Goal: Task Accomplishment & Management: Manage account settings

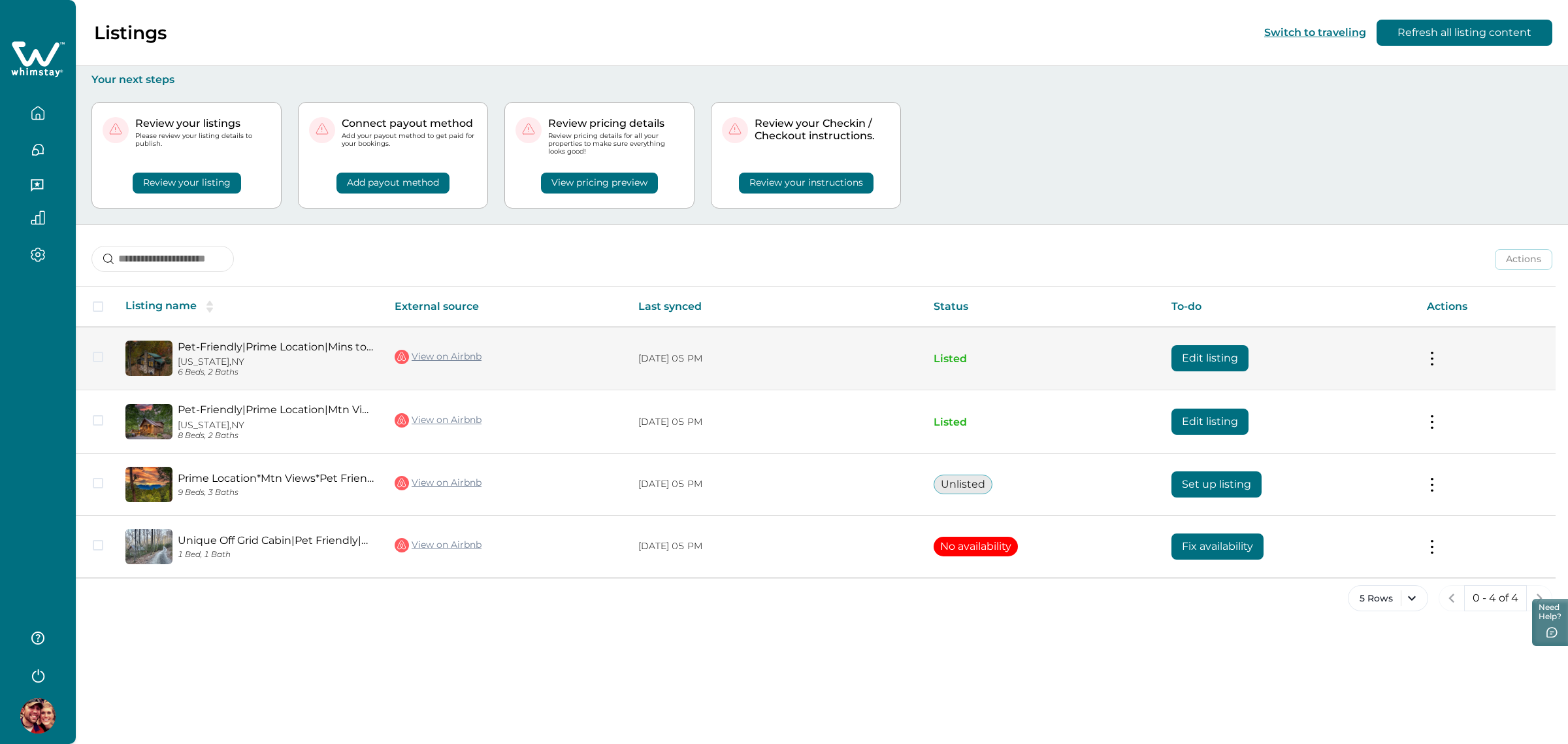
click at [1204, 352] on button "Edit listing" at bounding box center [1210, 358] width 77 height 26
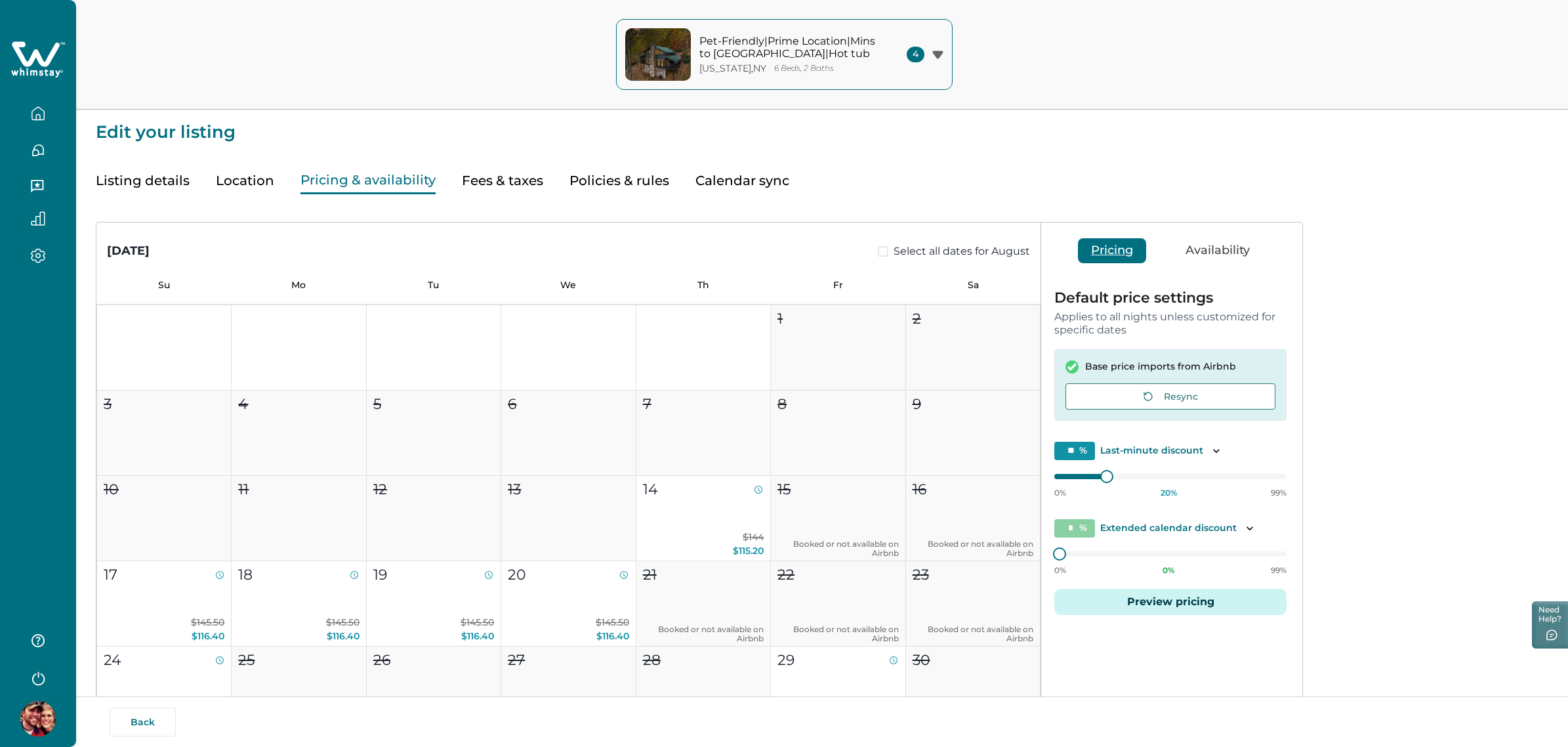
click at [388, 174] on button "Pricing & availability" at bounding box center [368, 180] width 135 height 27
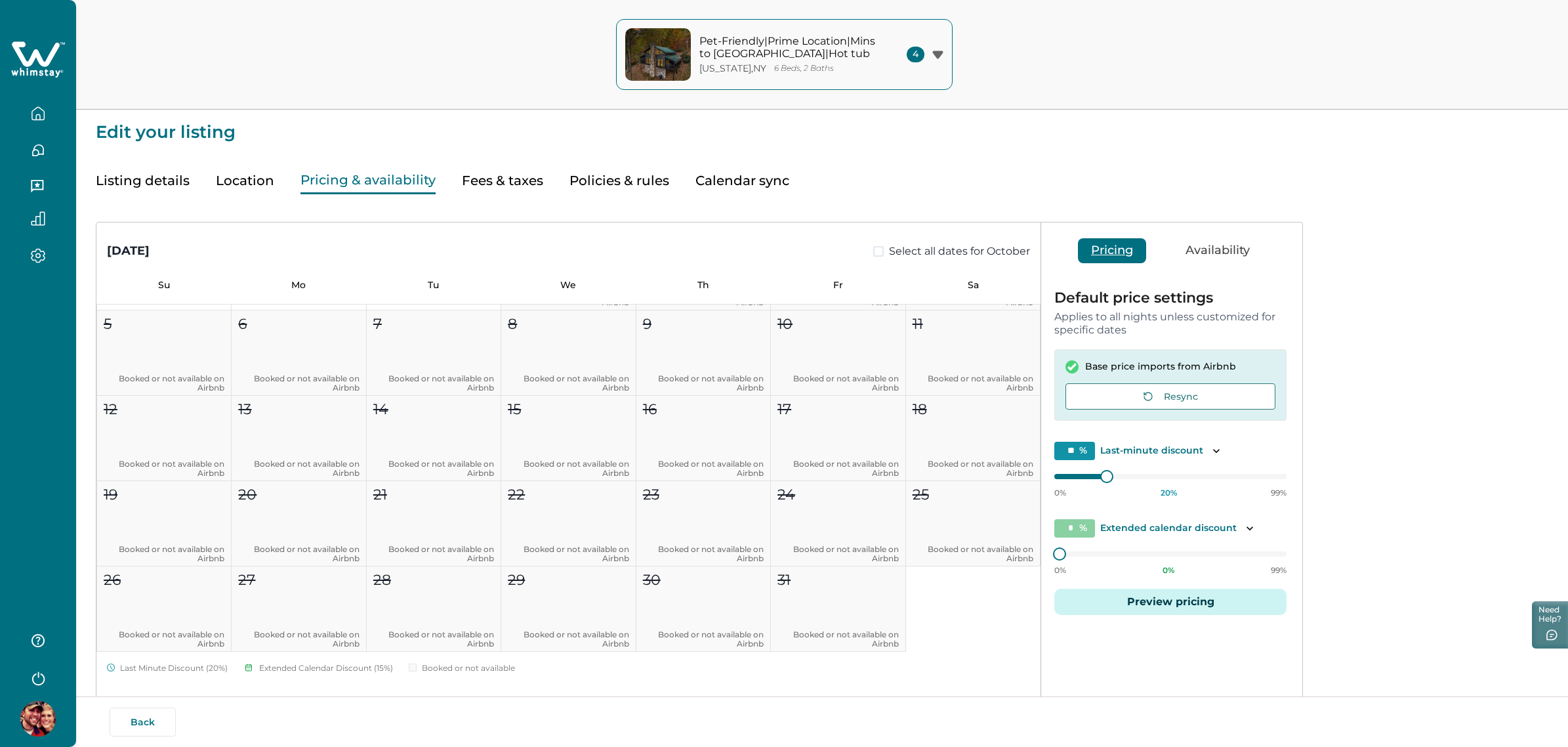
scroll to position [1234, 0]
click at [152, 192] on button "Listing details" at bounding box center [143, 180] width 94 height 27
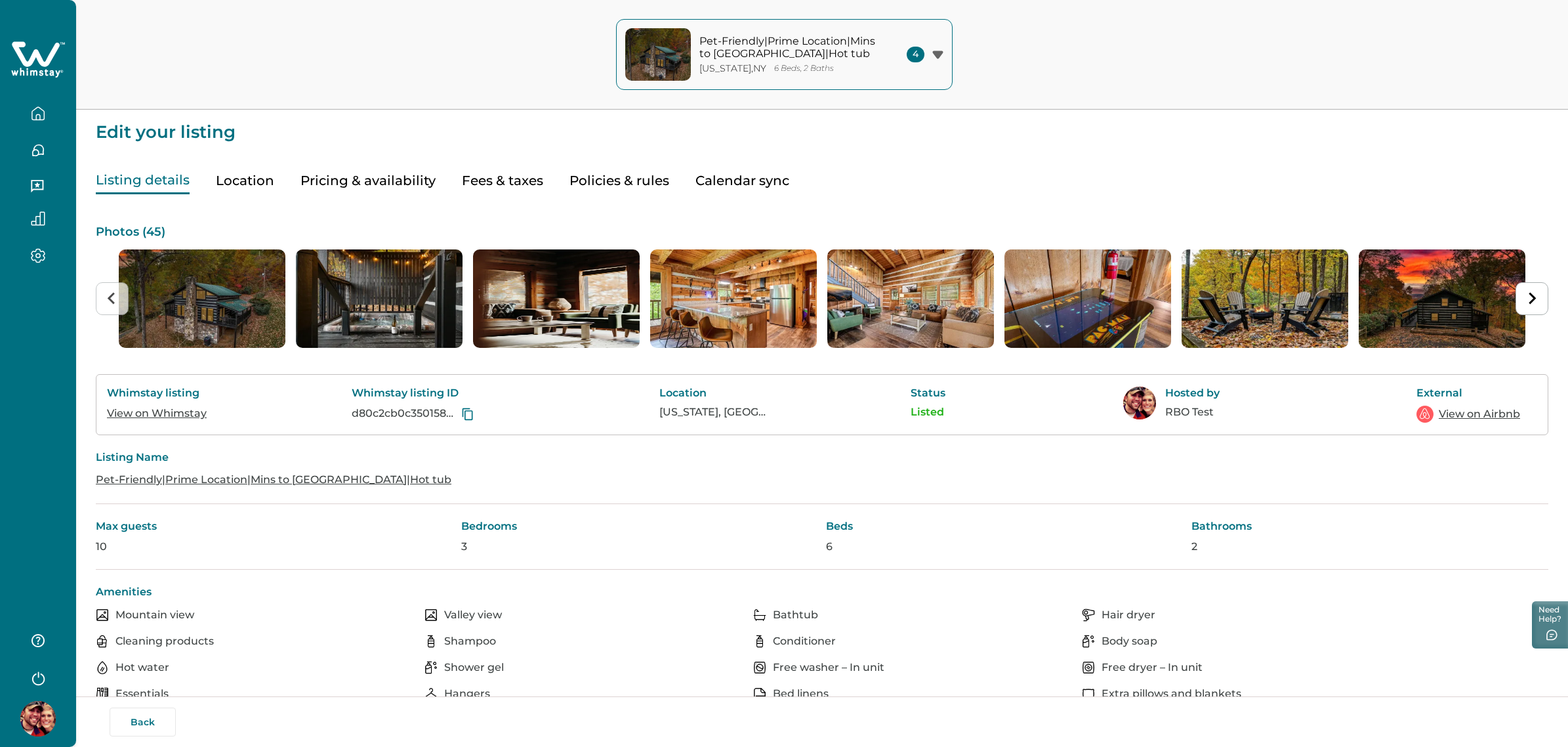
click at [31, 106] on icon "button" at bounding box center [38, 113] width 14 height 14
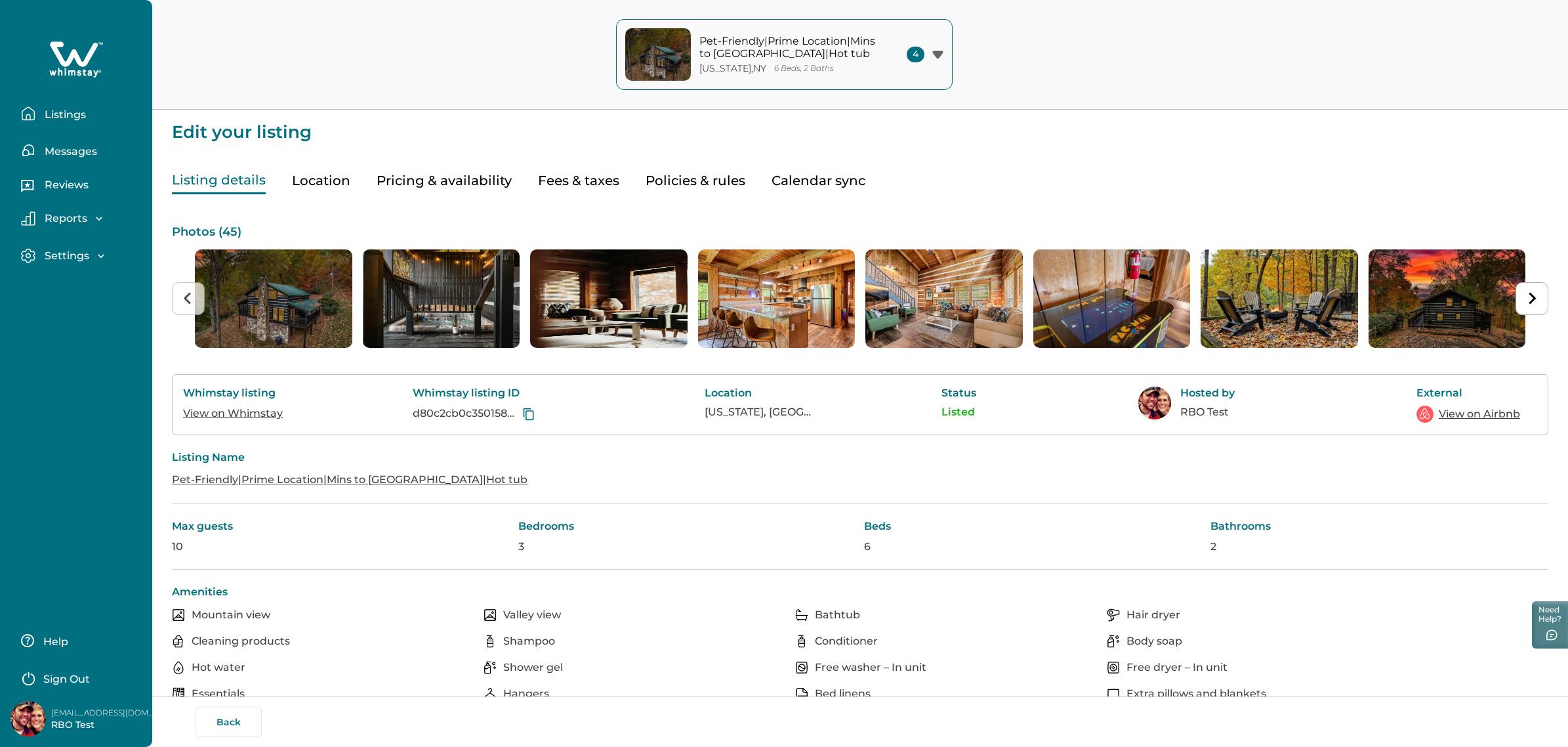
click at [48, 108] on p "Listings" at bounding box center [64, 115] width 45 height 13
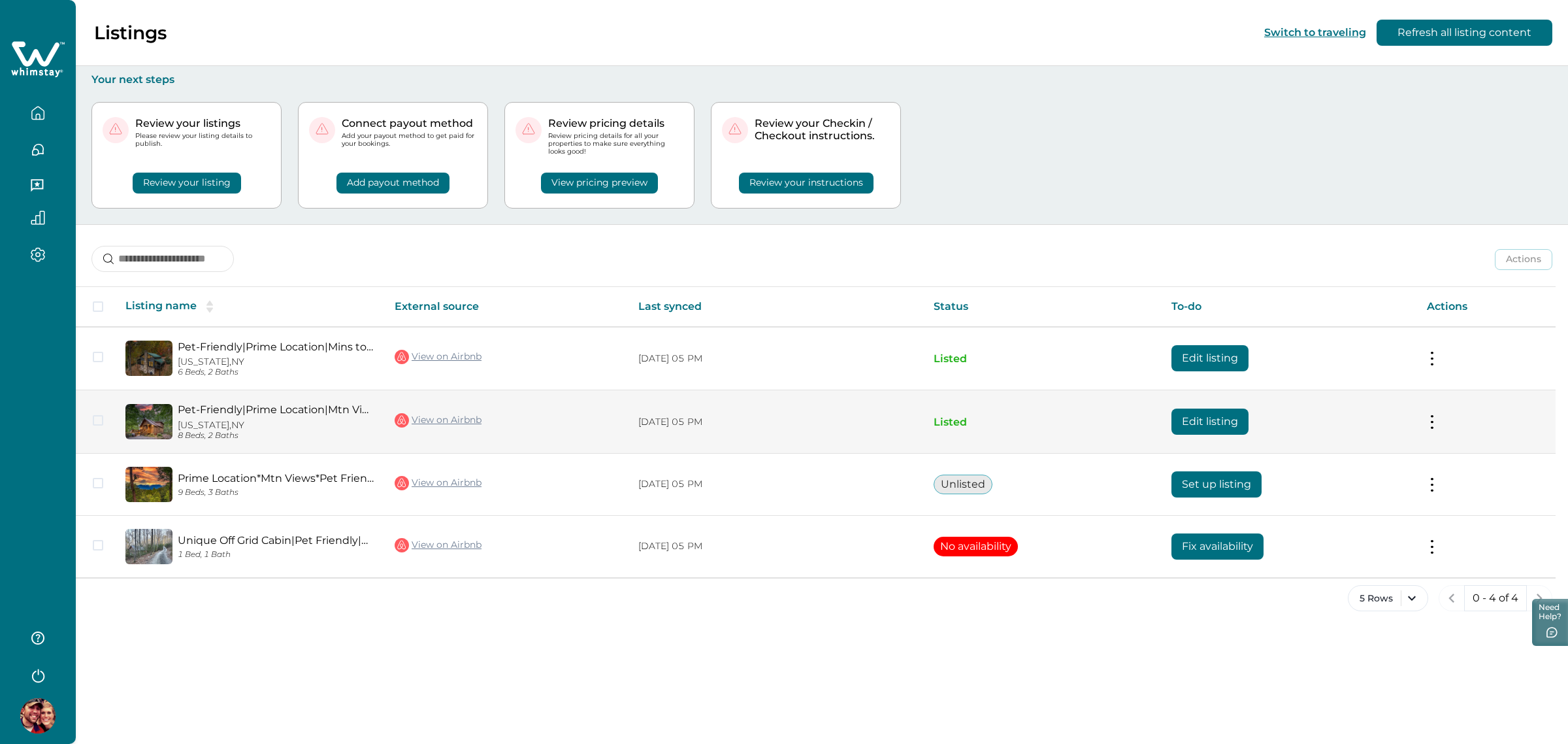
click at [1256, 426] on td "Edit listing" at bounding box center [1288, 421] width 255 height 63
click at [1216, 430] on button "Edit listing" at bounding box center [1210, 421] width 77 height 26
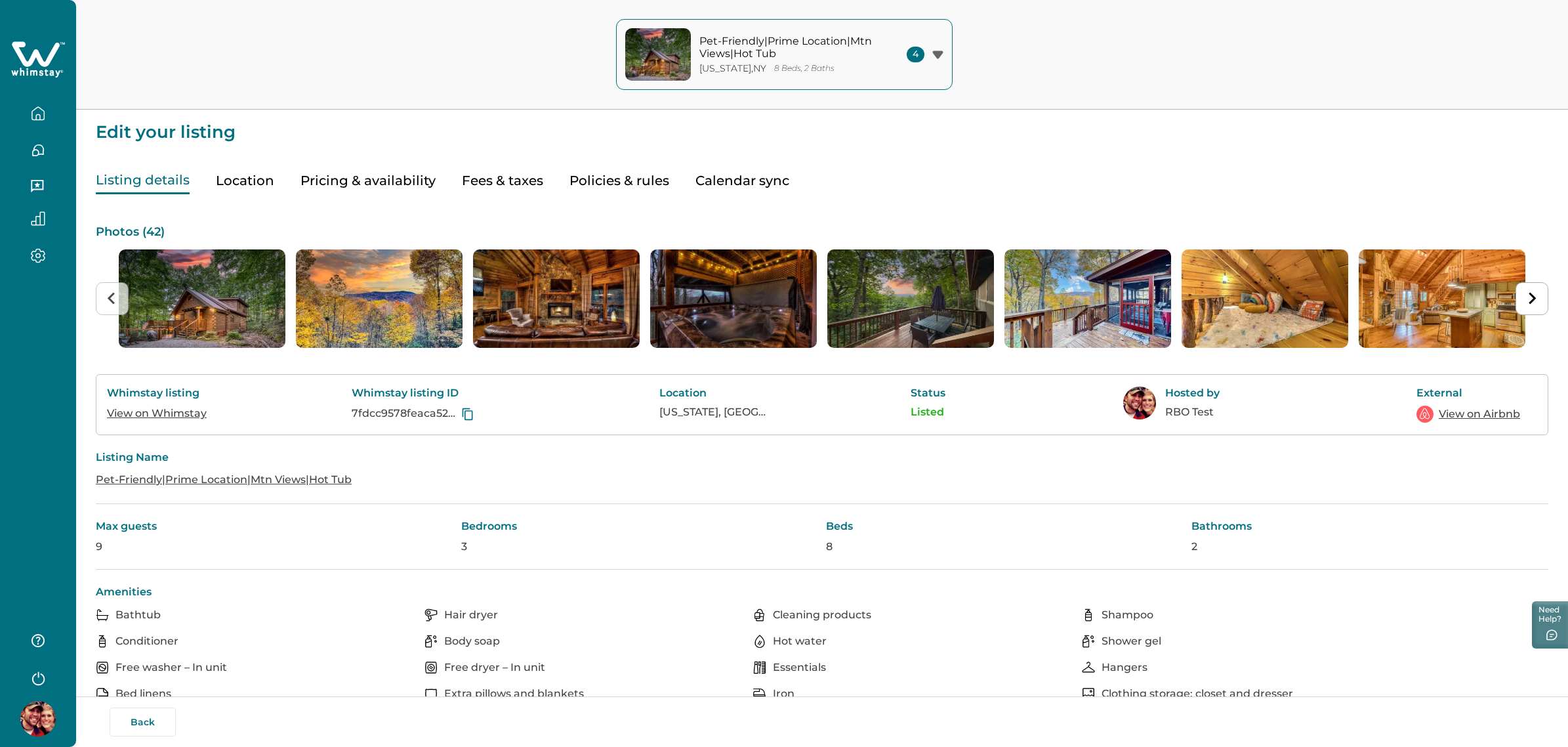
click at [385, 176] on button "Pricing & availability" at bounding box center [368, 180] width 135 height 27
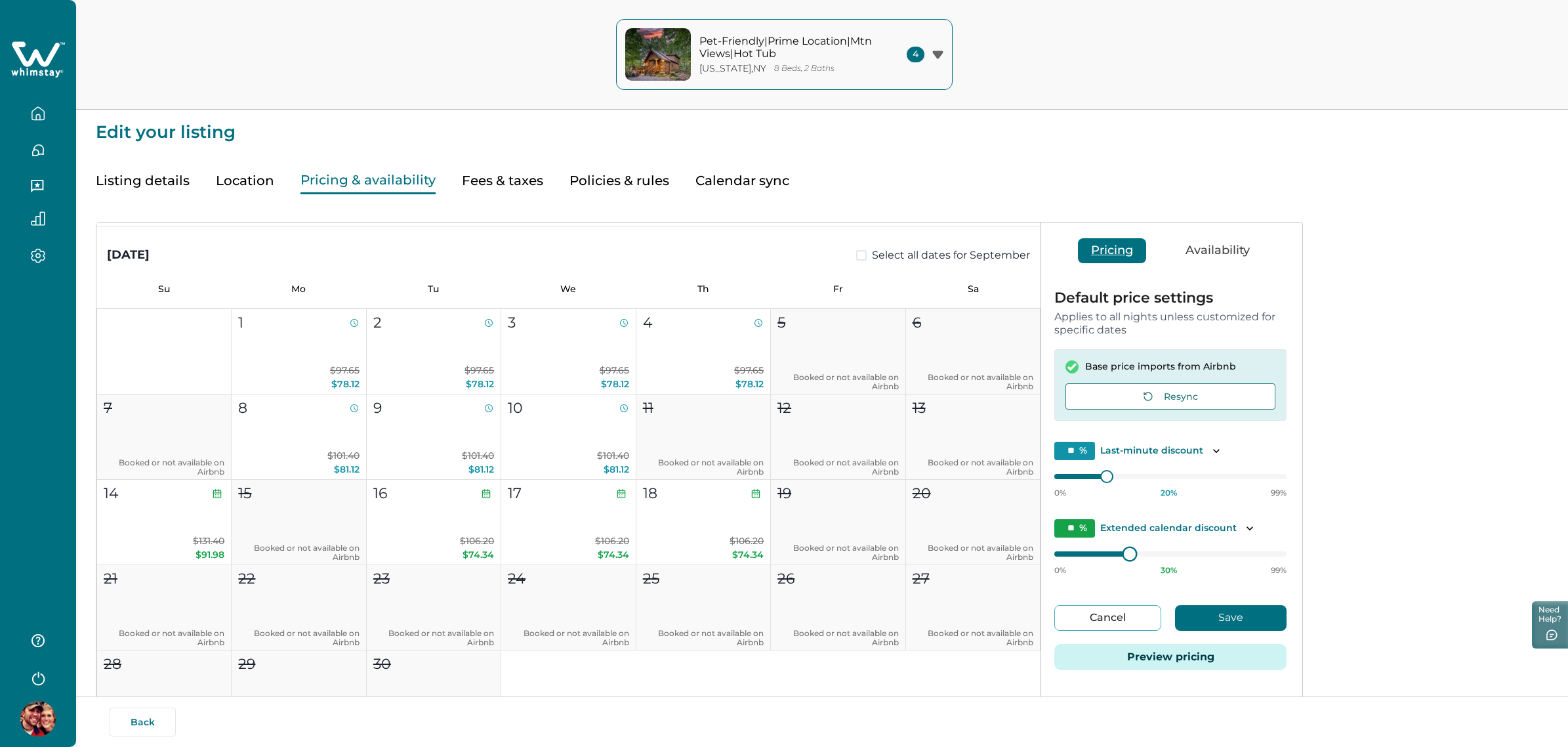
click at [1125, 555] on div at bounding box center [1130, 553] width 12 height 12
type input "**"
click at [1126, 558] on div at bounding box center [1132, 553] width 12 height 12
click at [1104, 463] on div "** % Last-minute discount 0% 22 % 99%" at bounding box center [1170, 470] width 232 height 56
type input "**"
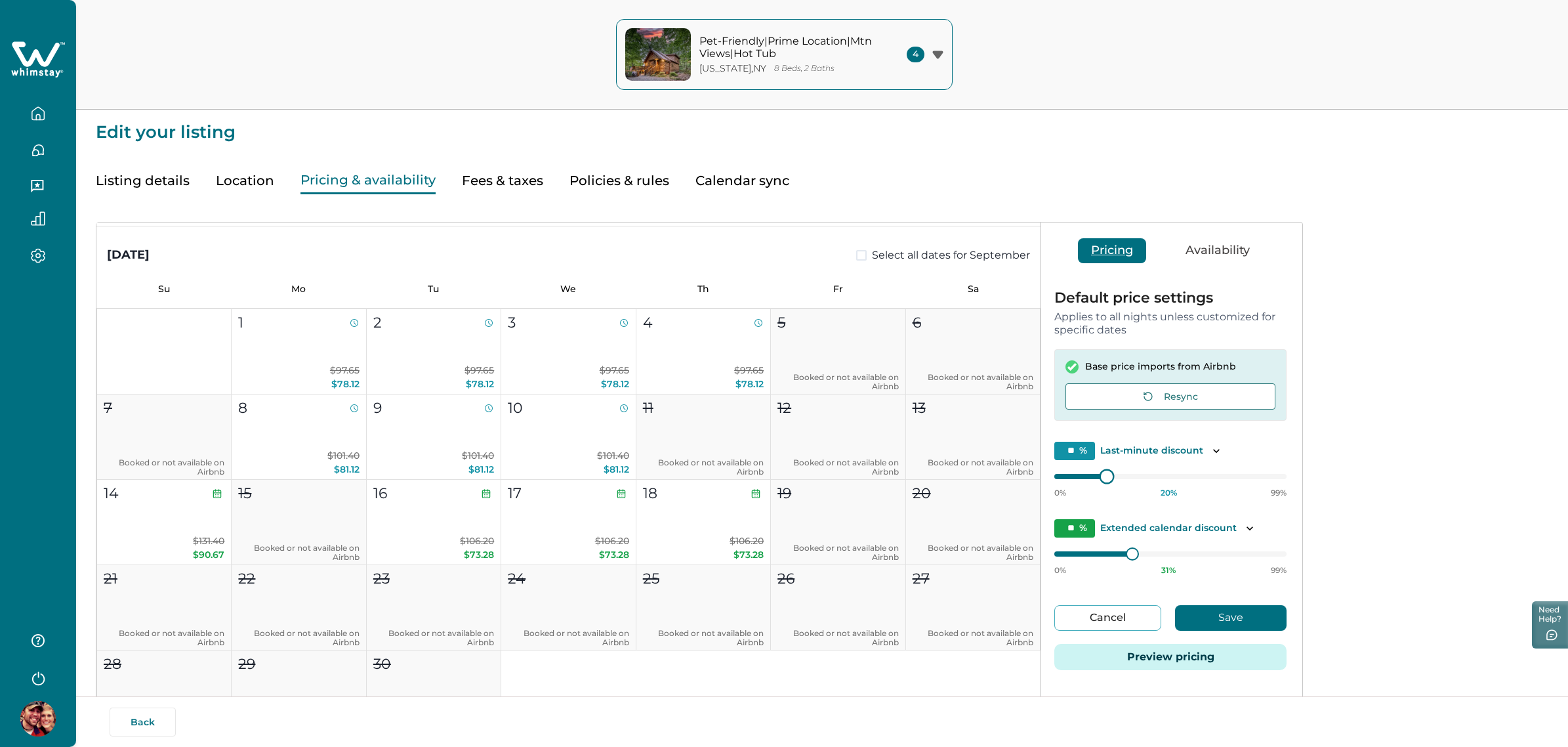
click at [1102, 478] on div at bounding box center [1106, 476] width 12 height 12
click at [1237, 607] on button "Save" at bounding box center [1231, 618] width 111 height 26
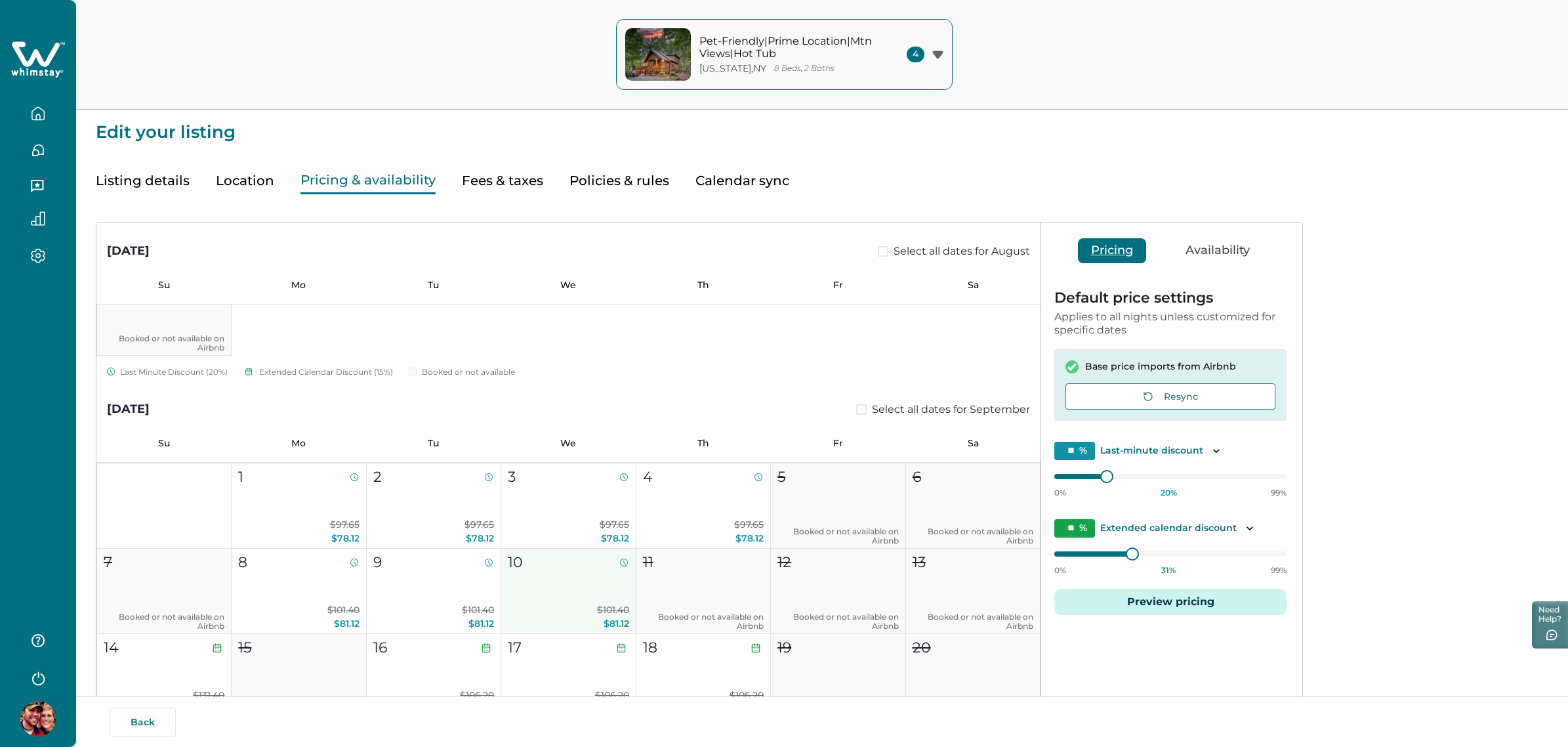
scroll to position [451, 0]
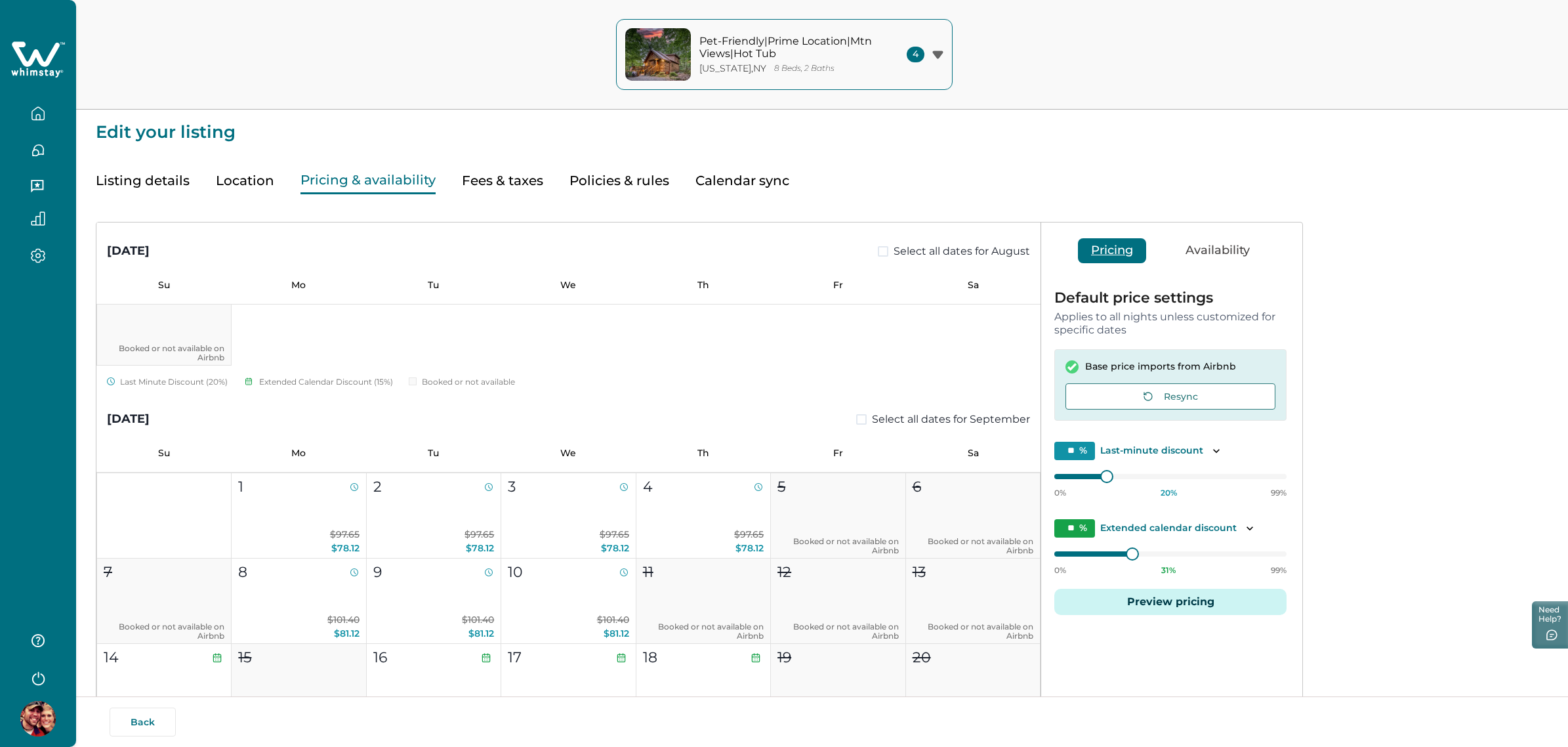
click at [578, 180] on button "Policies & rules" at bounding box center [619, 180] width 100 height 27
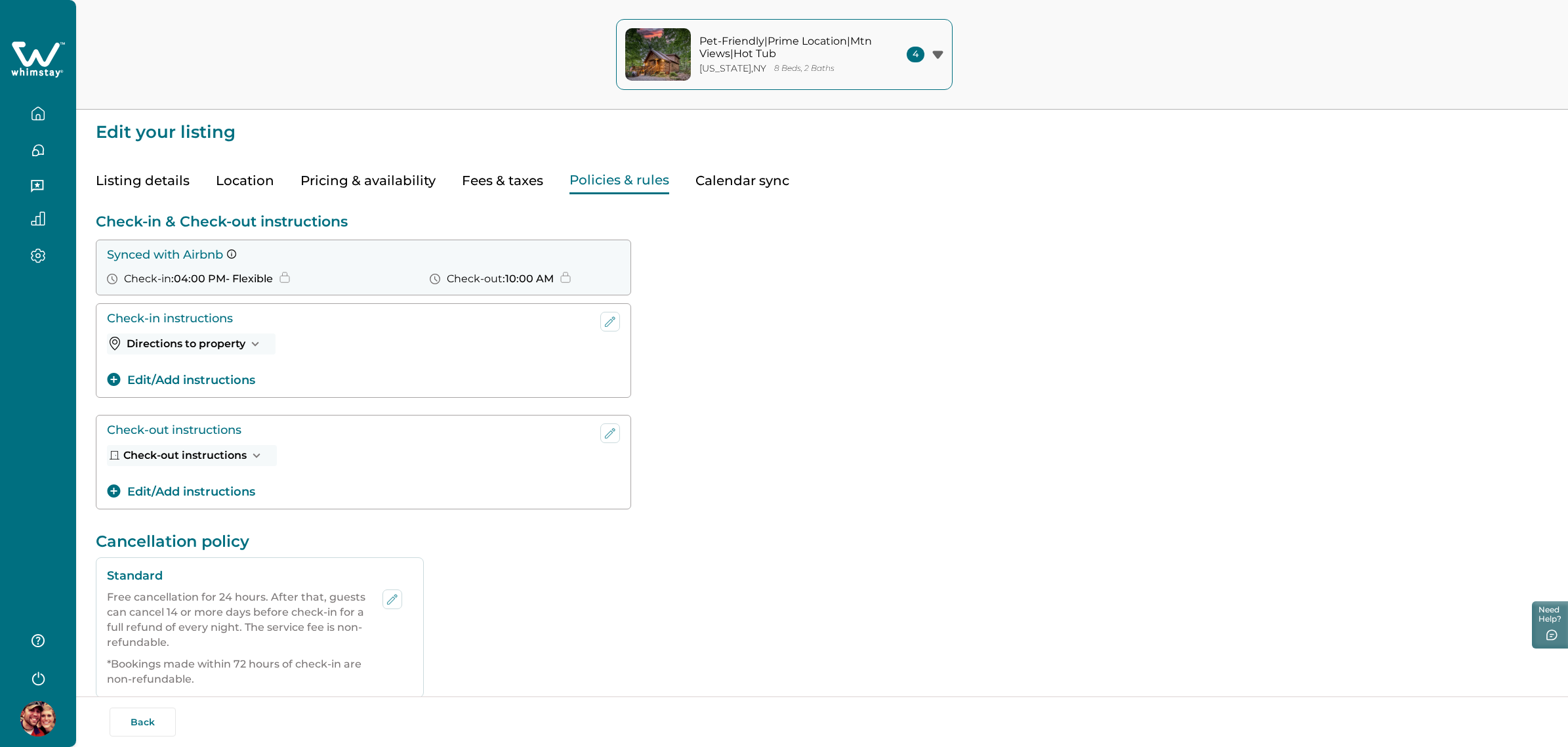
click at [700, 302] on div "Check-in & Check-out instructions Synced with Airbnb Check-in : 04:00 PM - Flex…" at bounding box center [822, 363] width 1453 height 301
click at [756, 164] on div "Listing details Location Pricing & availability Fees & taxes Policies & rules C…" at bounding box center [822, 168] width 1453 height 53
click at [743, 188] on button "Calendar sync" at bounding box center [743, 180] width 94 height 27
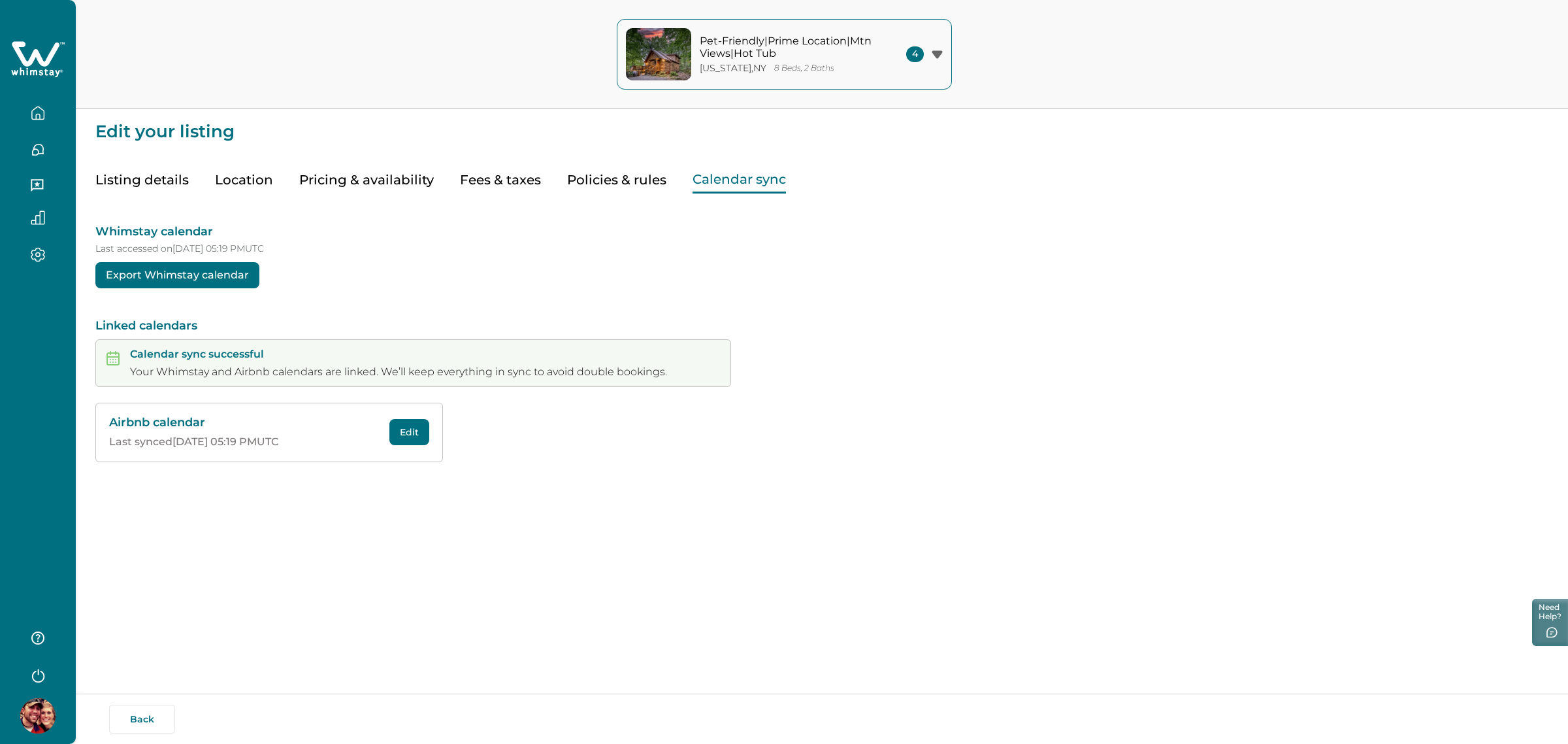
click at [516, 180] on button "Fees & taxes" at bounding box center [501, 180] width 81 height 27
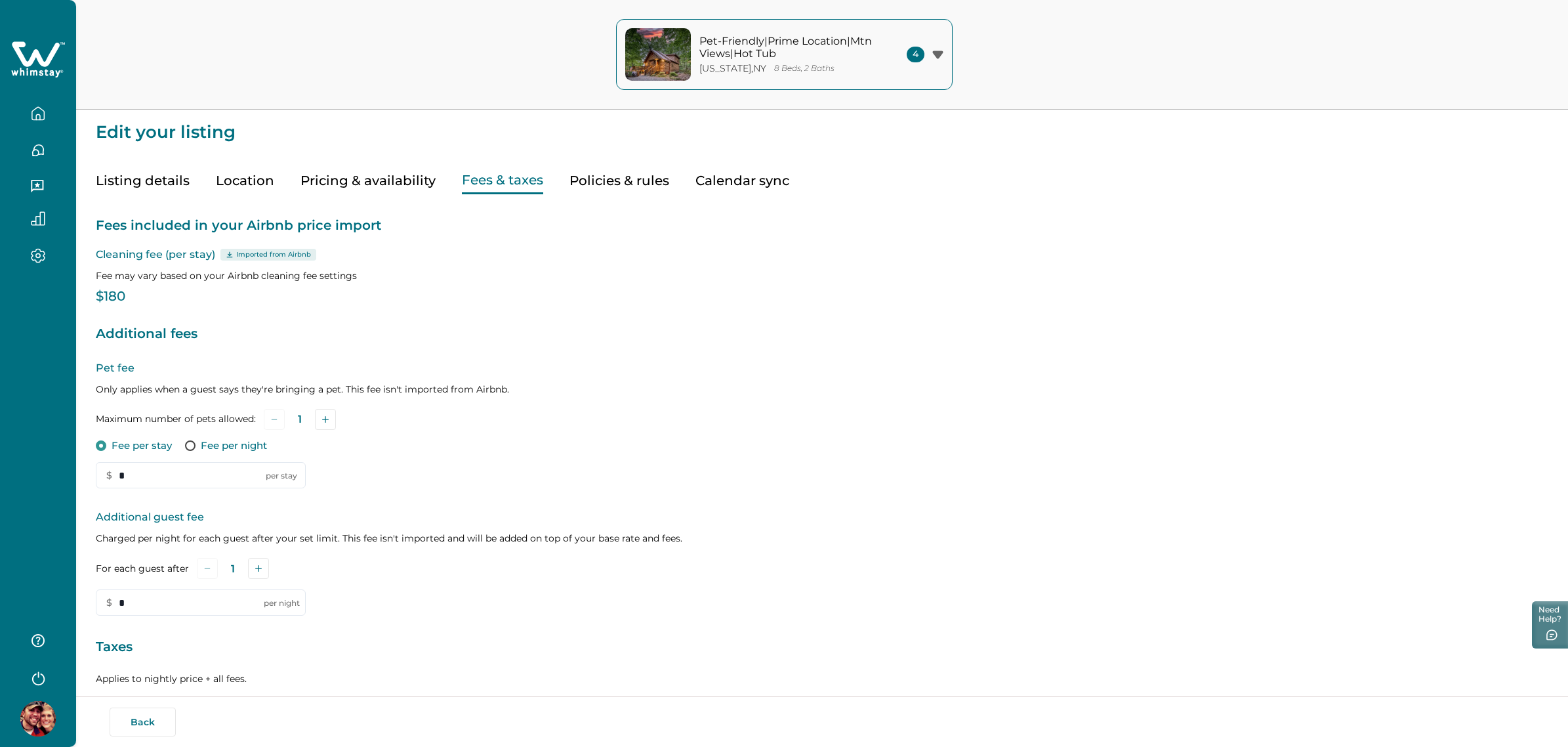
click at [420, 175] on button "Pricing & availability" at bounding box center [368, 180] width 135 height 27
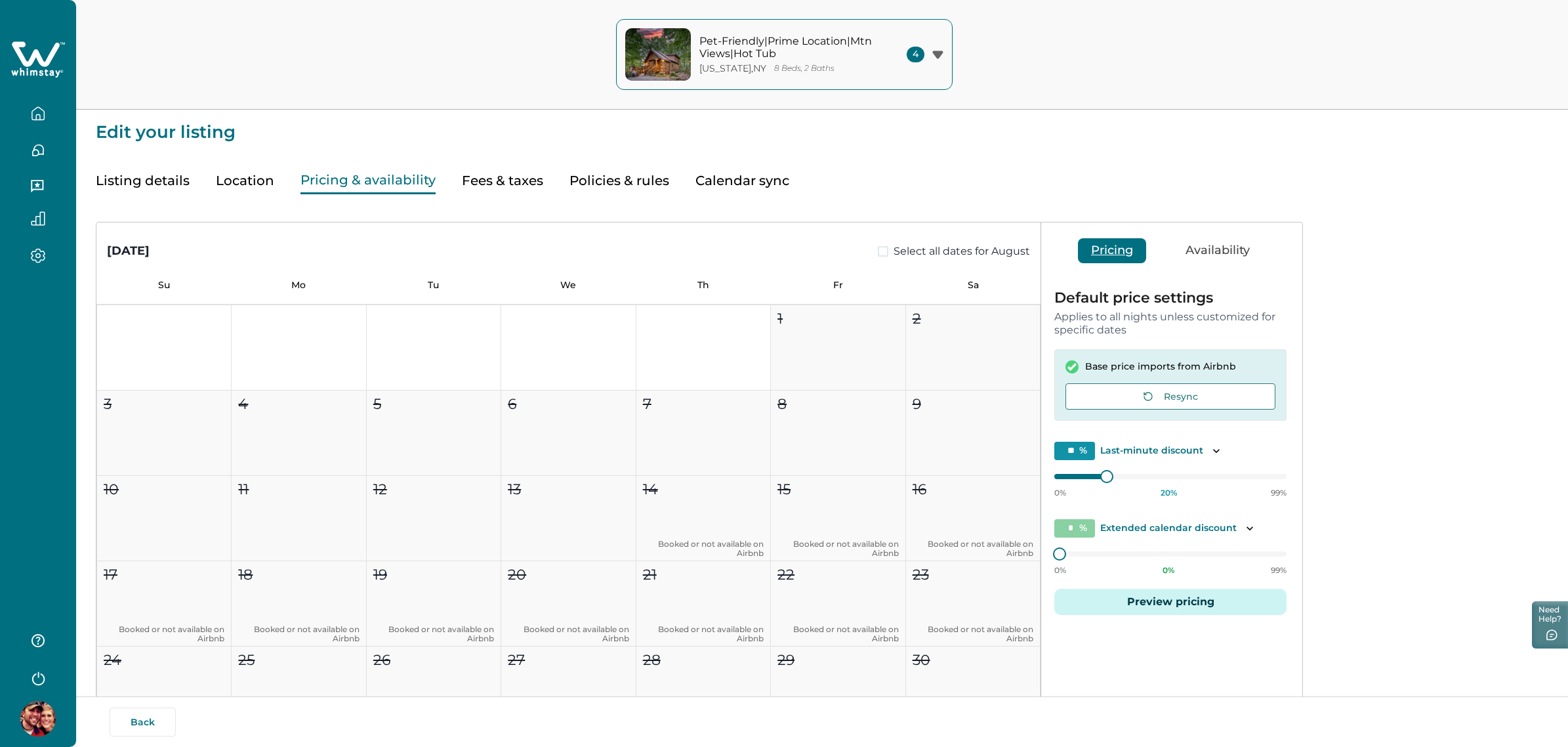
click at [462, 183] on button "Fees & taxes" at bounding box center [503, 180] width 82 height 27
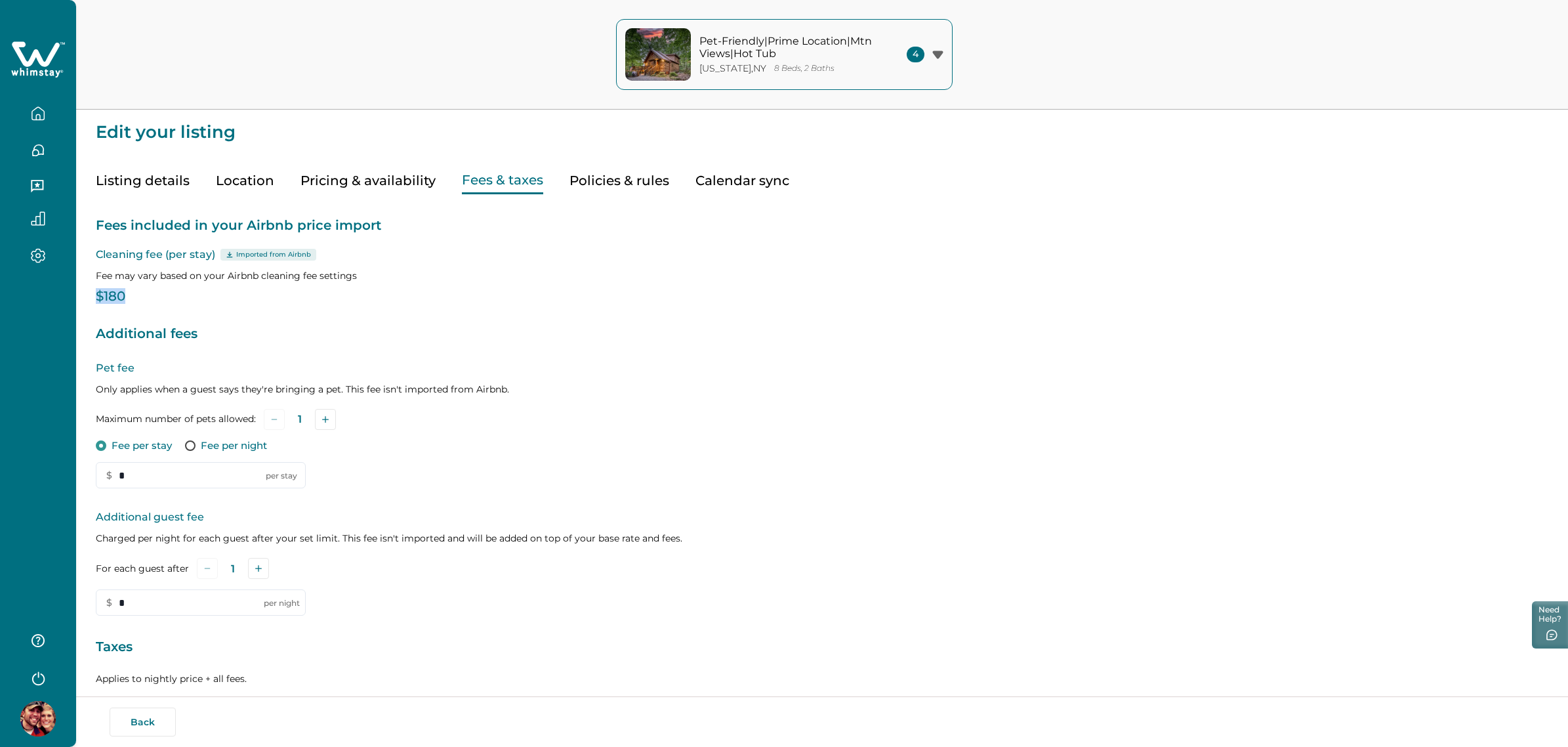
drag, startPoint x: 139, startPoint y: 290, endPoint x: 78, endPoint y: 289, distance: 61.0
click at [78, 289] on div "Edit your listing Listing details Location Pricing & availability Fees & taxes …" at bounding box center [822, 444] width 1492 height 888
click at [348, 312] on div "Fees included in your Airbnb price import Cleaning fee (per stay) Imported from…" at bounding box center [822, 505] width 1453 height 621
drag, startPoint x: 358, startPoint y: 273, endPoint x: 238, endPoint y: 248, distance: 122.6
click at [238, 248] on div "Fees included in your Airbnb price import Cleaning fee (per stay) Imported from…" at bounding box center [822, 505] width 1453 height 621
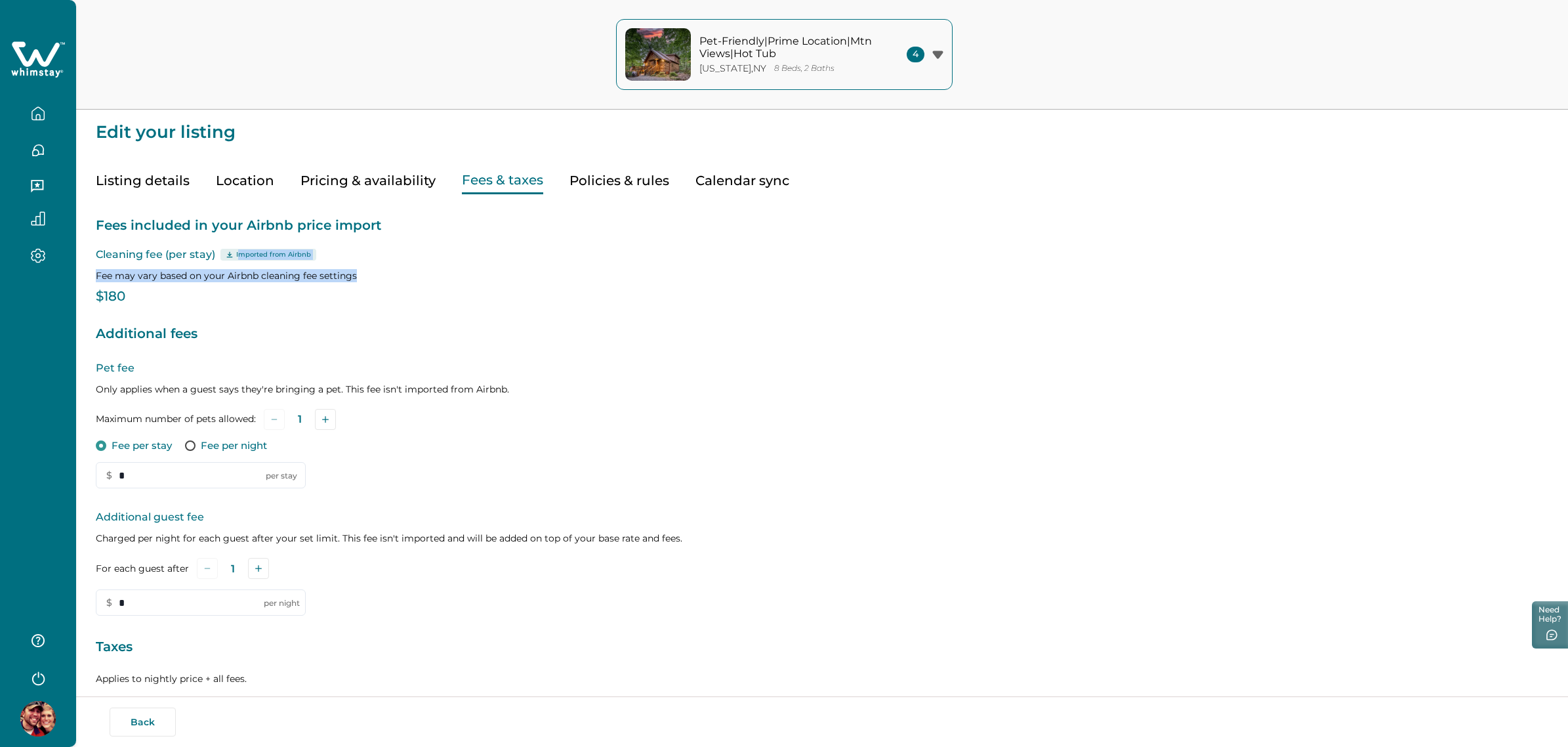
click at [402, 271] on p "Fee may vary based on your Airbnb cleaning fee settings" at bounding box center [822, 275] width 1453 height 13
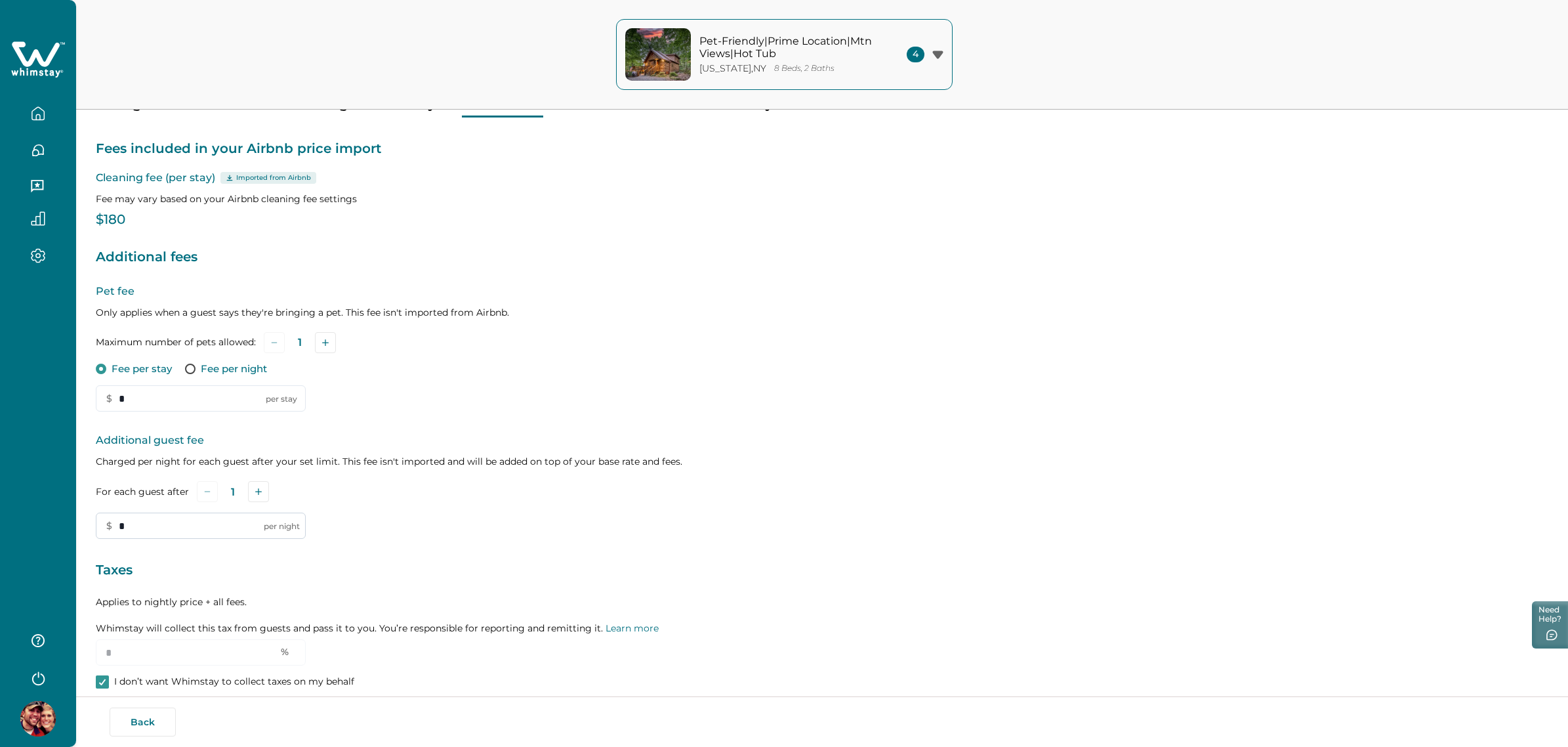
scroll to position [141, 0]
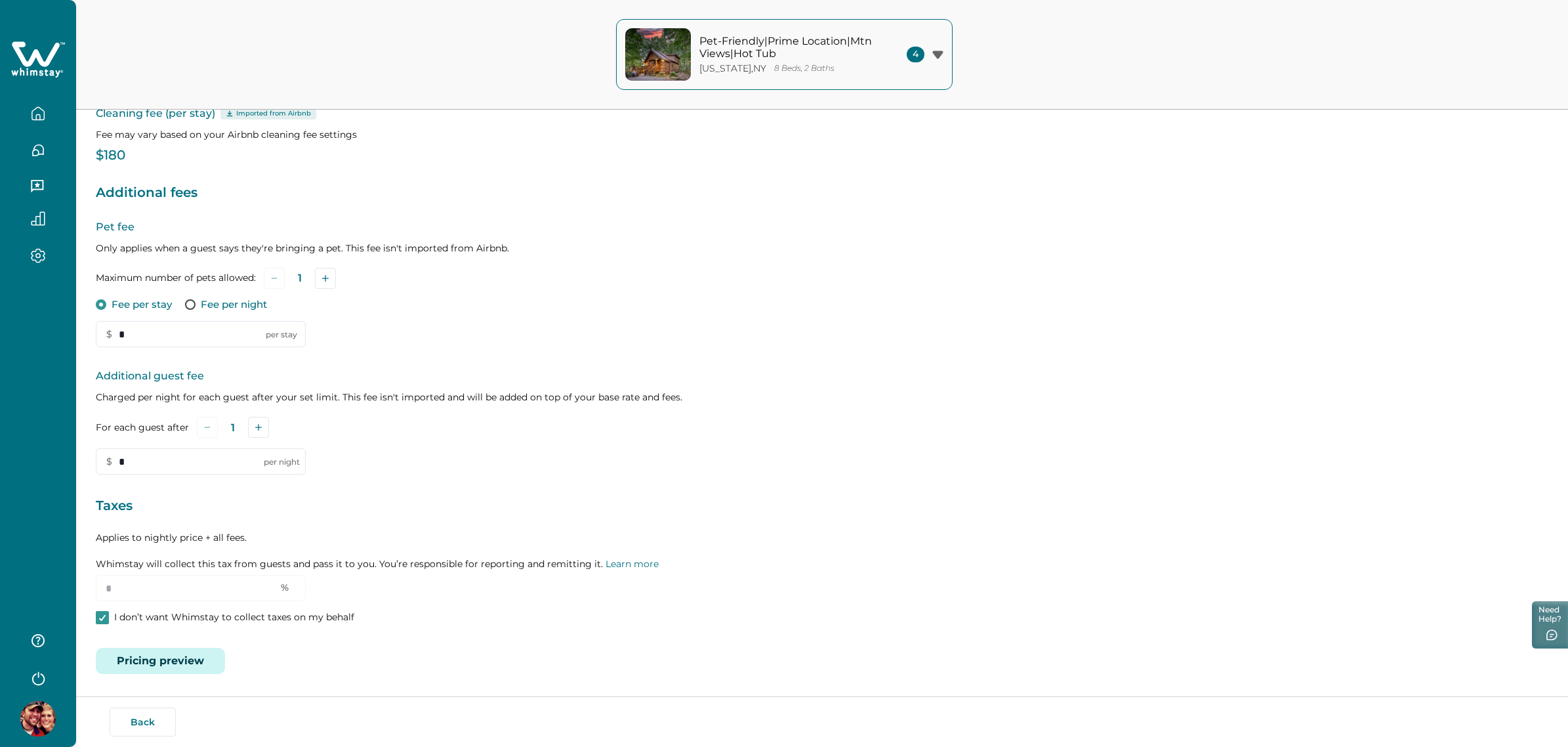
click at [198, 657] on button "Pricing preview" at bounding box center [160, 661] width 129 height 26
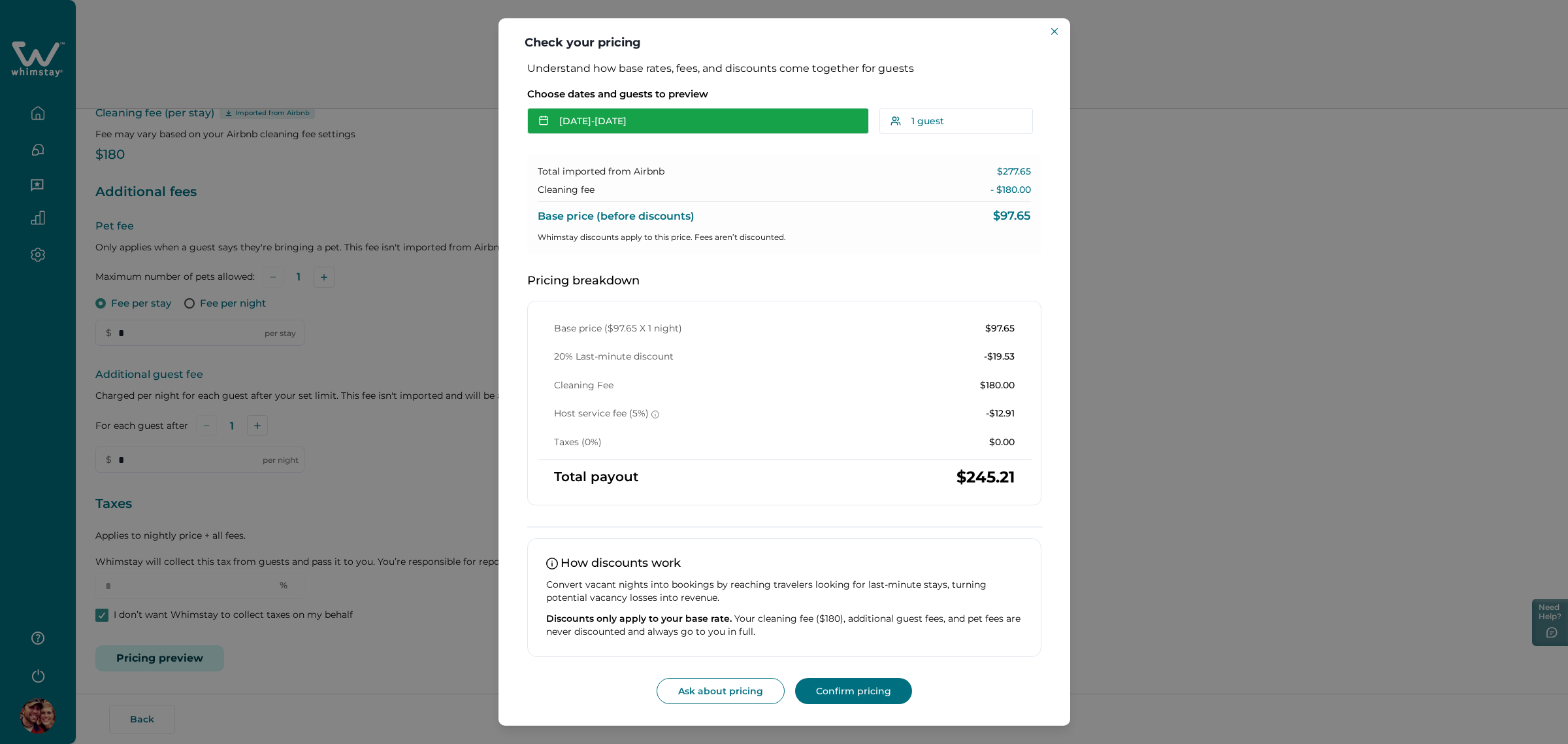
click at [741, 129] on button "Sep 01 - Sep 02" at bounding box center [698, 120] width 341 height 26
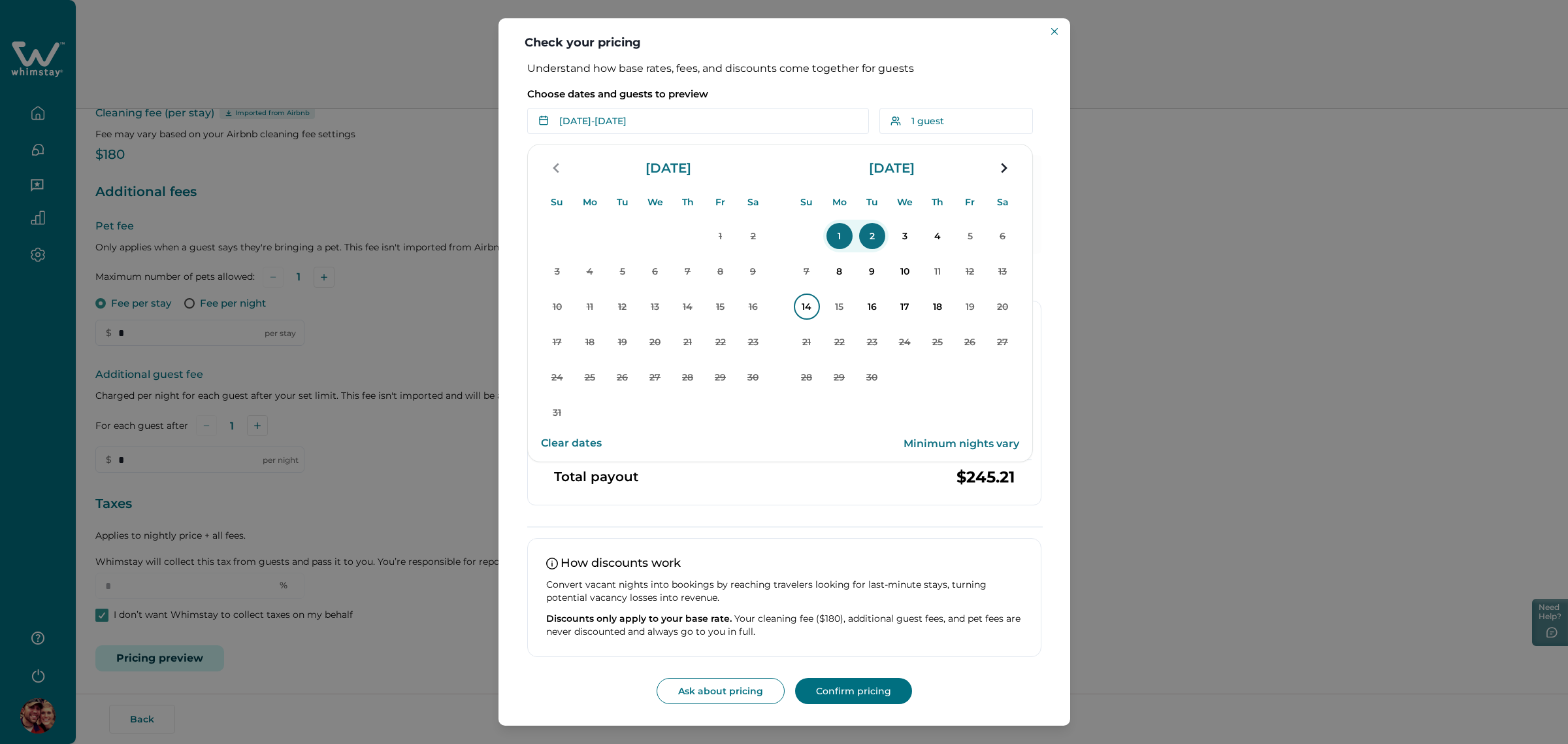
click at [798, 301] on p "14" at bounding box center [806, 306] width 26 height 26
click at [841, 299] on p "15" at bounding box center [839, 306] width 26 height 26
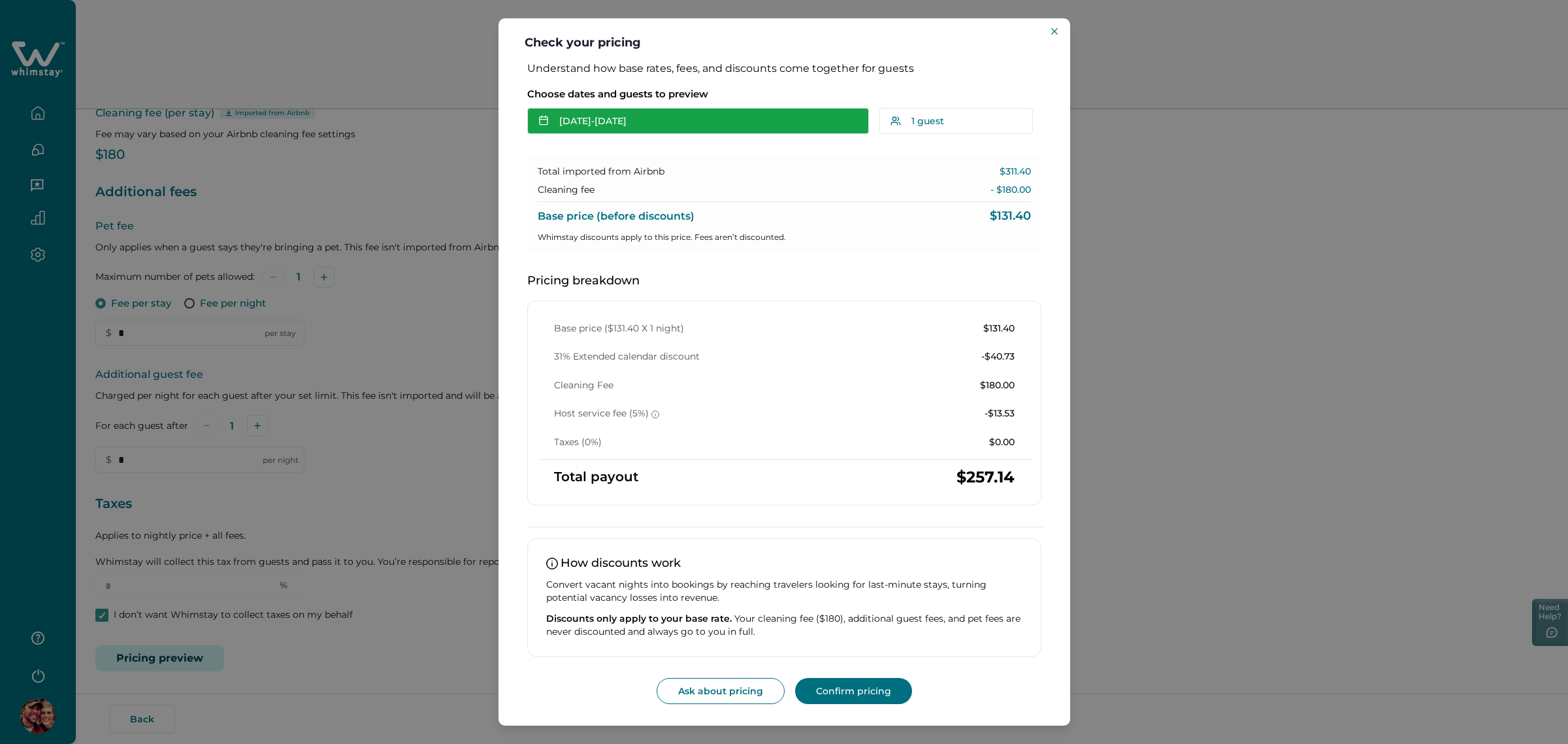
click at [761, 116] on button "Sep 14 - Sep 15" at bounding box center [698, 120] width 341 height 26
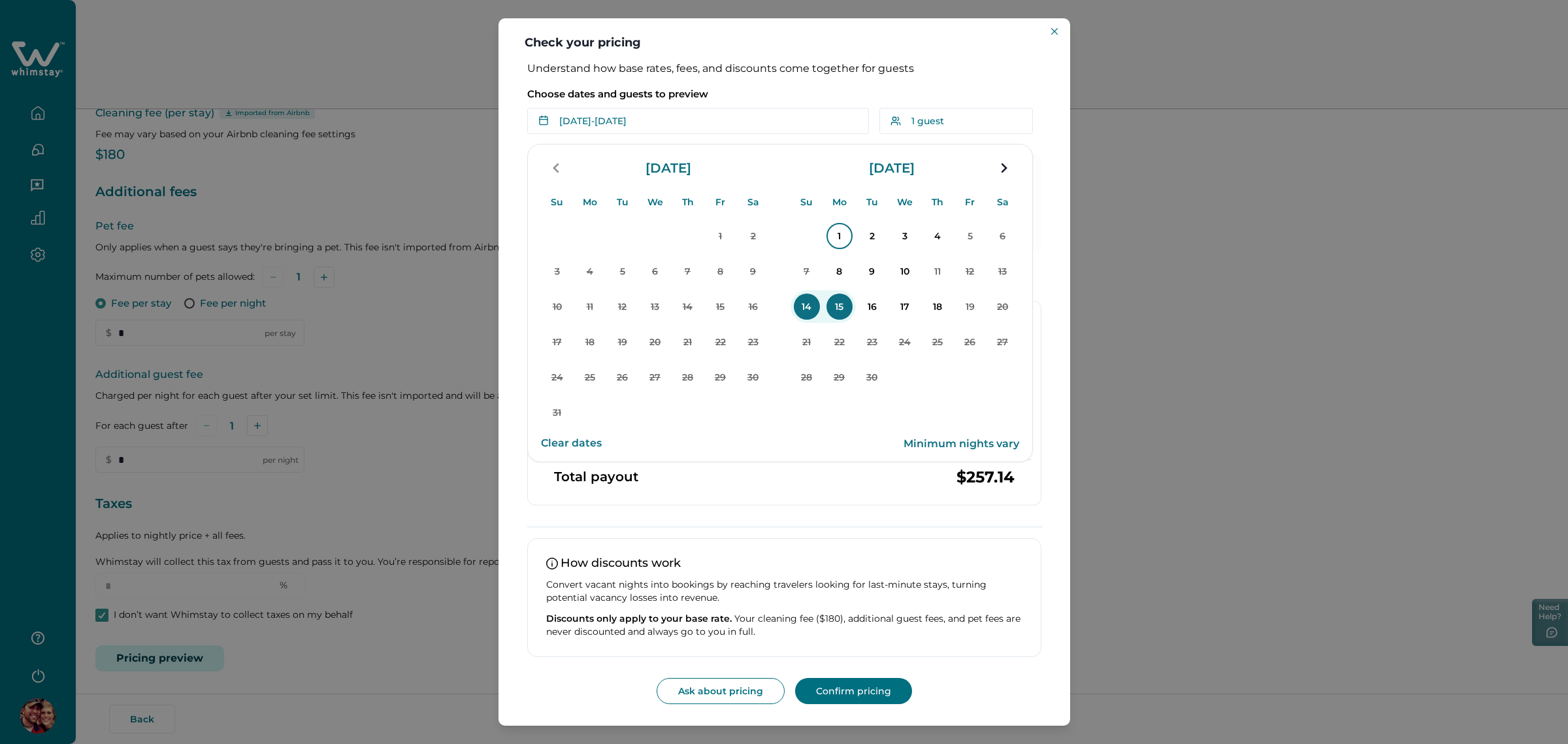
click at [845, 224] on p "1" at bounding box center [839, 235] width 26 height 26
click at [978, 238] on p "5" at bounding box center [970, 235] width 26 height 26
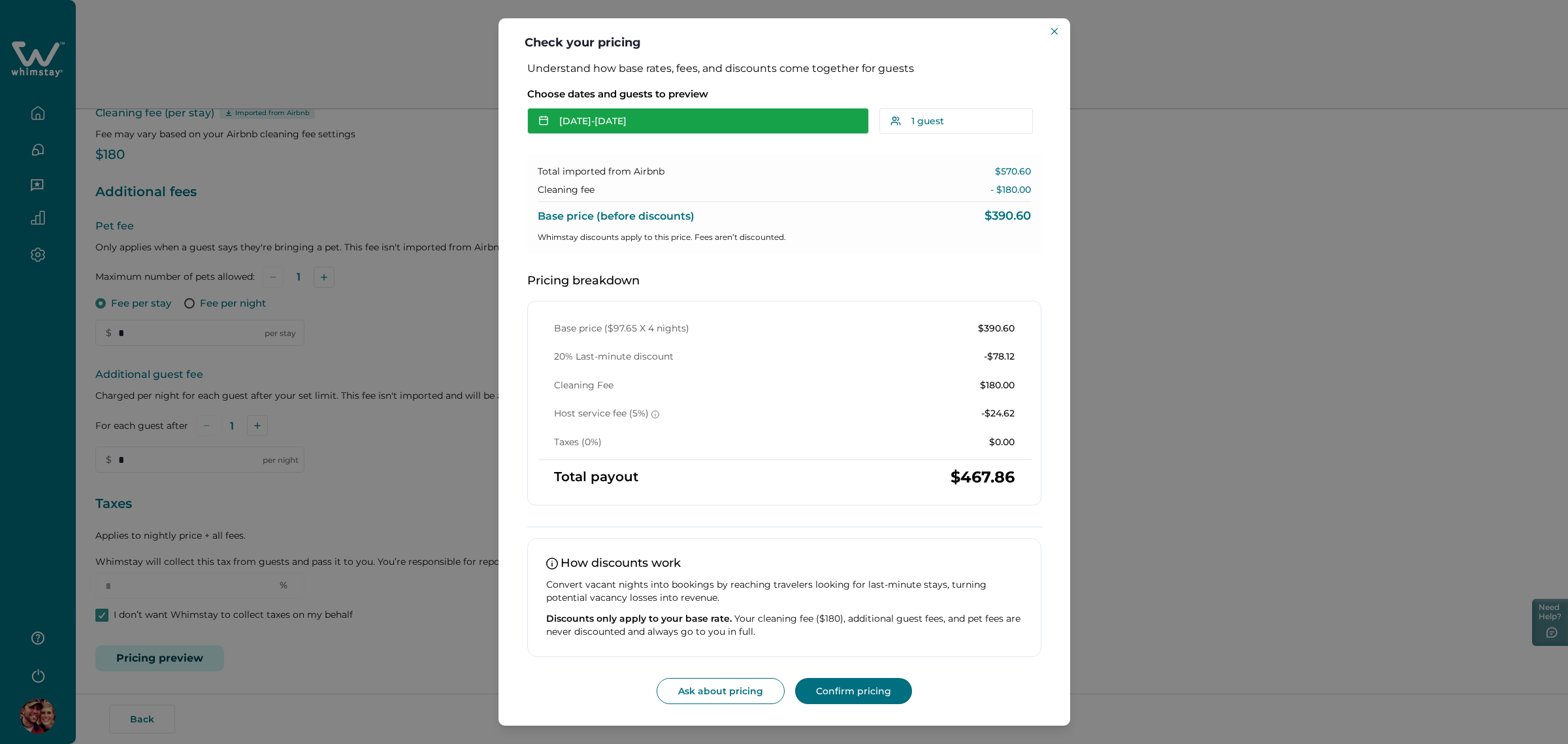
click at [752, 123] on button "Sep 01 - Sep 05" at bounding box center [698, 120] width 341 height 26
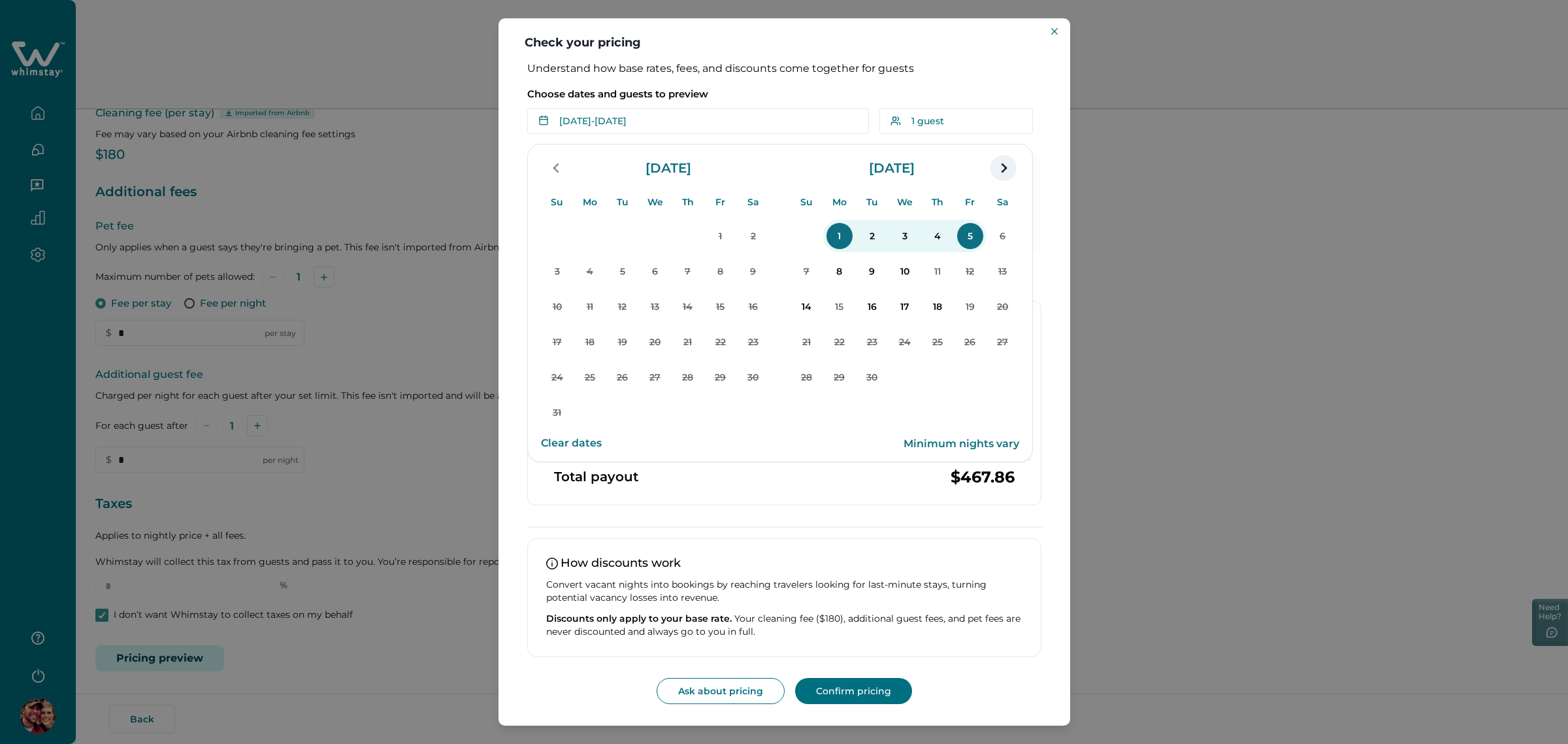
click at [995, 172] on icon "navigation button" at bounding box center [1003, 168] width 21 height 23
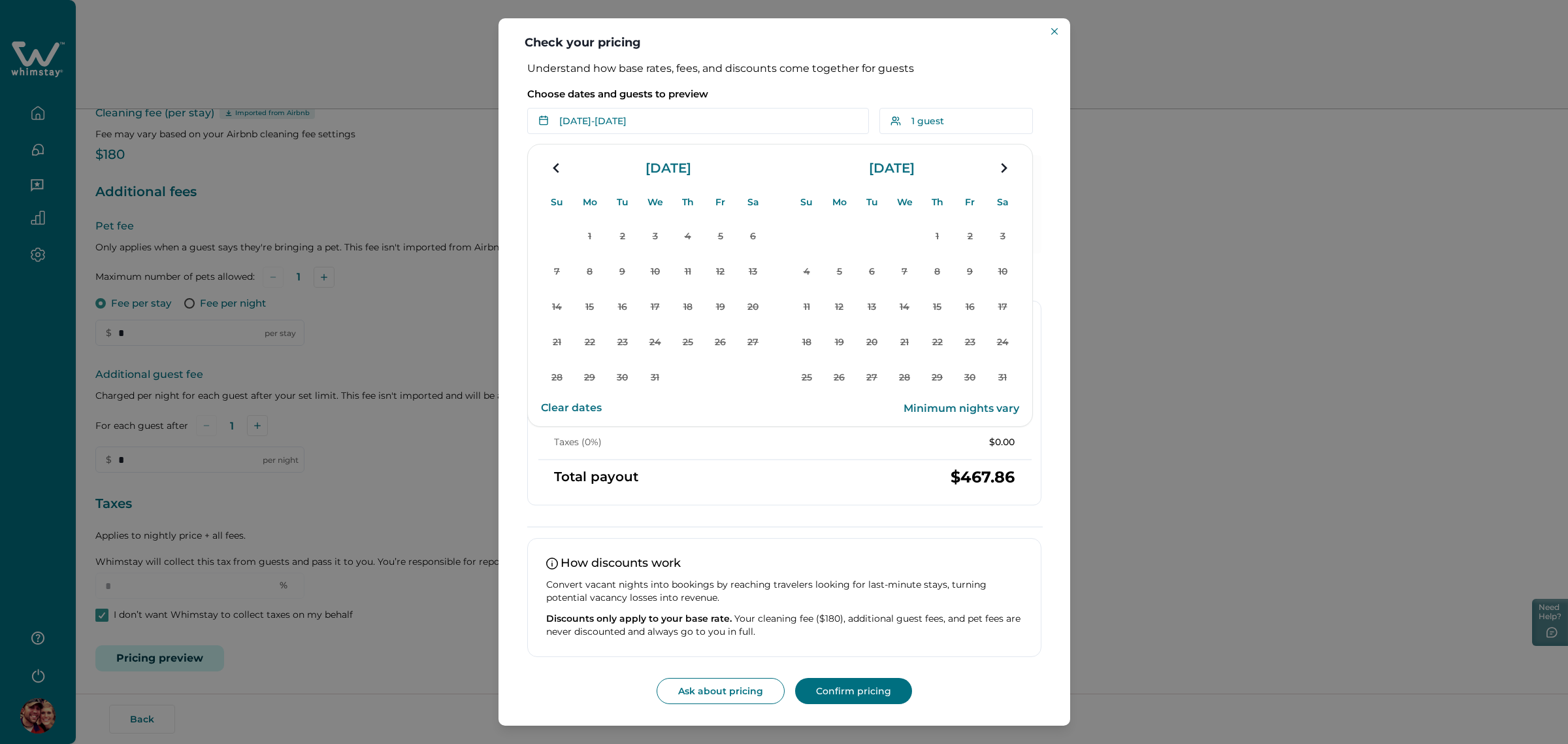
click at [560, 410] on button "Clear dates" at bounding box center [572, 407] width 61 height 26
click at [555, 172] on icon "navigation button" at bounding box center [556, 168] width 21 height 23
click at [461, 202] on div "Check your pricing Understand how base rates, fees, and discounts come together…" at bounding box center [784, 372] width 1568 height 744
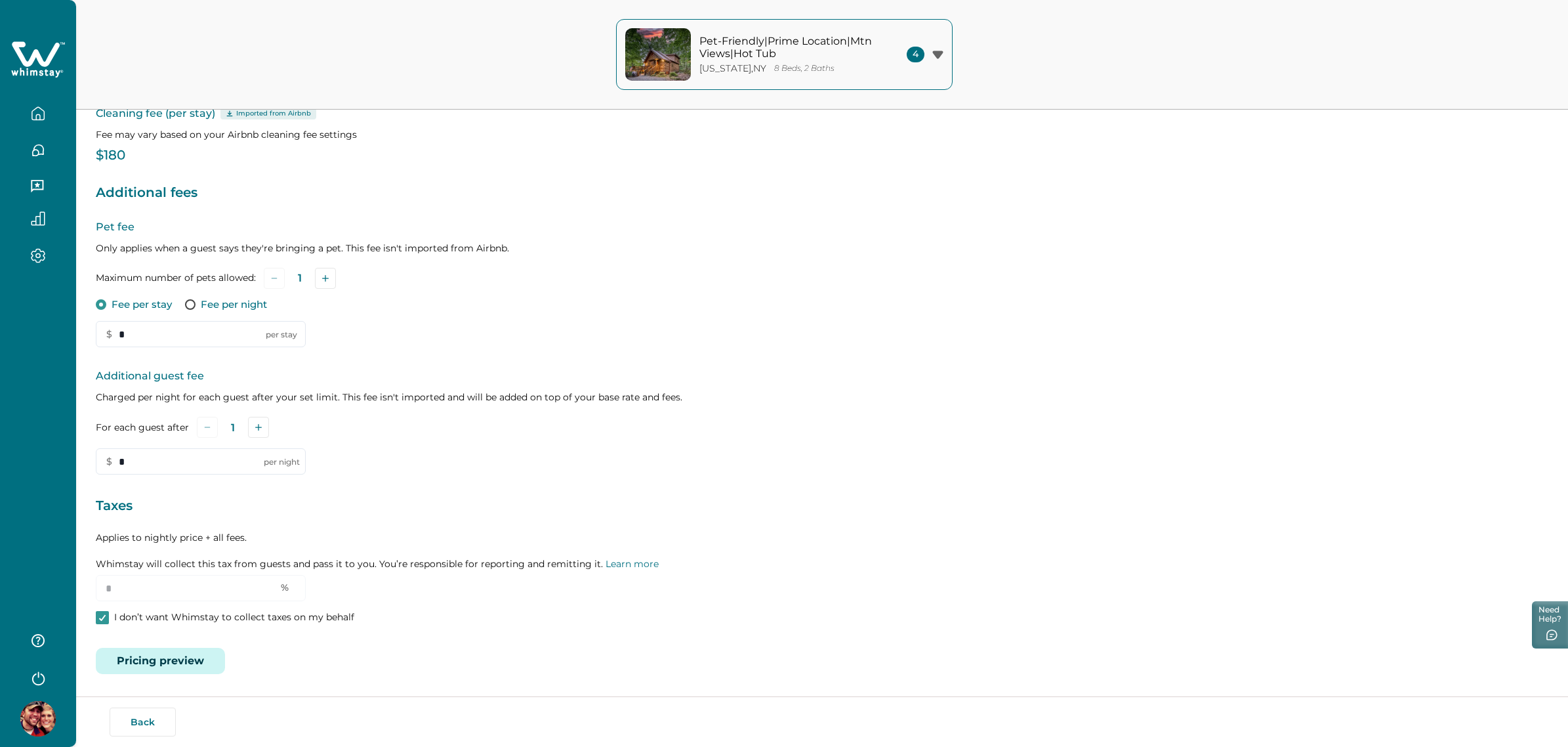
click at [37, 111] on icon "button" at bounding box center [38, 113] width 14 height 14
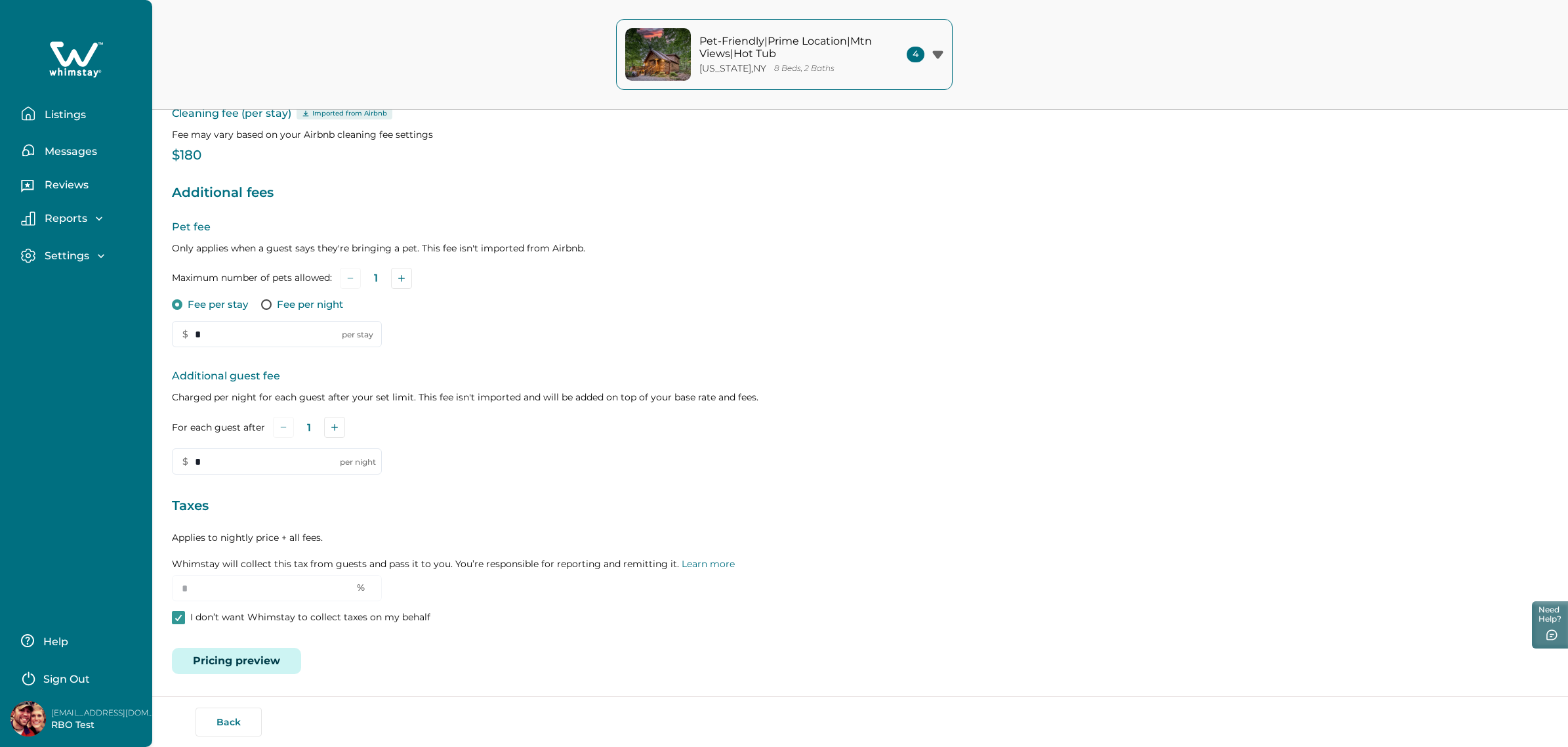
click at [37, 111] on button "Listings" at bounding box center [82, 113] width 121 height 26
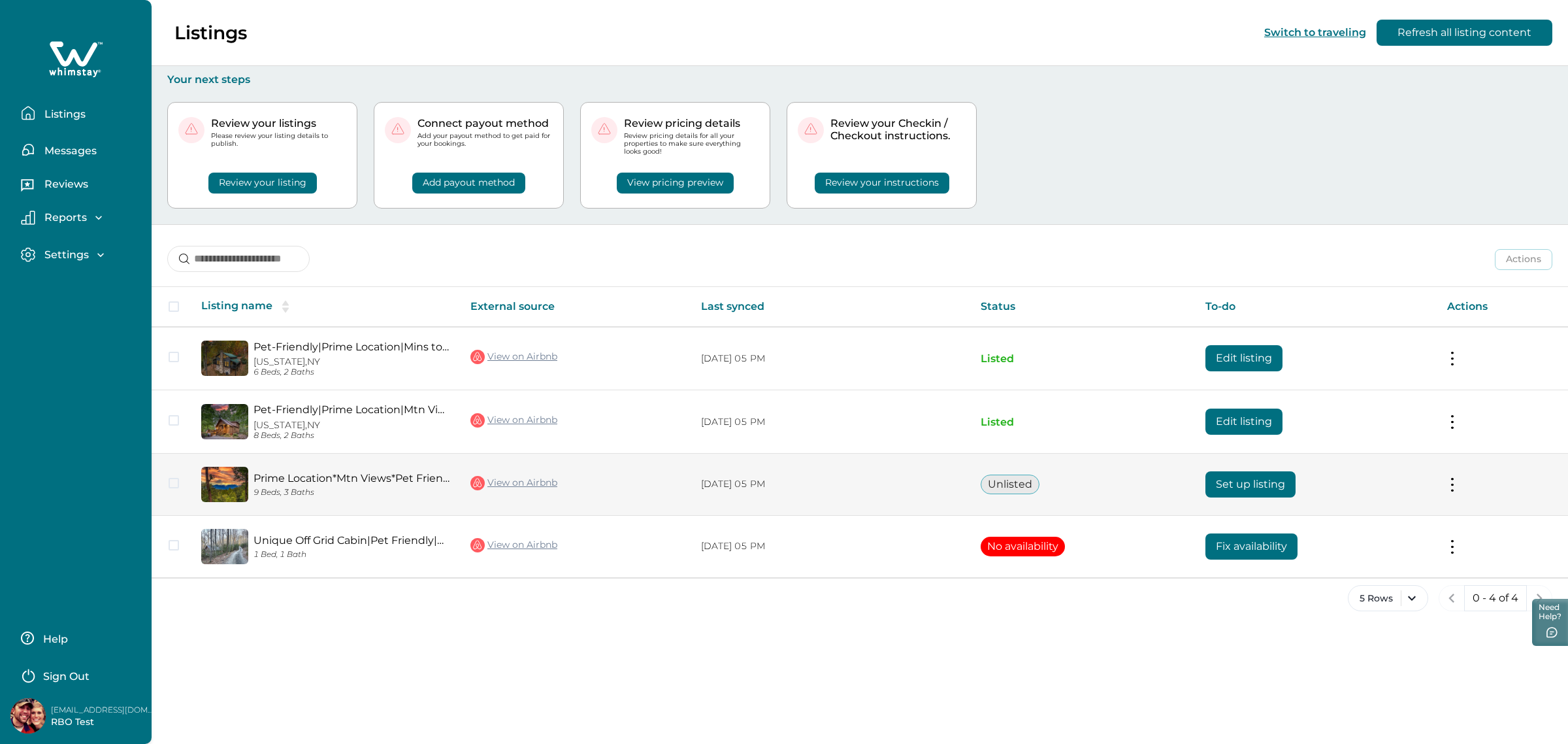
click at [1252, 484] on button "Set up listing" at bounding box center [1250, 484] width 90 height 26
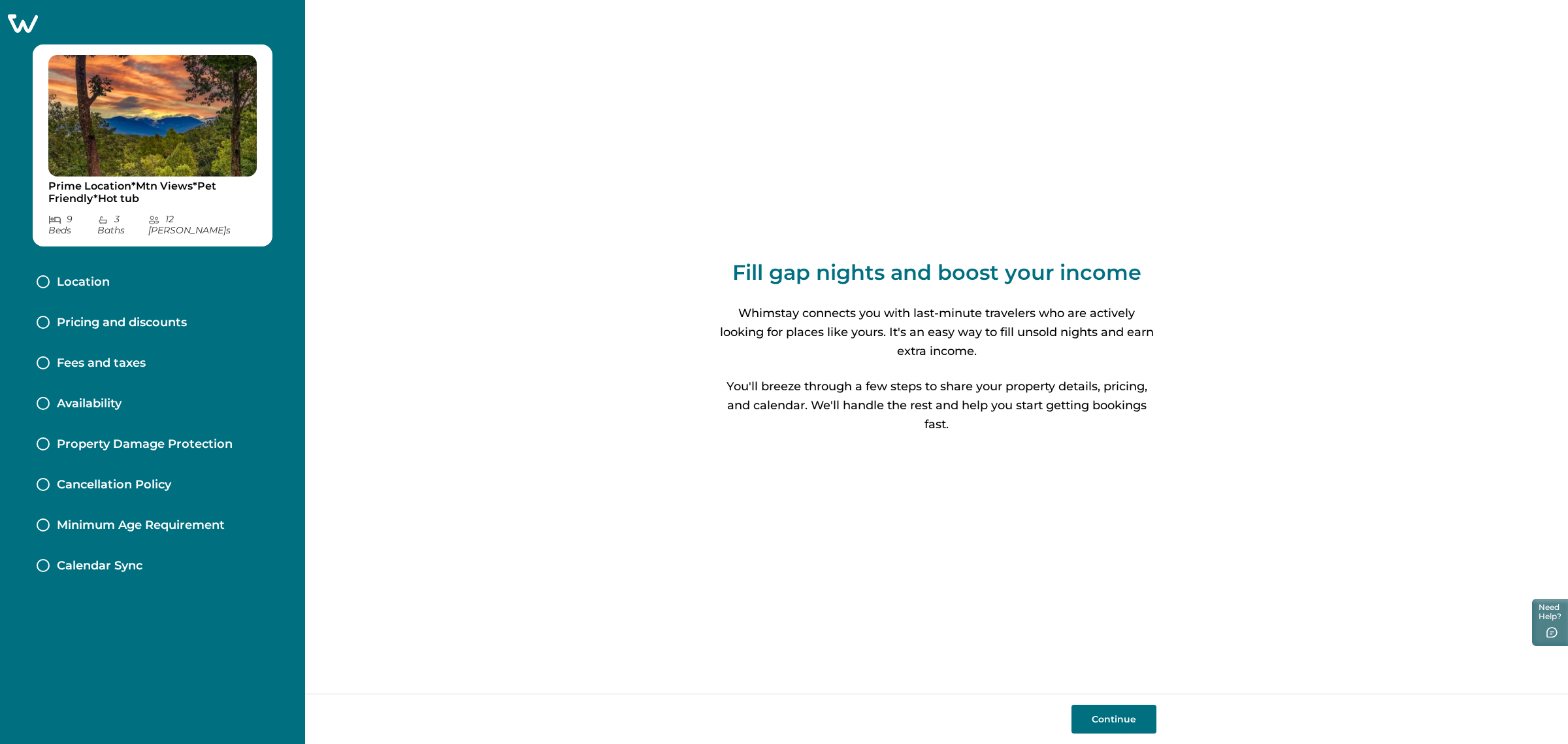
click at [114, 316] on p "Pricing and discounts" at bounding box center [122, 323] width 130 height 14
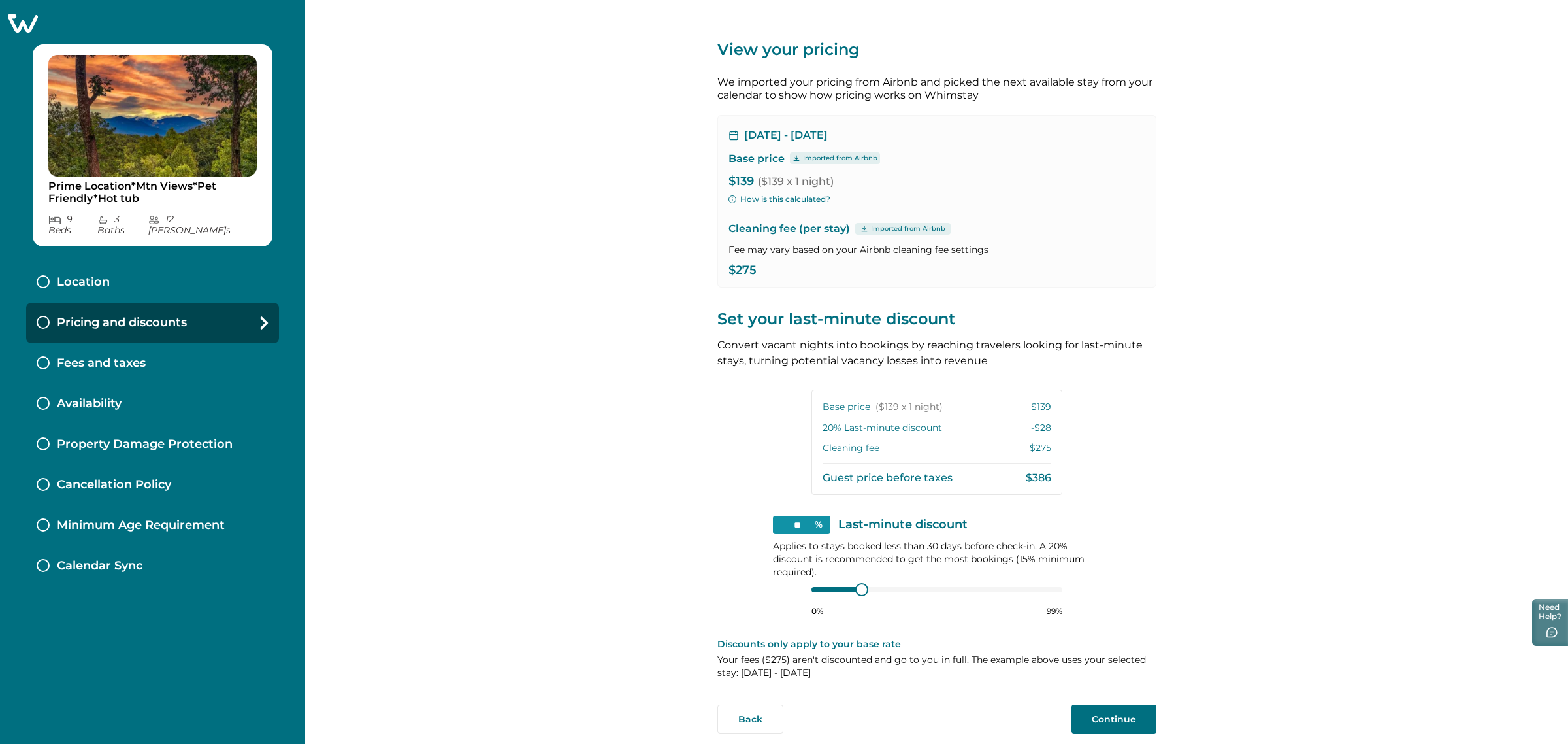
scroll to position [4, 0]
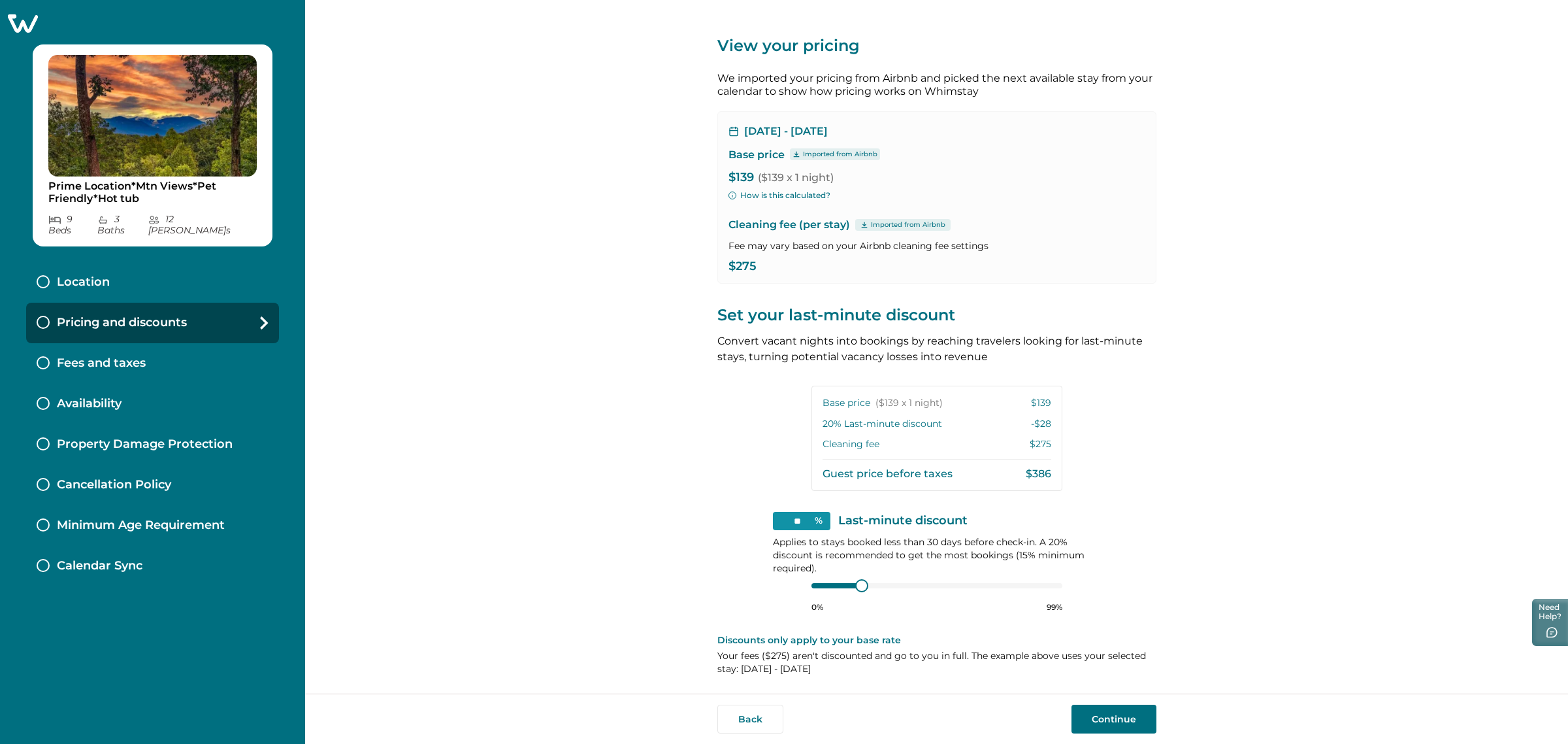
click at [1120, 725] on button "Continue" at bounding box center [1114, 719] width 85 height 29
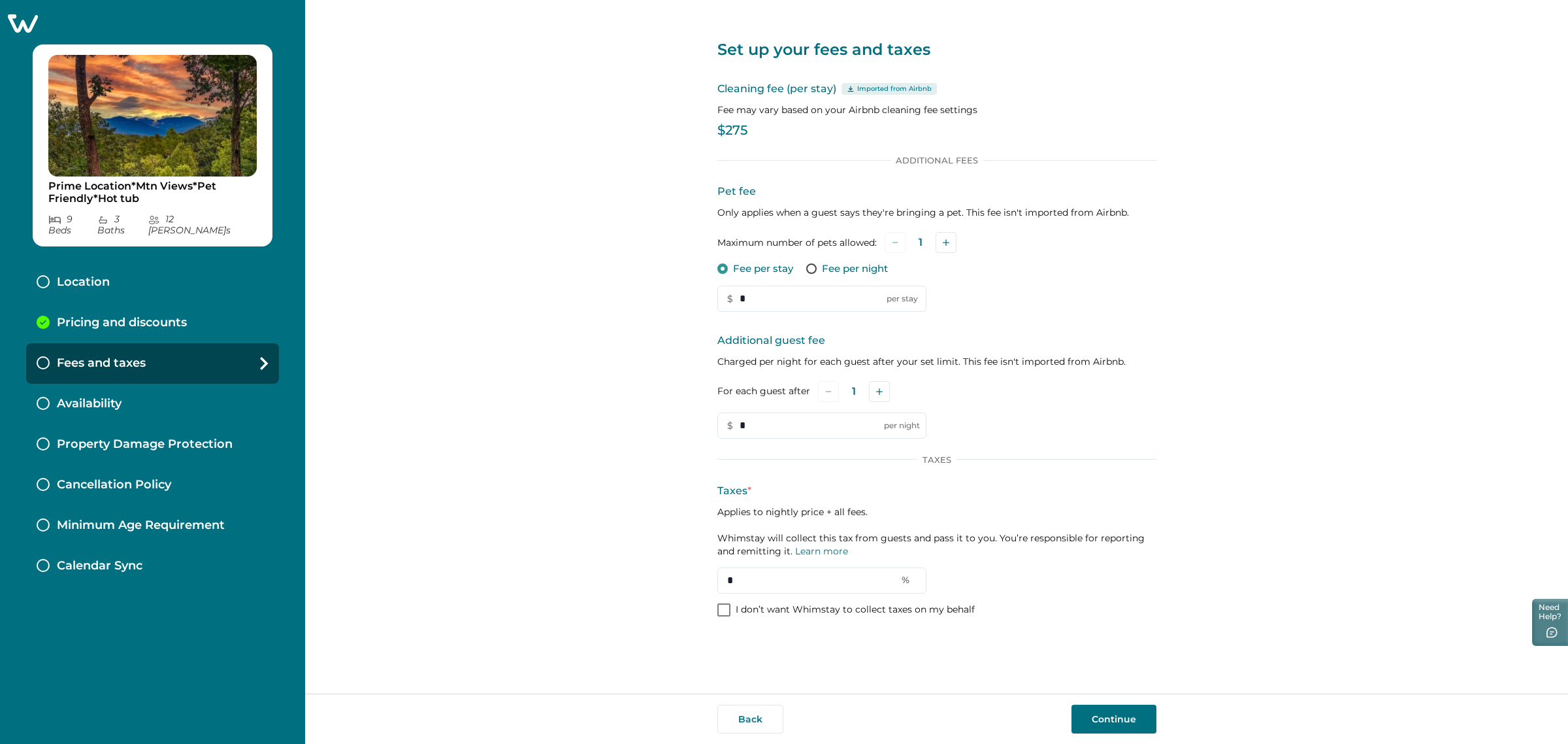
click at [734, 603] on label "I don’t want Whimstay to collect taxes on my behalf" at bounding box center [846, 610] width 258 height 13
click at [1112, 713] on button "Continue" at bounding box center [1114, 719] width 85 height 29
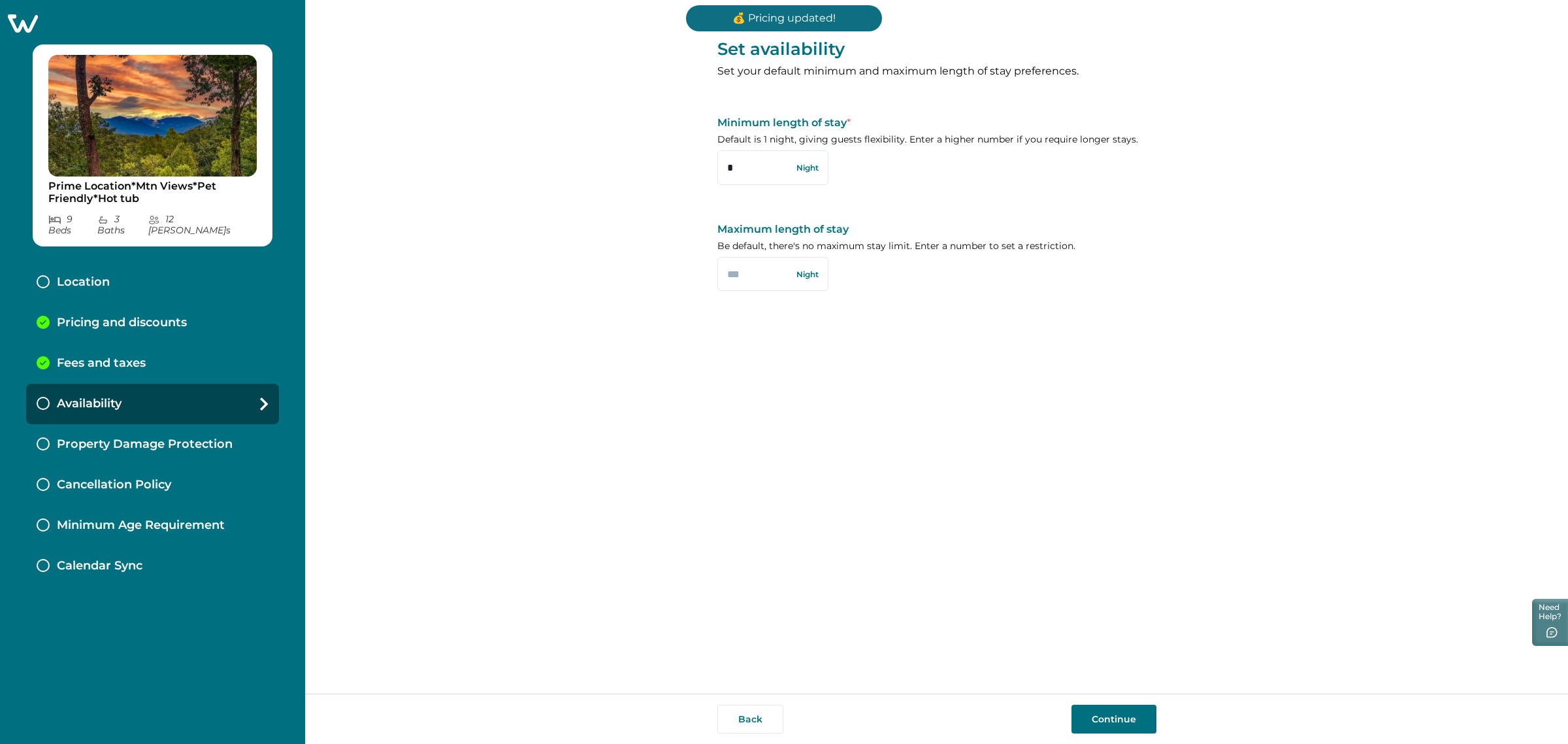
click at [214, 310] on div "Pricing and discounts" at bounding box center [152, 323] width 253 height 41
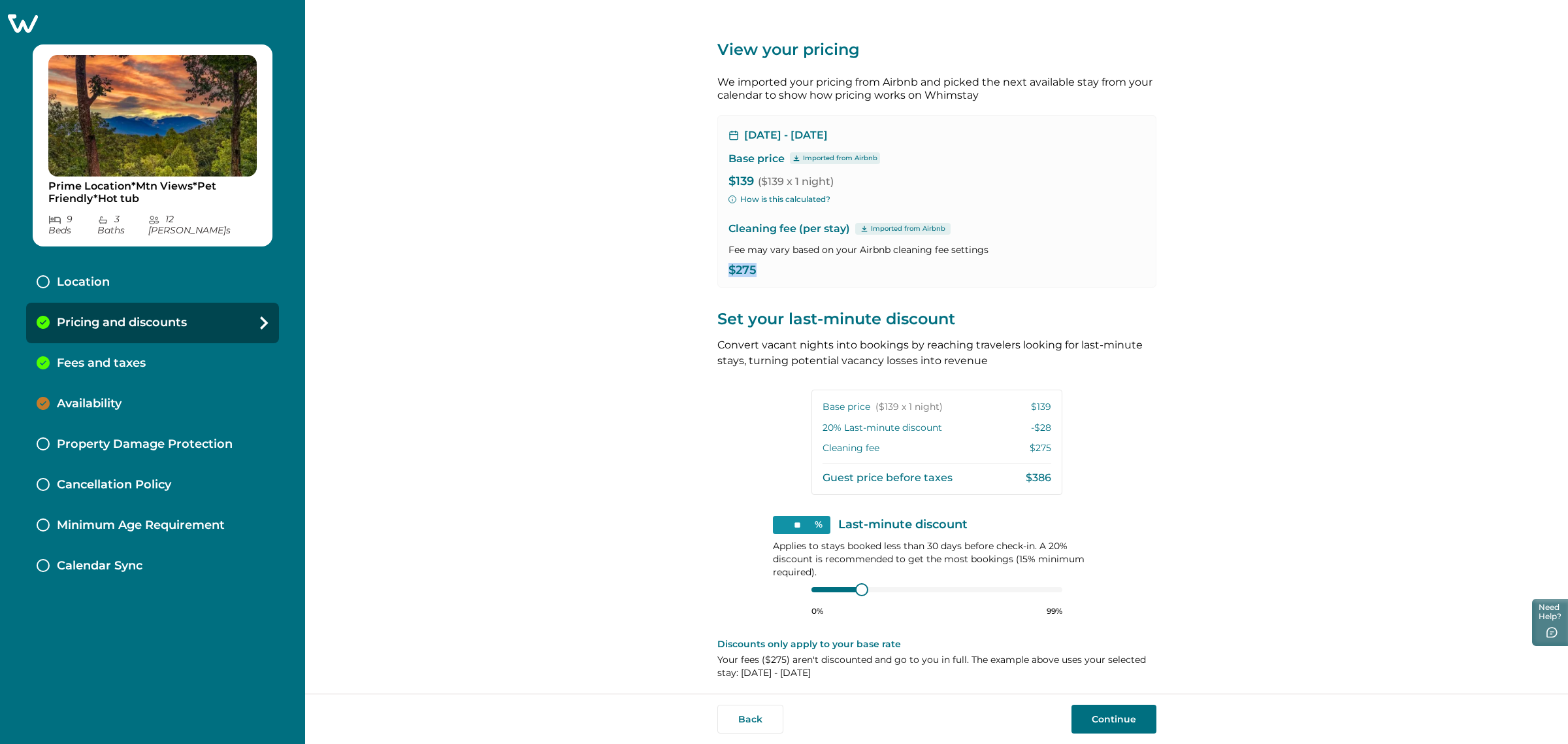
drag, startPoint x: 780, startPoint y: 271, endPoint x: 703, endPoint y: 271, distance: 77.0
click at [703, 271] on div "View your pricing We imported your pricing from Airbnb and picked the next avai…" at bounding box center [937, 346] width 1263 height 693
click at [742, 275] on p "$275" at bounding box center [938, 270] width 417 height 13
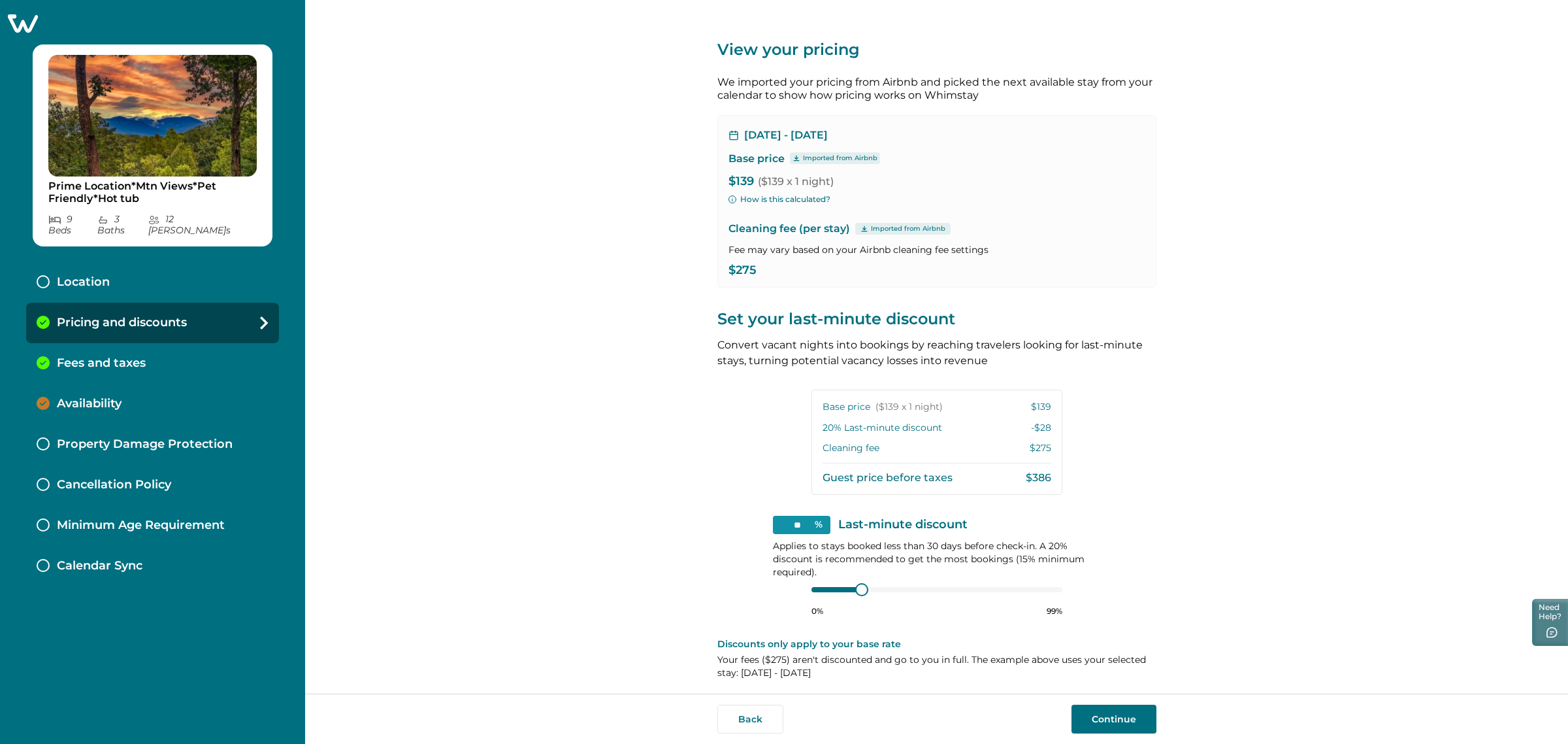
click at [677, 299] on div "View your pricing We imported your pricing from Airbnb and picked the next avai…" at bounding box center [937, 346] width 1263 height 693
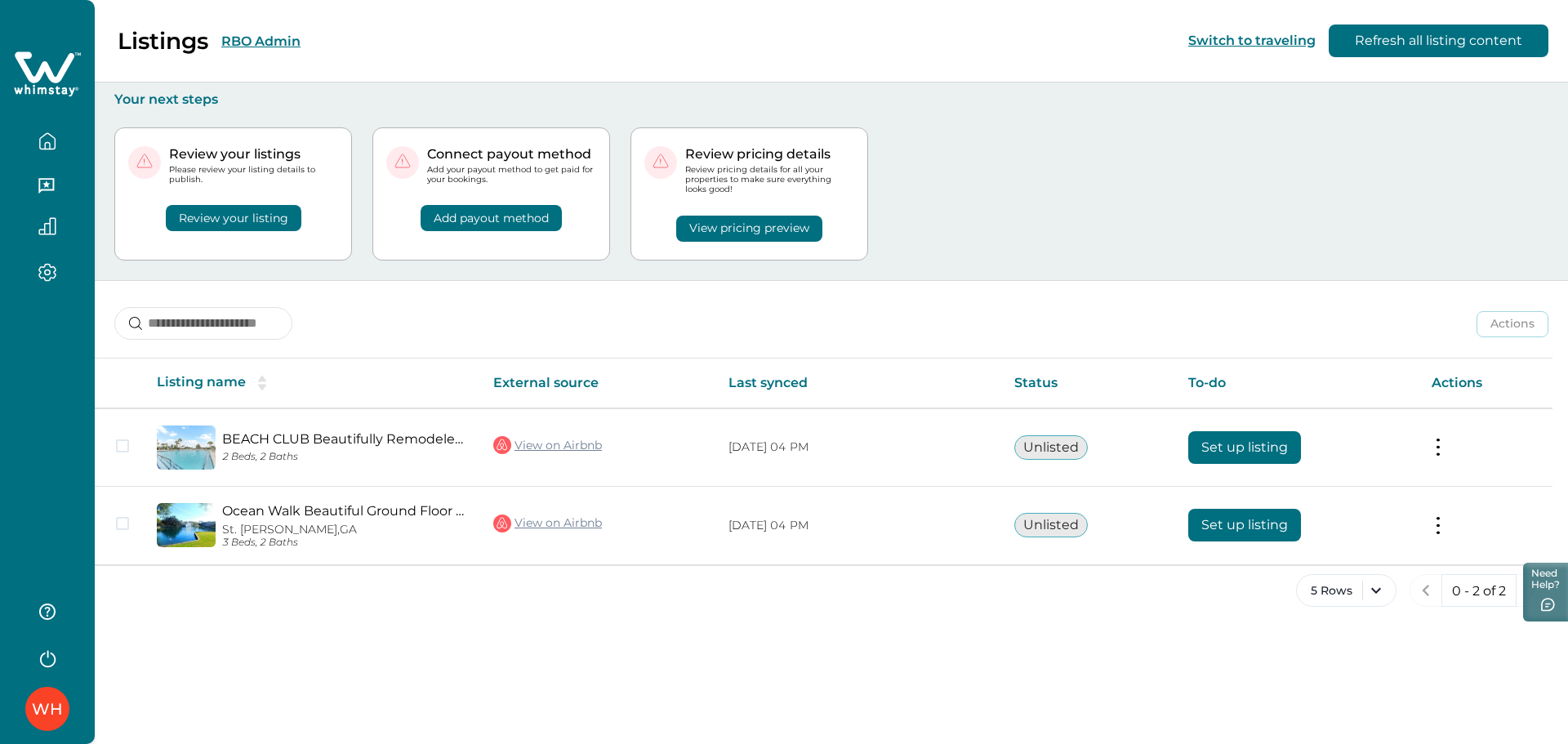
click at [311, 682] on div "Listings RBO Admin Switch to traveling Refresh all listing content Your next st…" at bounding box center [831, 372] width 1473 height 744
click at [255, 45] on button "RBO Admin" at bounding box center [261, 41] width 79 height 16
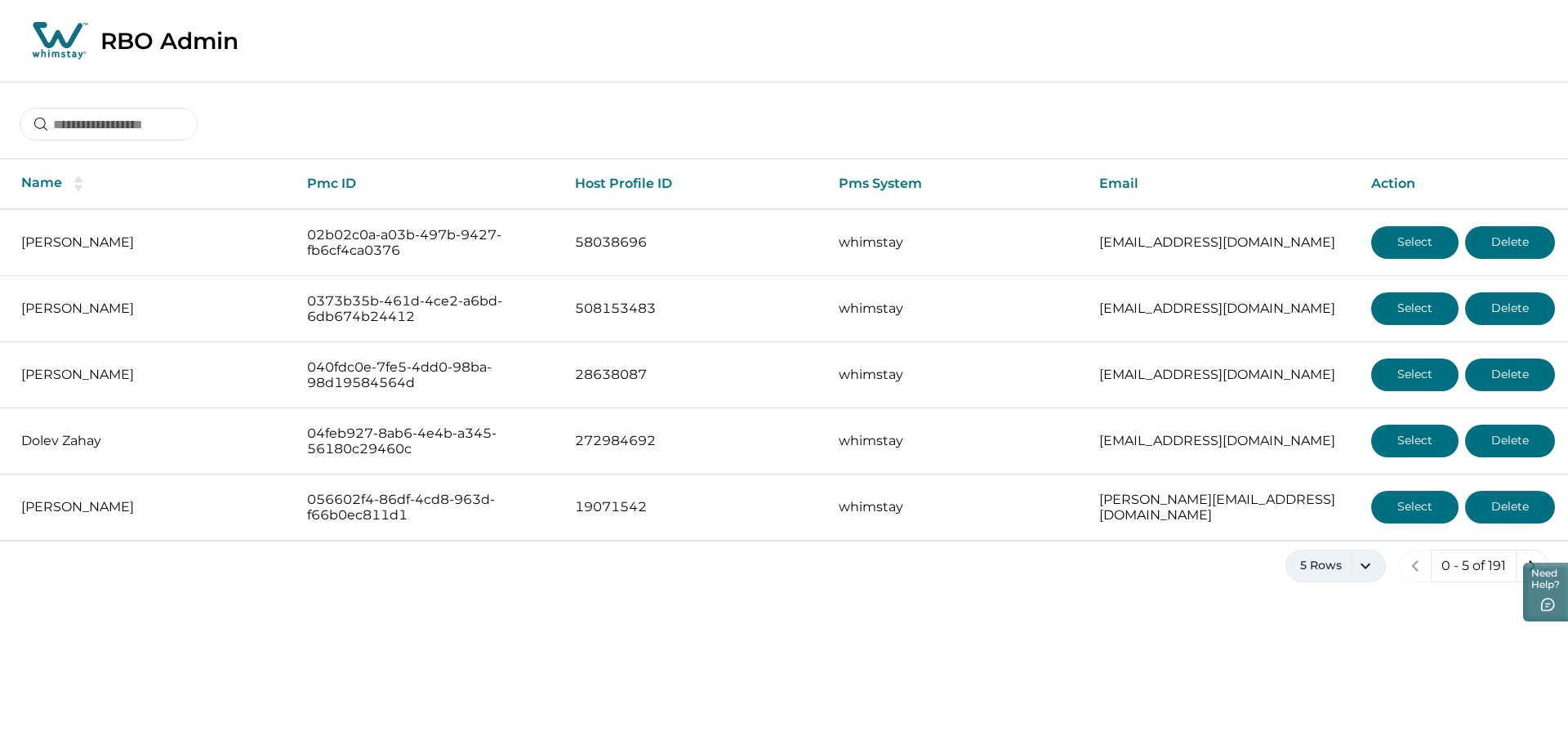
click at [1340, 552] on button "5 Rows" at bounding box center [1335, 565] width 101 height 32
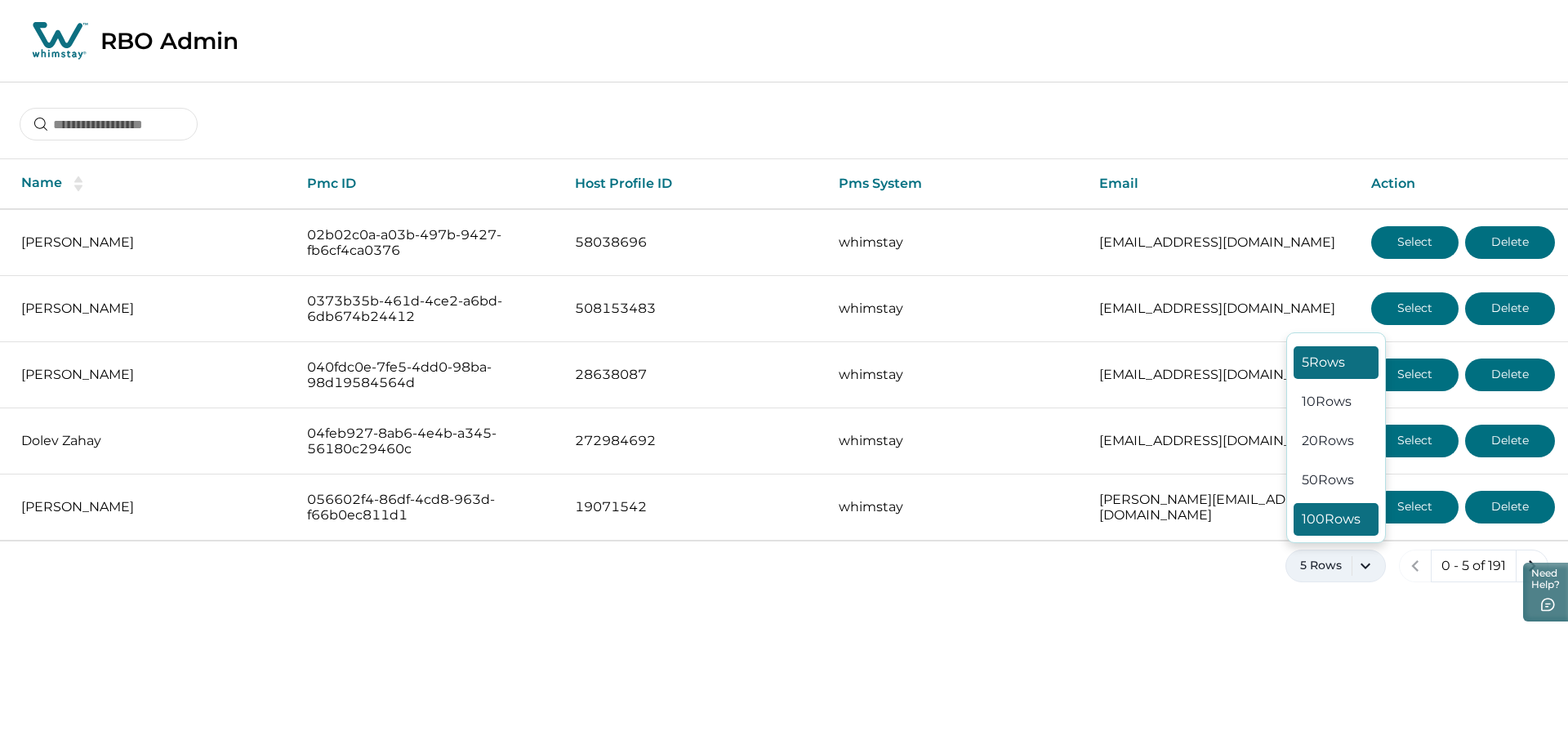
click at [1341, 506] on button "100 Rows" at bounding box center [1336, 518] width 85 height 32
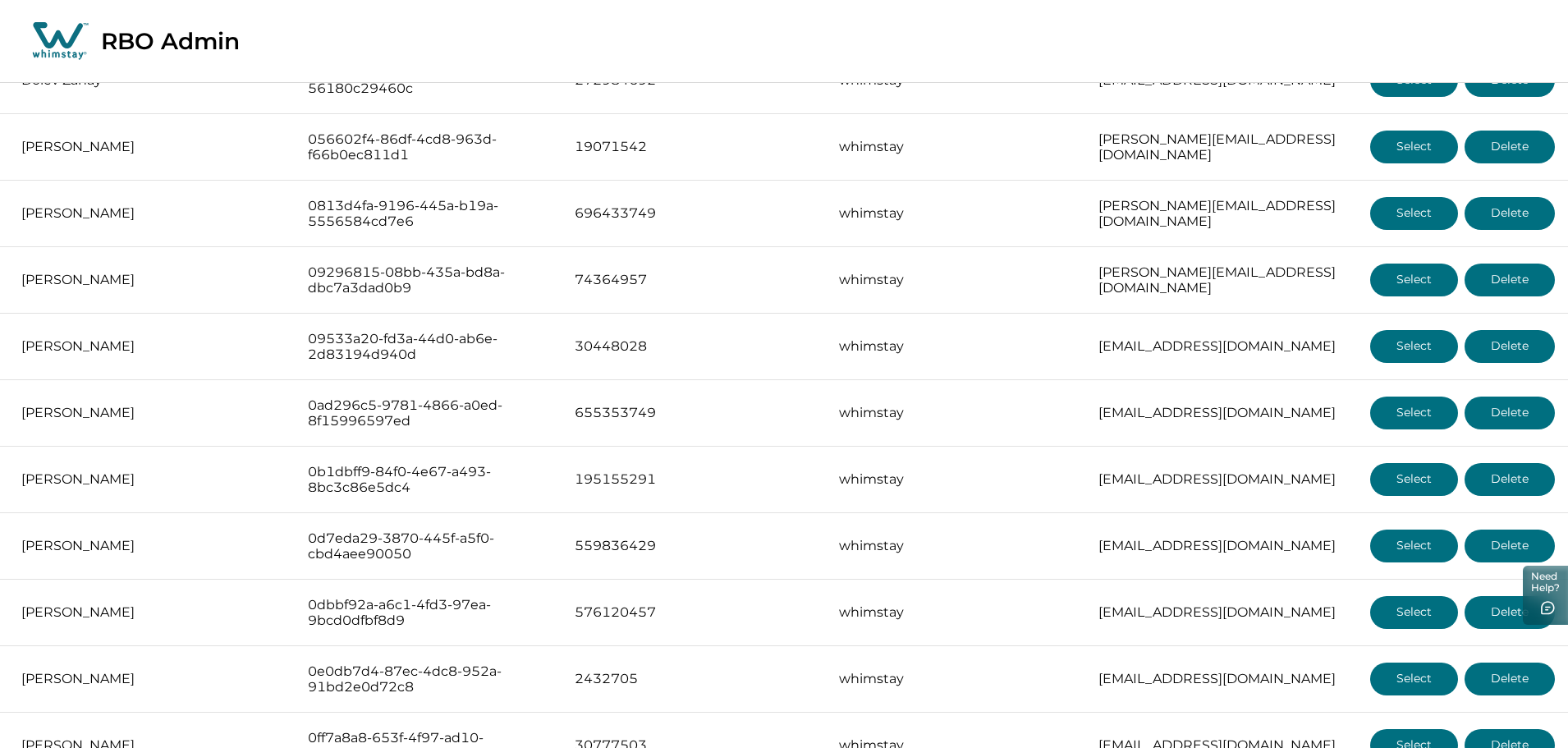
scroll to position [362, 0]
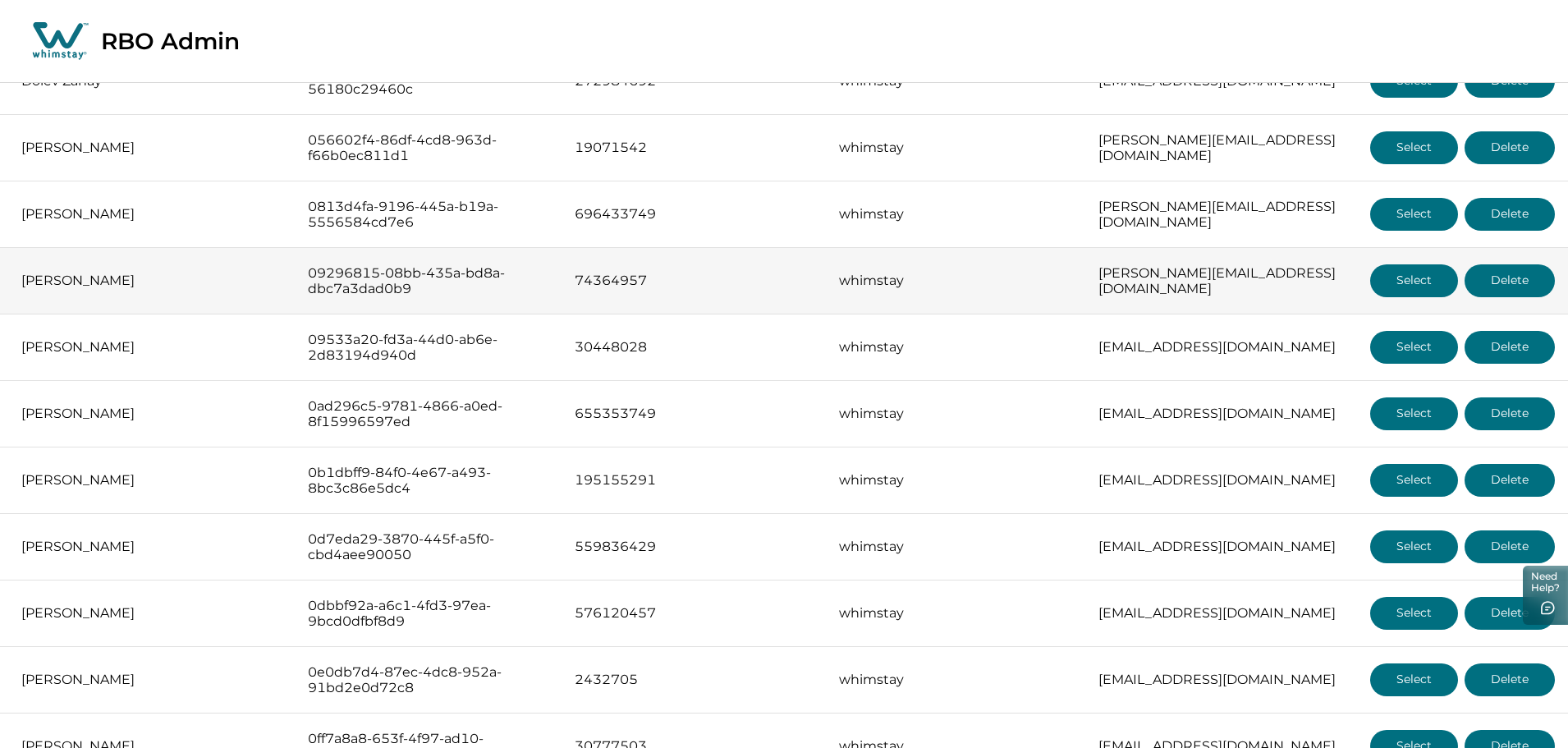
click at [1401, 286] on button "Select" at bounding box center [1414, 280] width 87 height 32
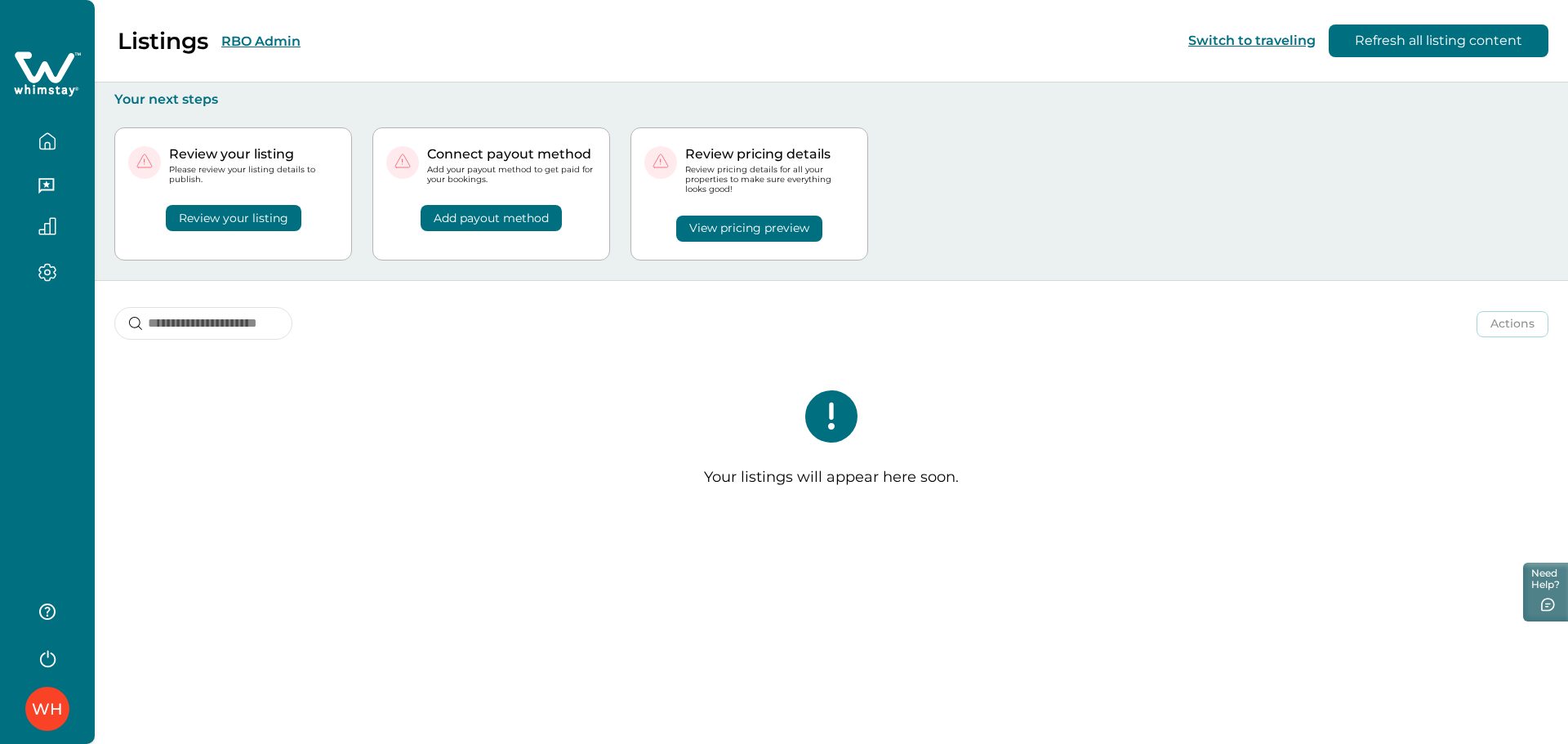
click at [267, 42] on button "RBO Admin" at bounding box center [261, 41] width 79 height 16
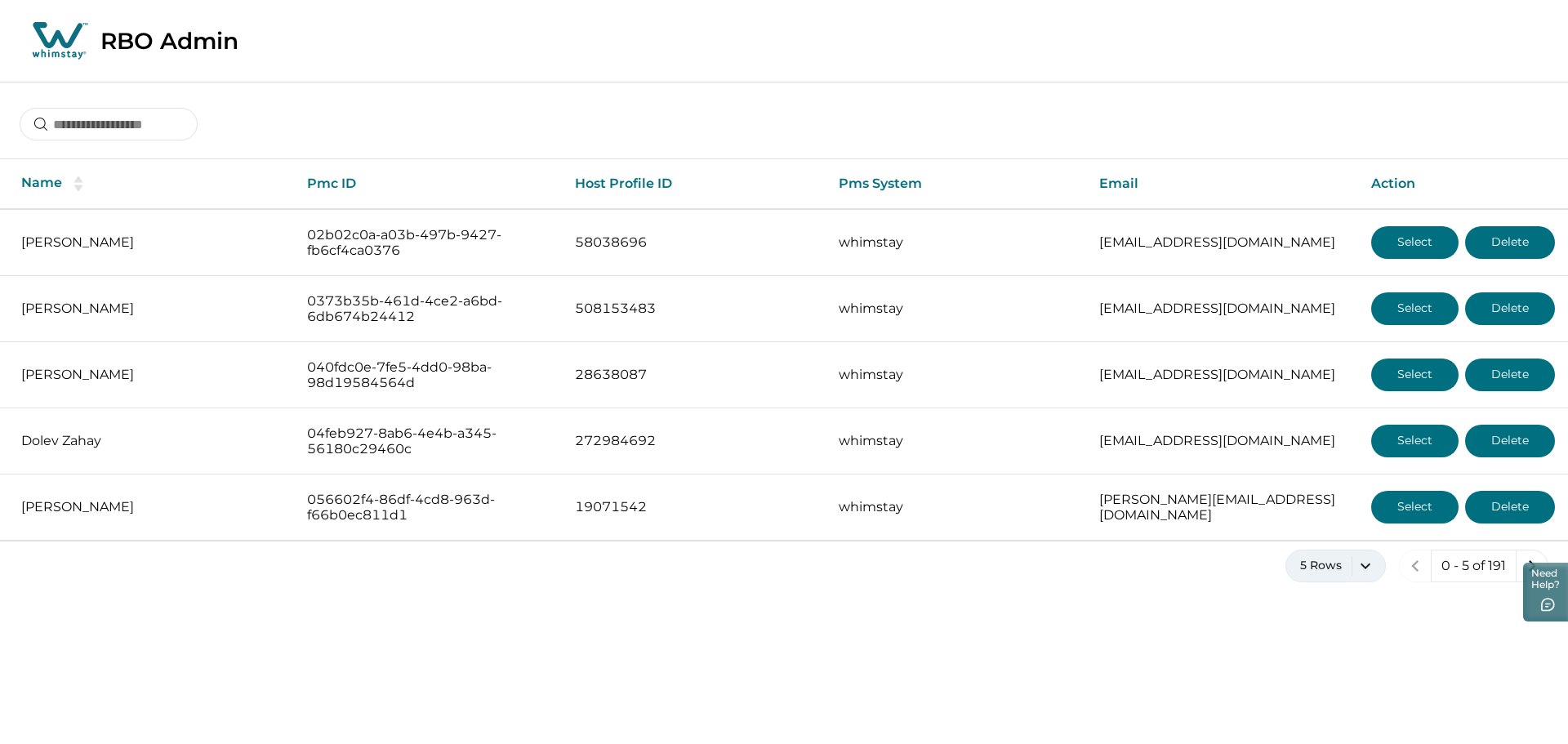
click at [1342, 560] on button "5 Rows" at bounding box center [1335, 565] width 101 height 32
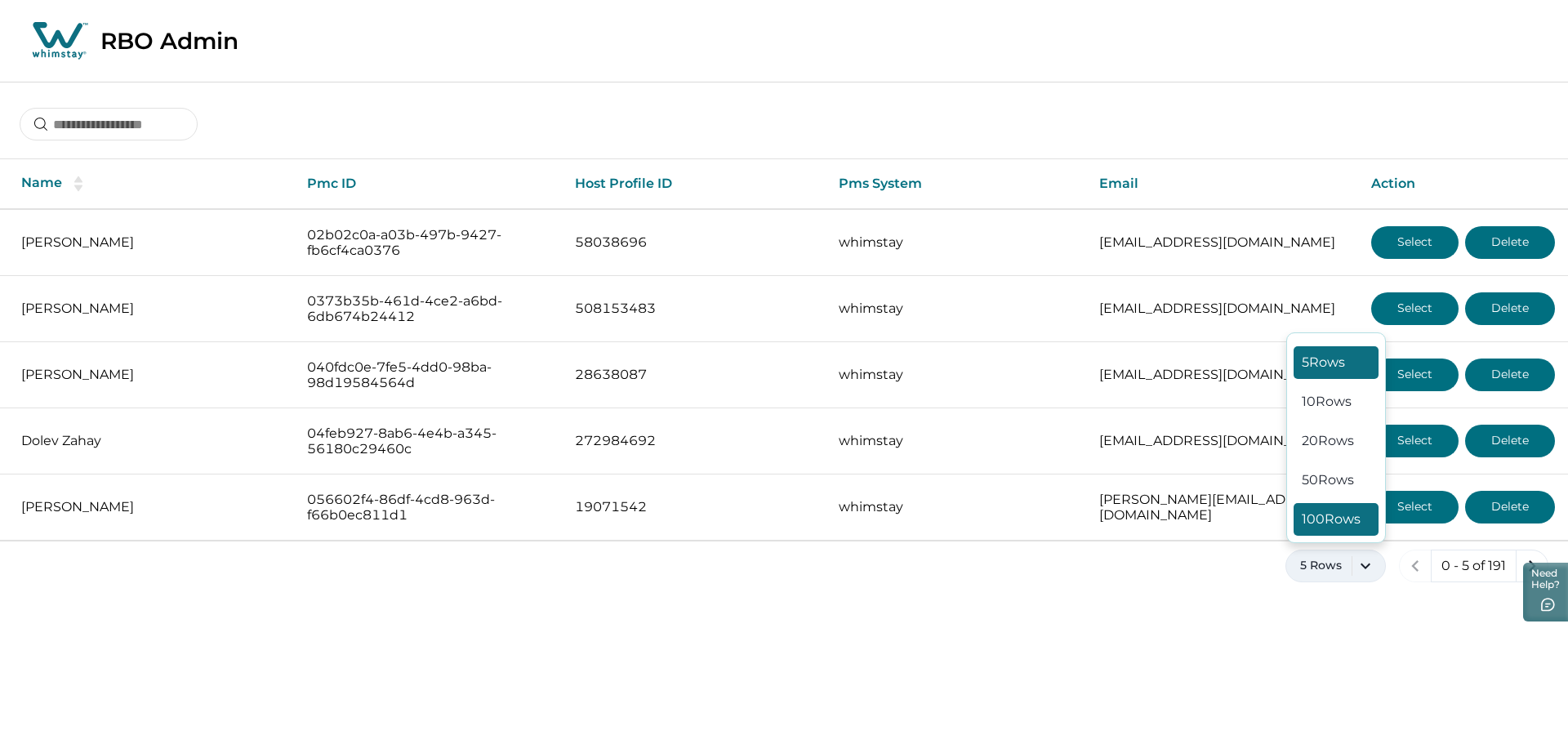
click at [1329, 509] on button "100 Rows" at bounding box center [1336, 518] width 85 height 32
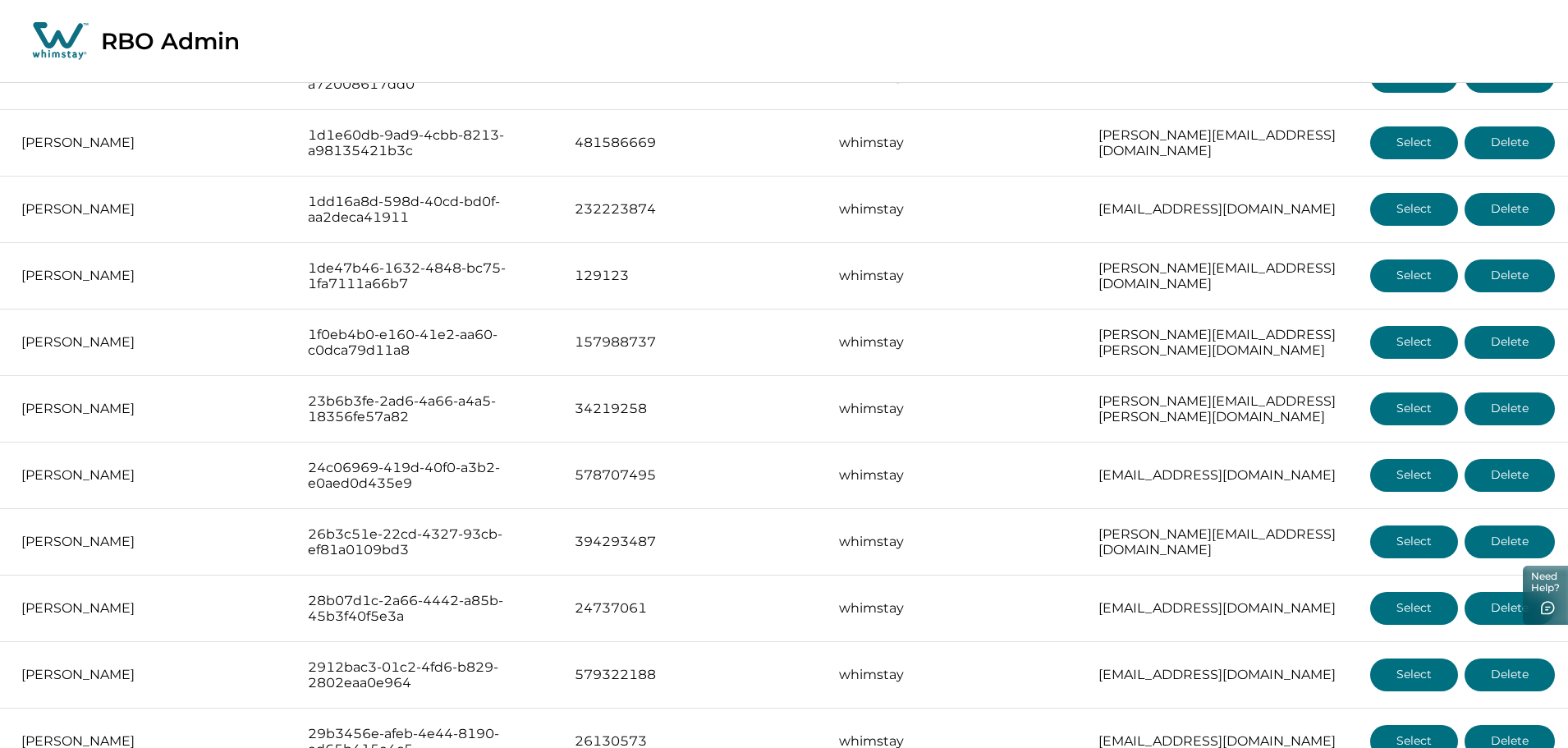
scroll to position [1166, 0]
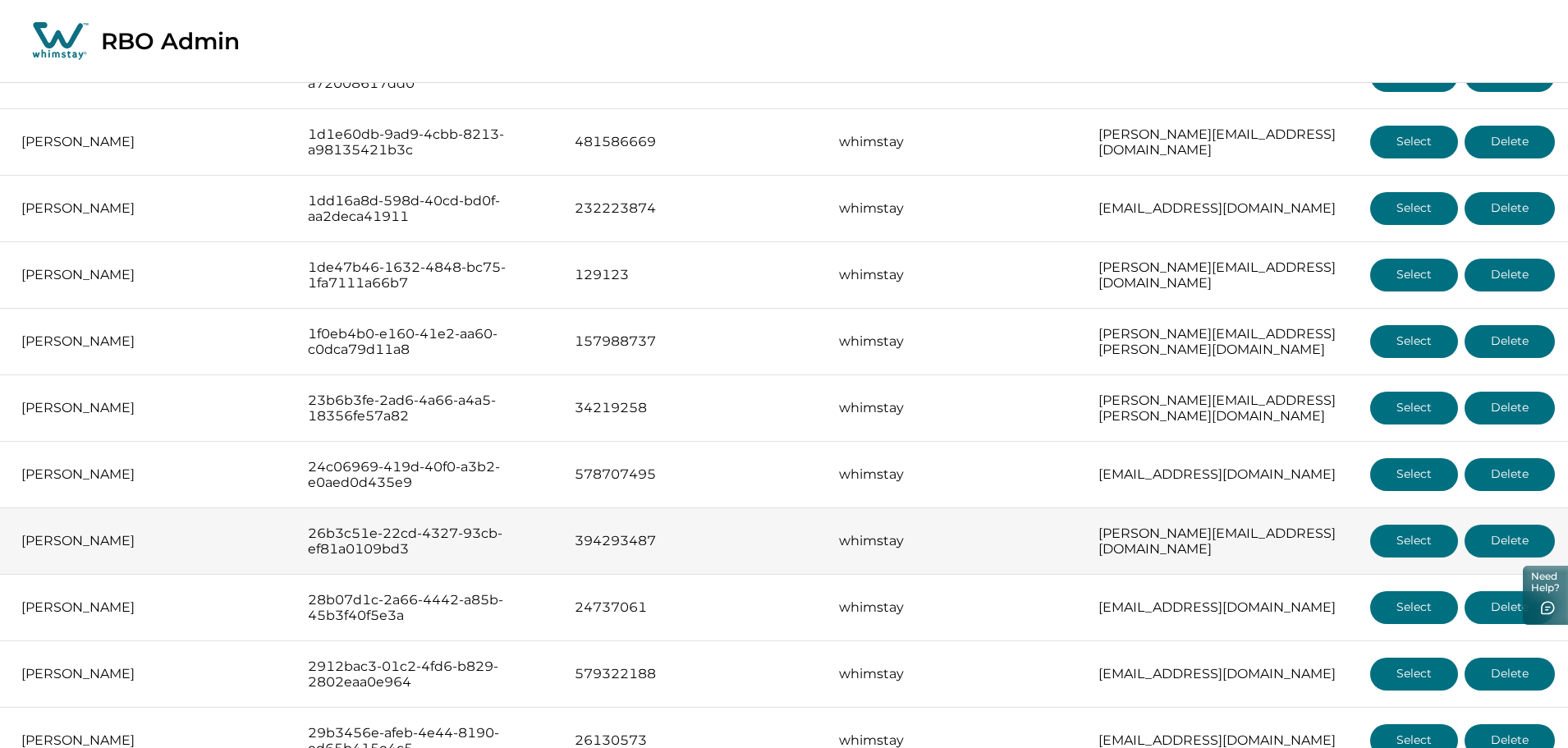
click at [1380, 538] on button "Select" at bounding box center [1414, 540] width 87 height 32
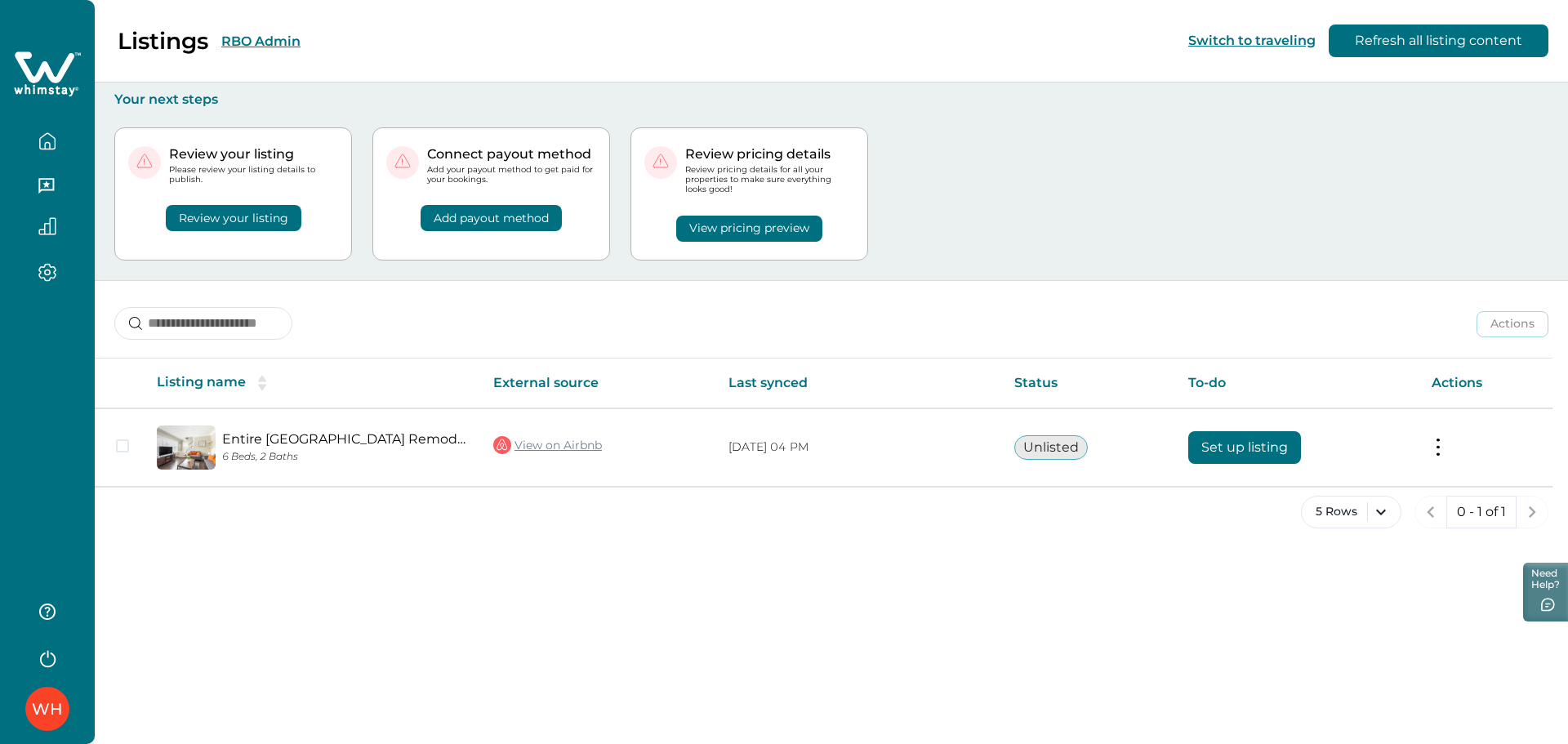
click at [257, 44] on button "RBO Admin" at bounding box center [261, 41] width 79 height 16
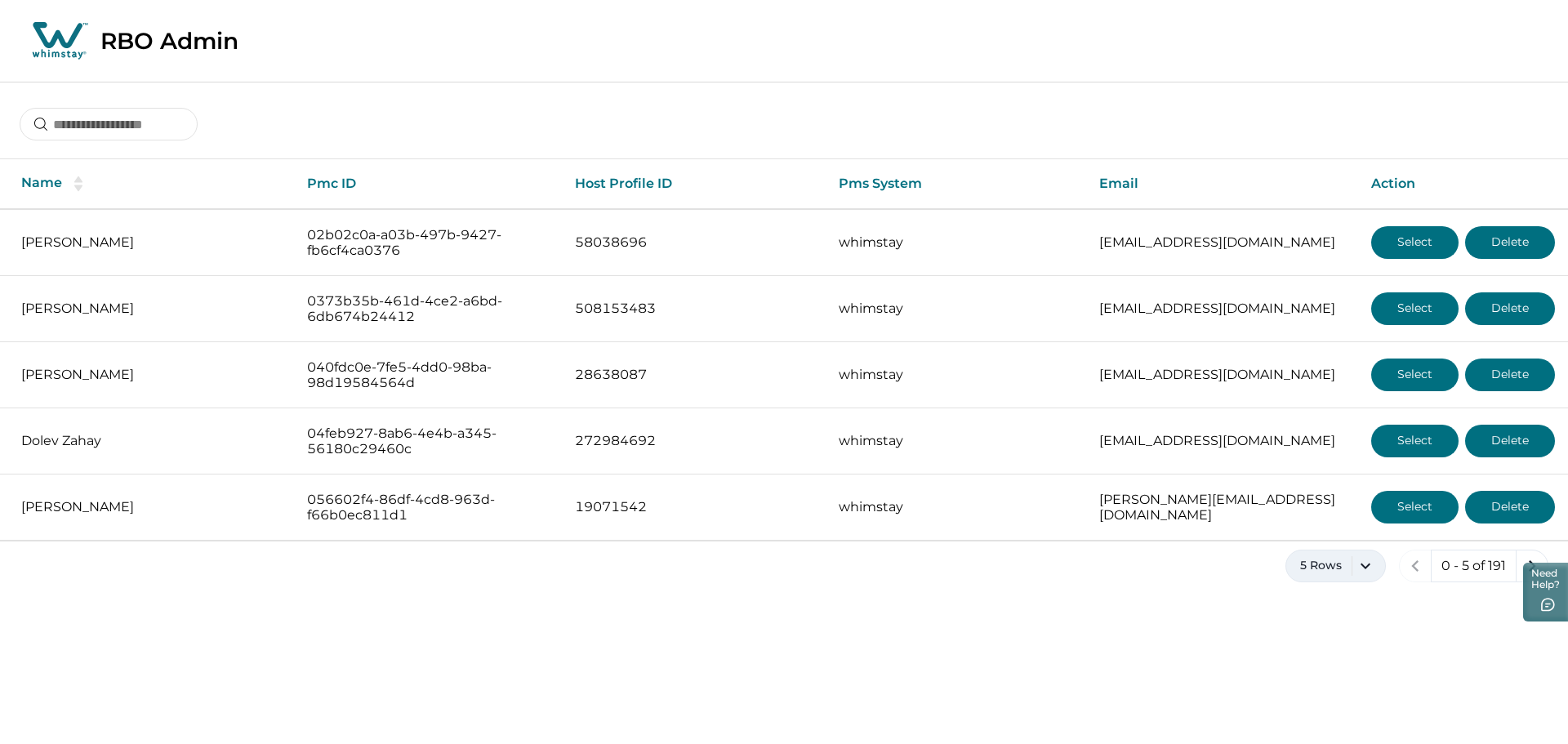
click at [1320, 570] on button "5 Rows" at bounding box center [1335, 565] width 101 height 32
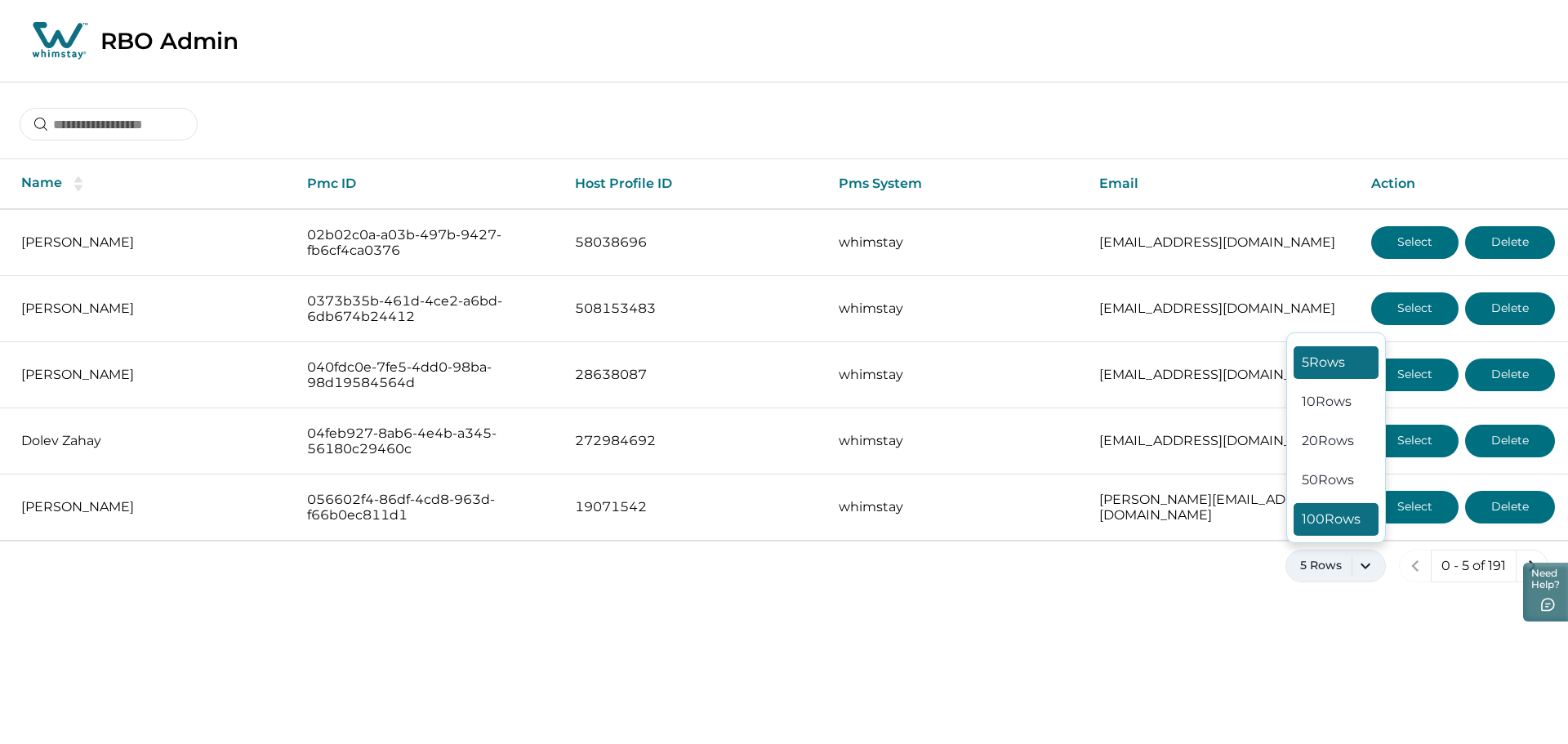
click at [1333, 531] on button "100 Rows" at bounding box center [1336, 518] width 85 height 32
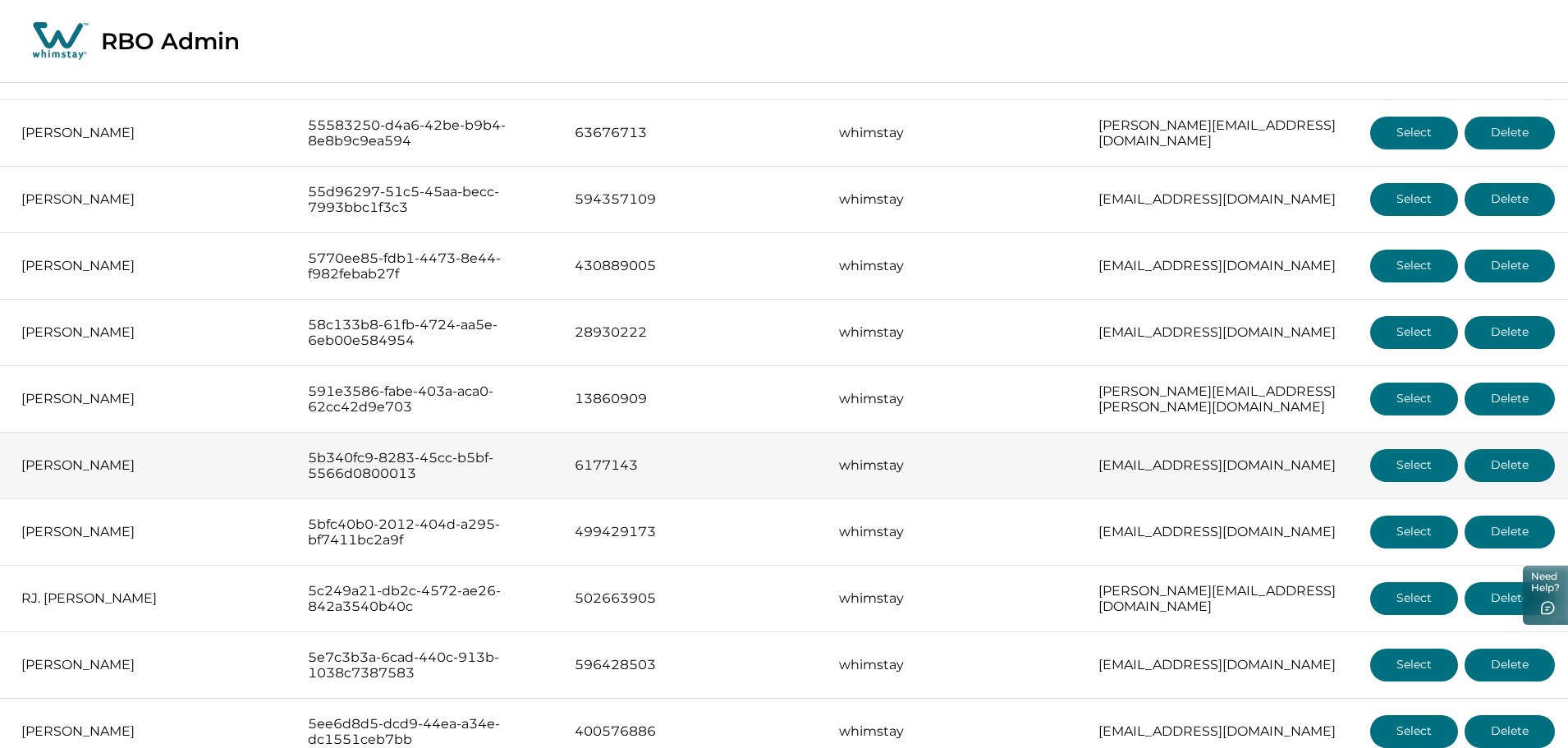
scroll to position [4168, 0]
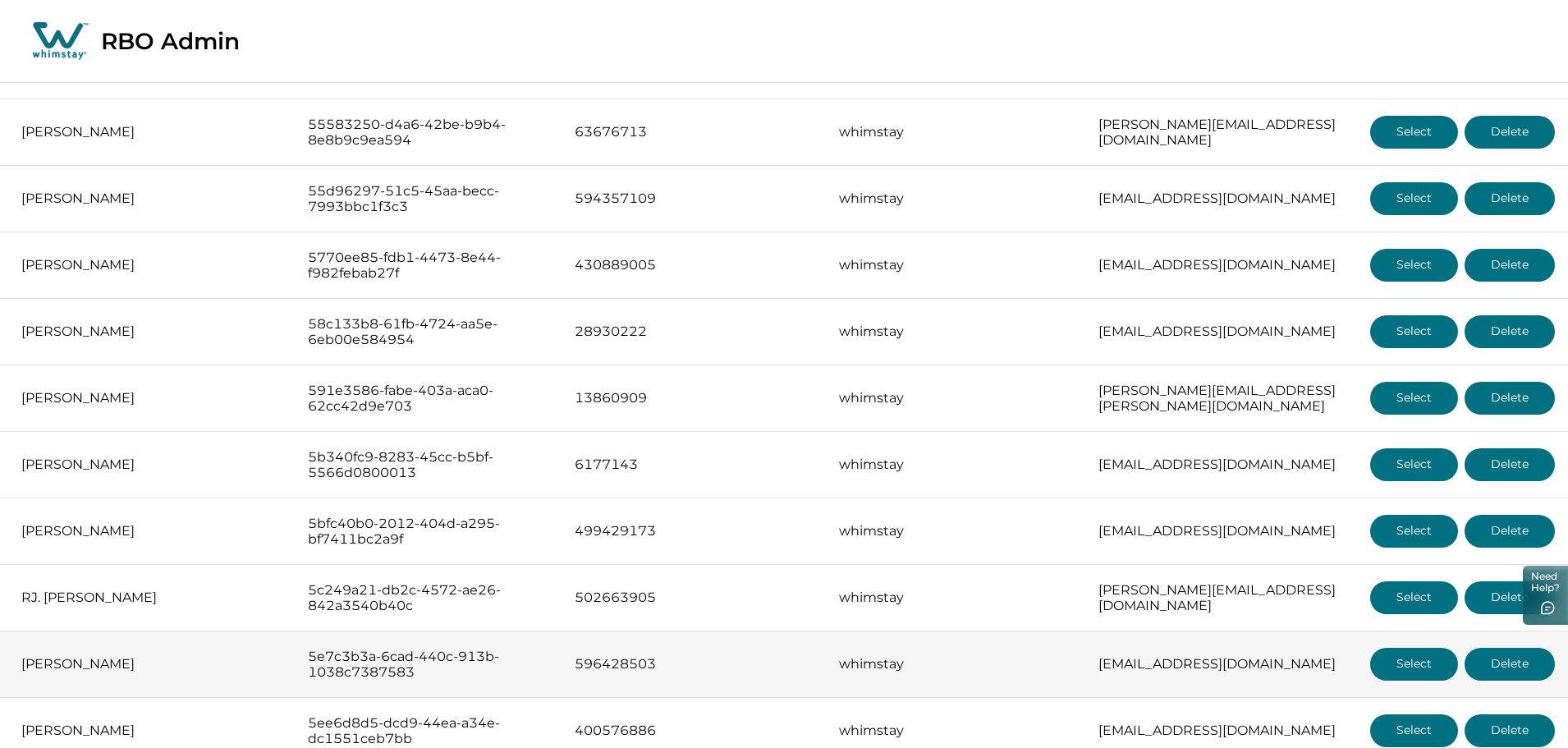
click at [1392, 660] on button "Select" at bounding box center [1414, 664] width 87 height 32
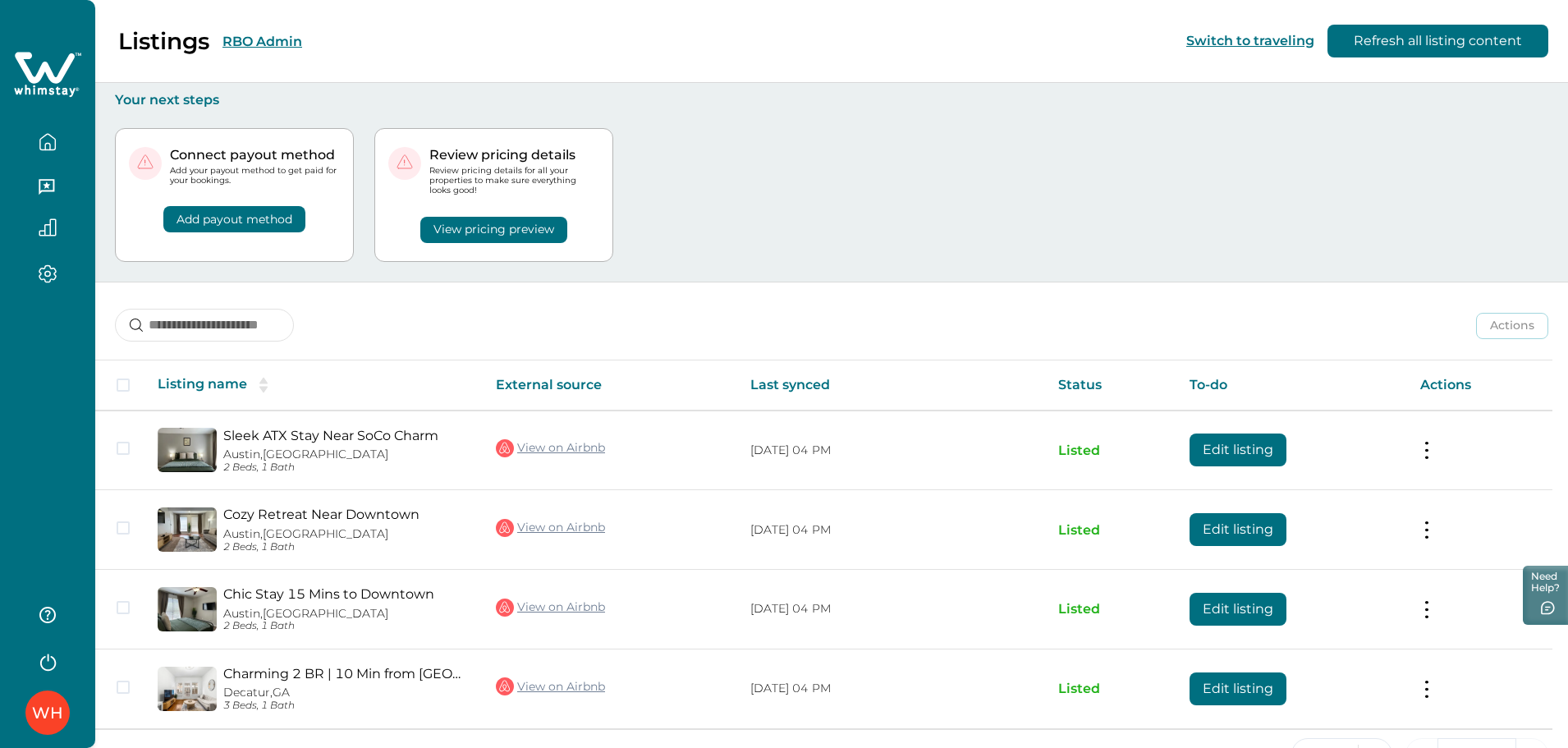
click at [240, 34] on button "RBO Admin" at bounding box center [262, 41] width 80 height 16
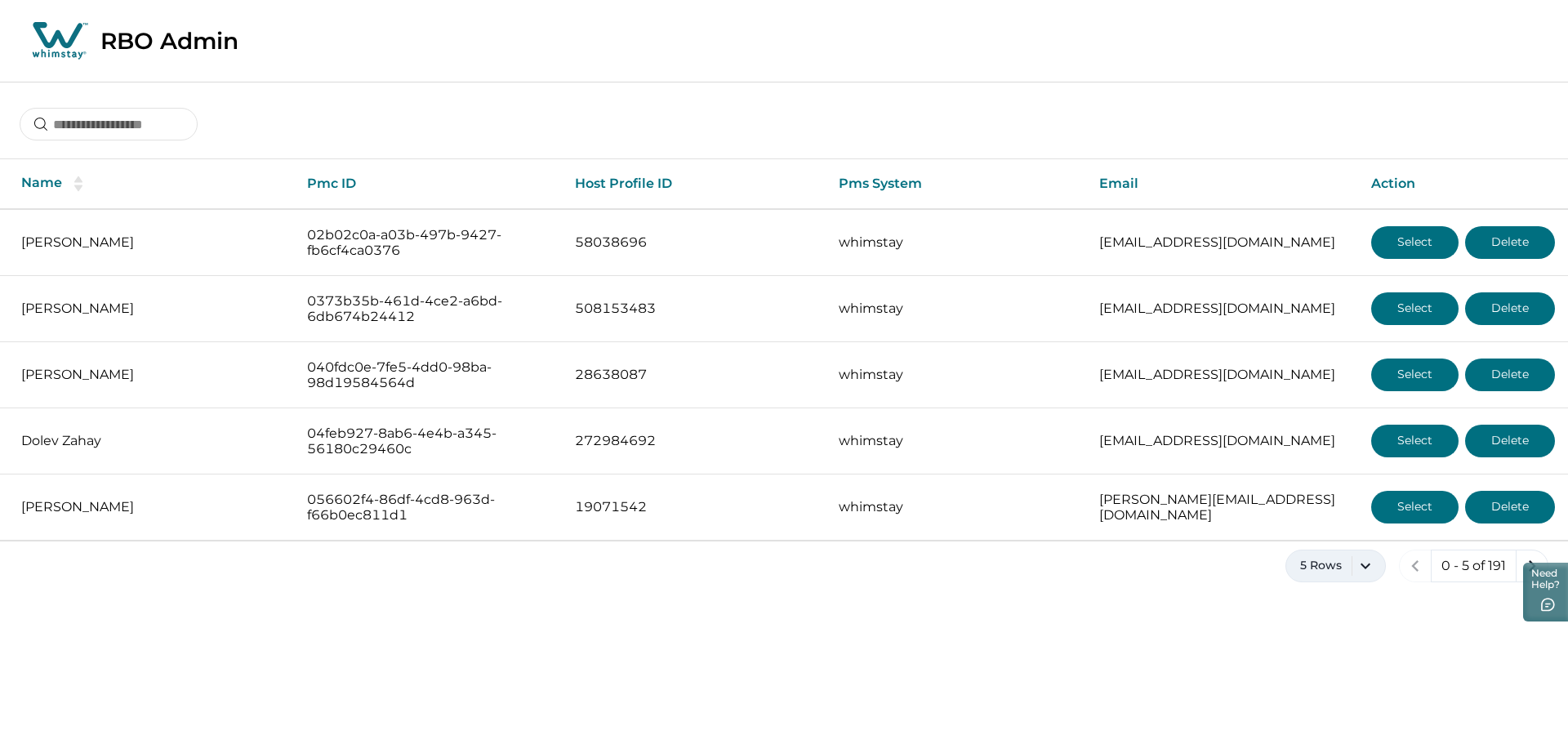
click at [1340, 560] on button "5 Rows" at bounding box center [1335, 565] width 101 height 32
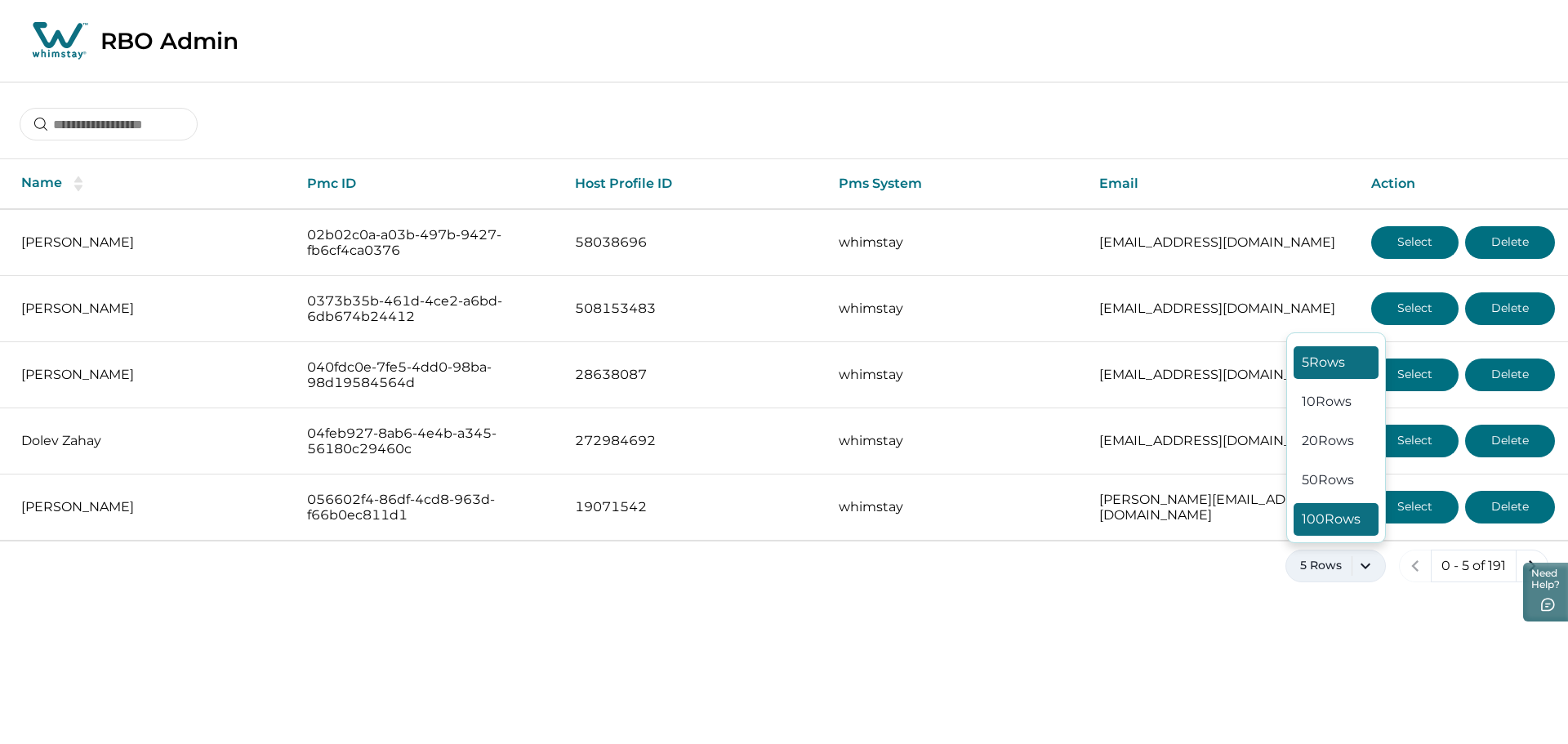
click at [1335, 526] on button "100 Rows" at bounding box center [1336, 518] width 85 height 32
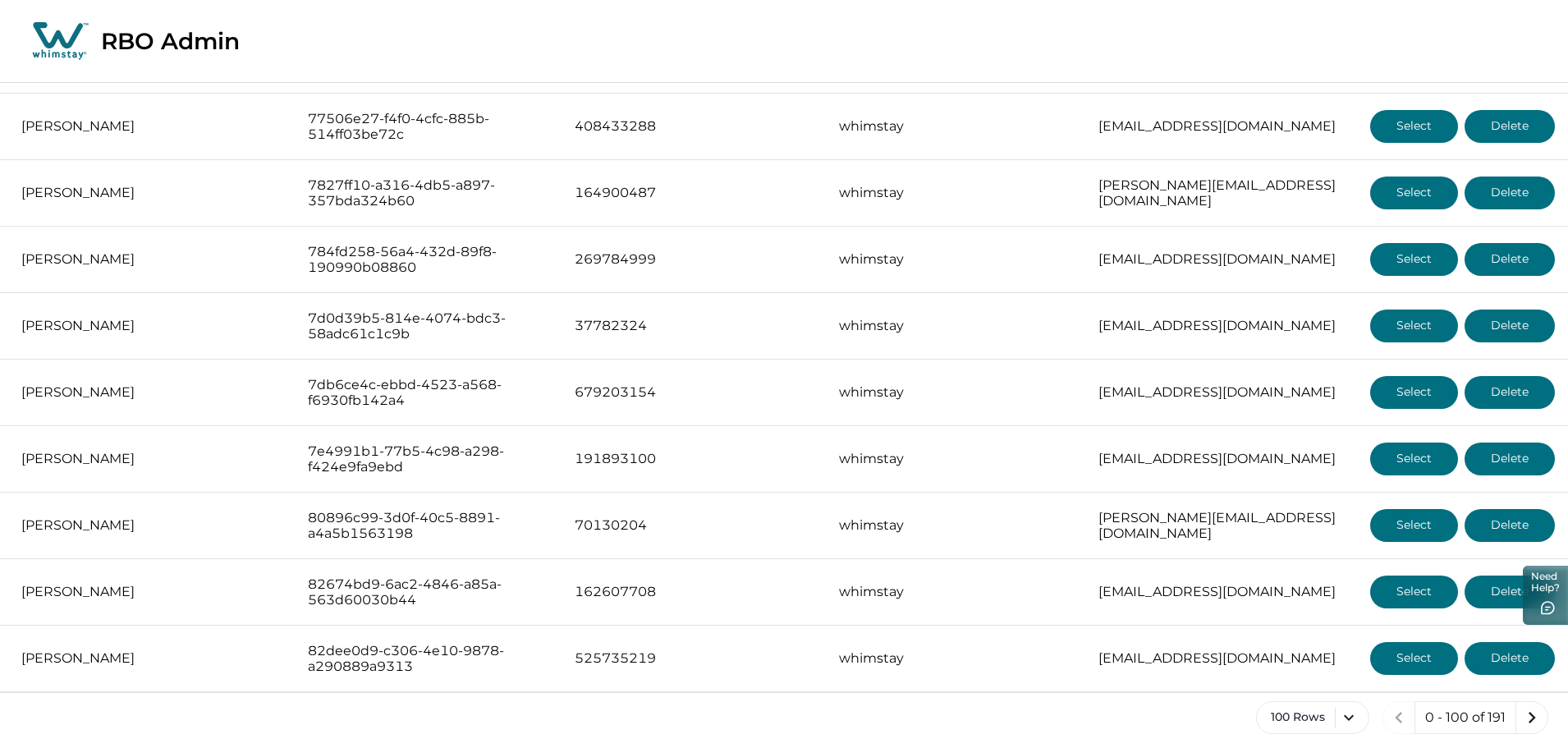
scroll to position [6181, 0]
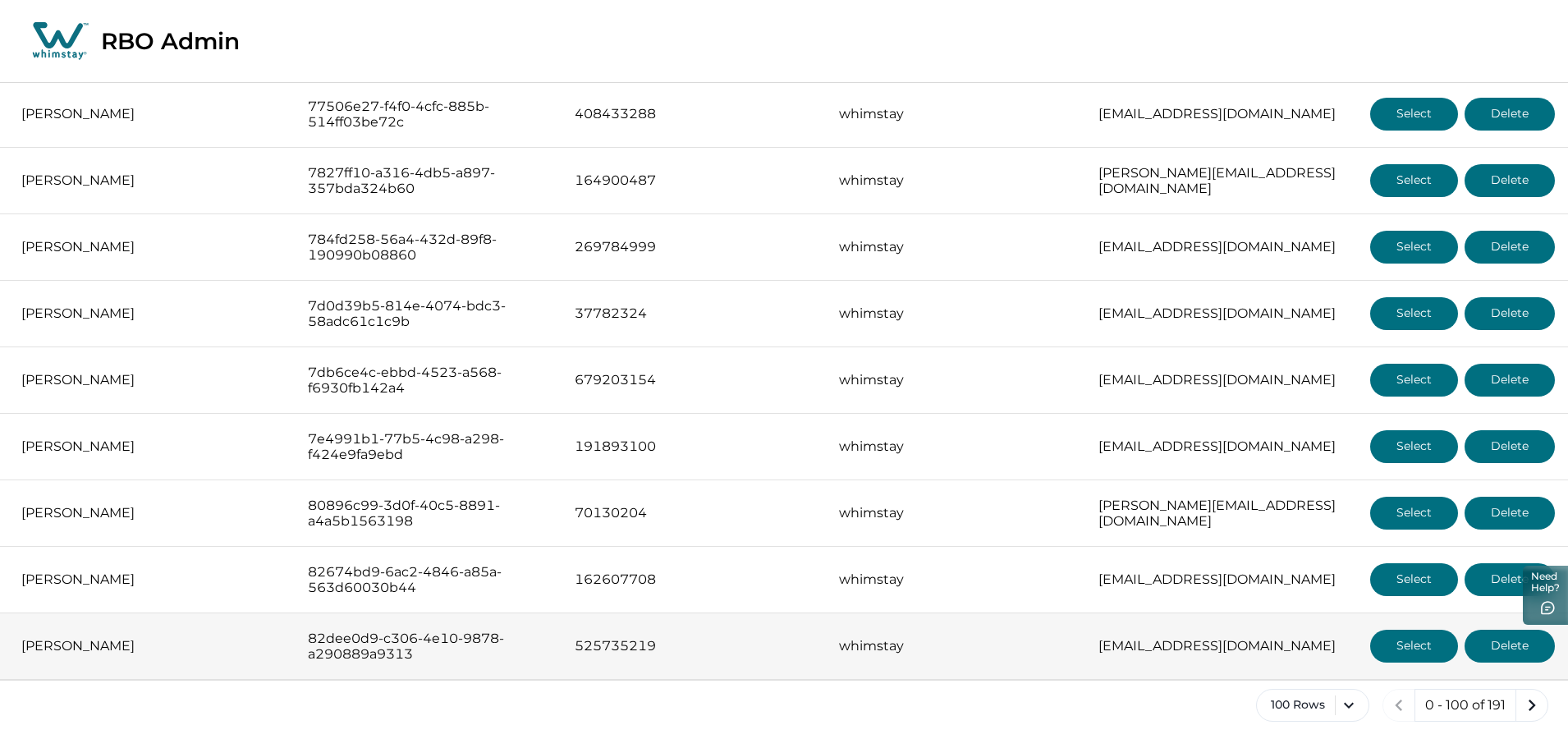
click at [1401, 632] on button "Select" at bounding box center [1414, 646] width 87 height 32
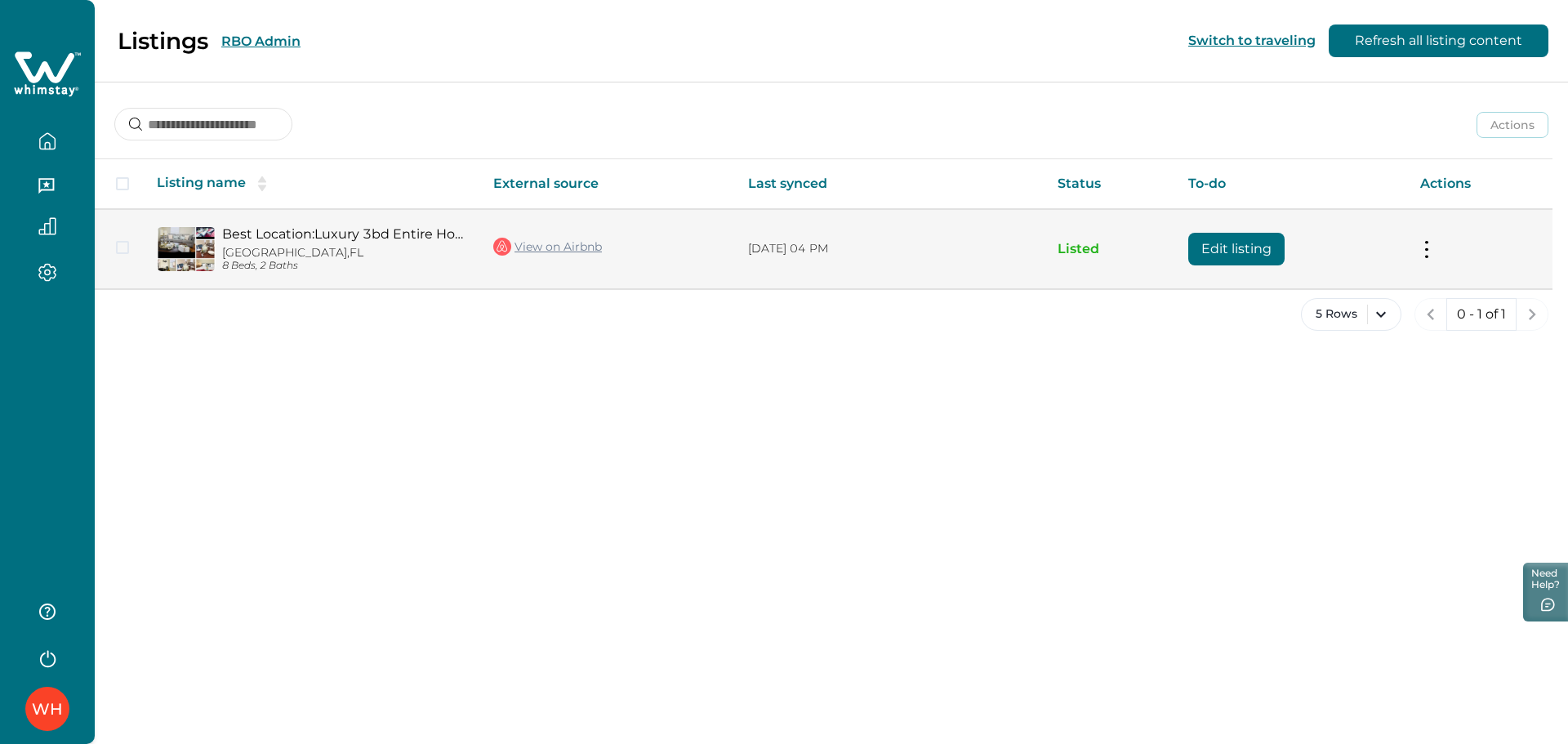
click at [1200, 261] on button "Edit listing" at bounding box center [1236, 248] width 97 height 32
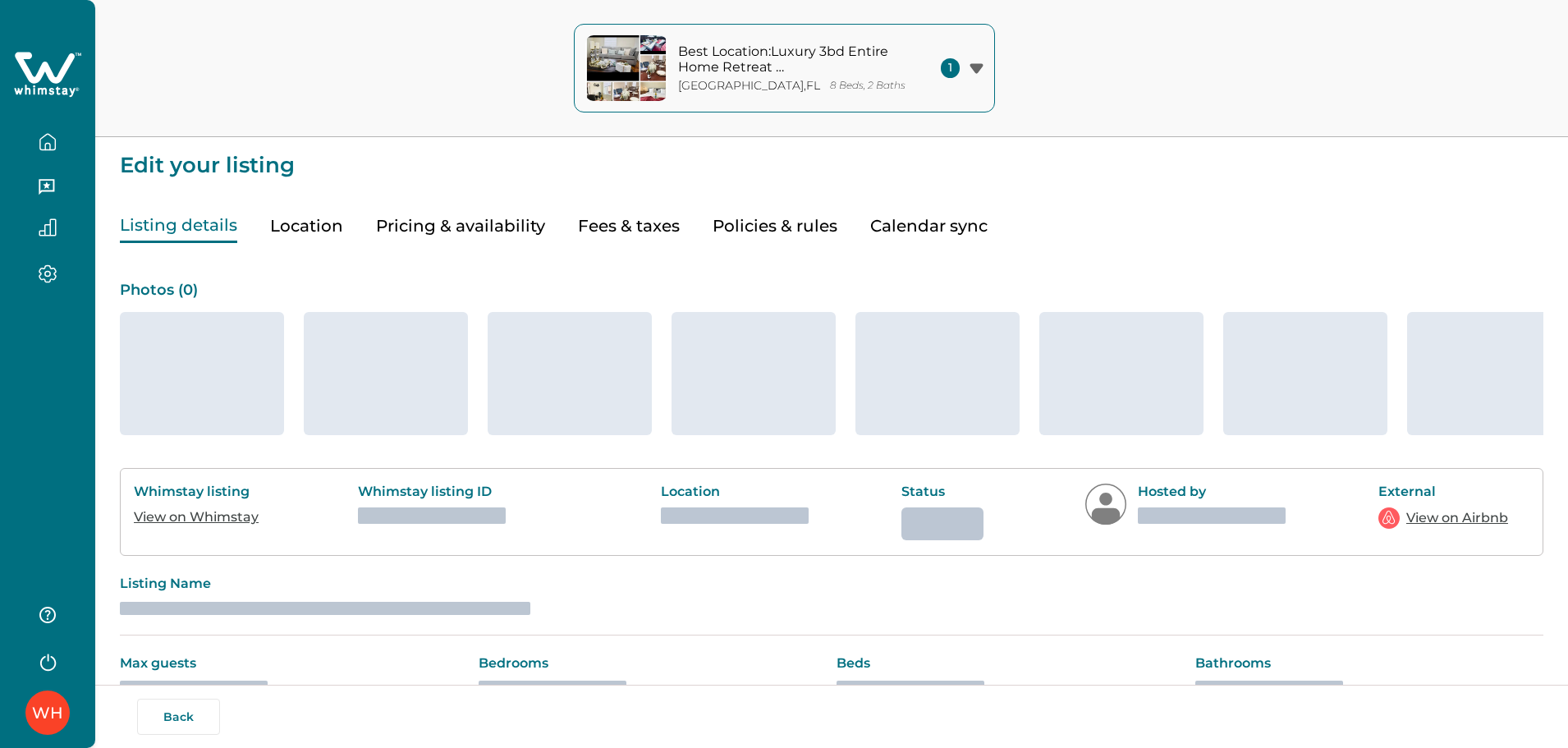
click at [456, 219] on button "Pricing & availability" at bounding box center [460, 226] width 169 height 33
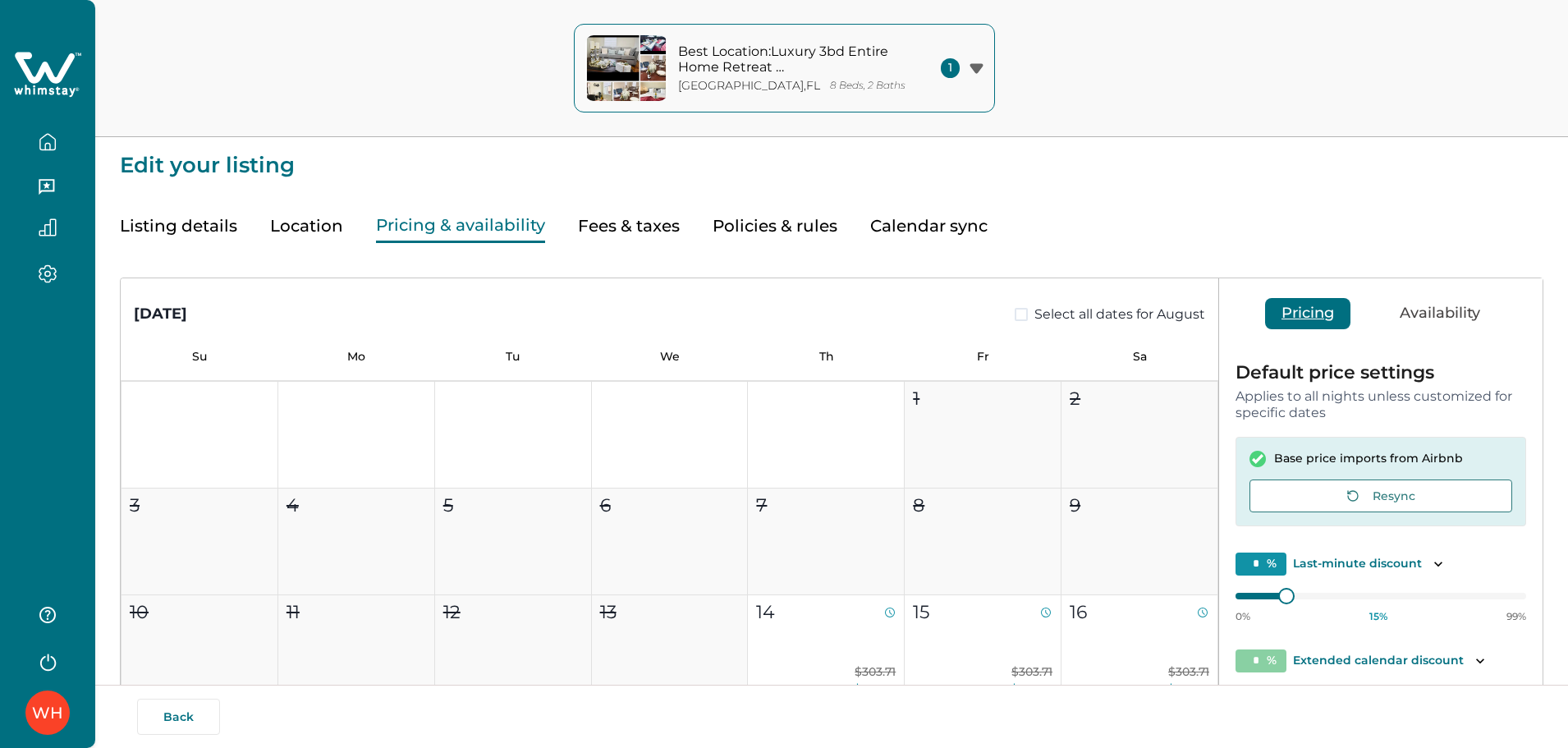
type input "**"
click at [43, 134] on icon "button" at bounding box center [47, 141] width 18 height 18
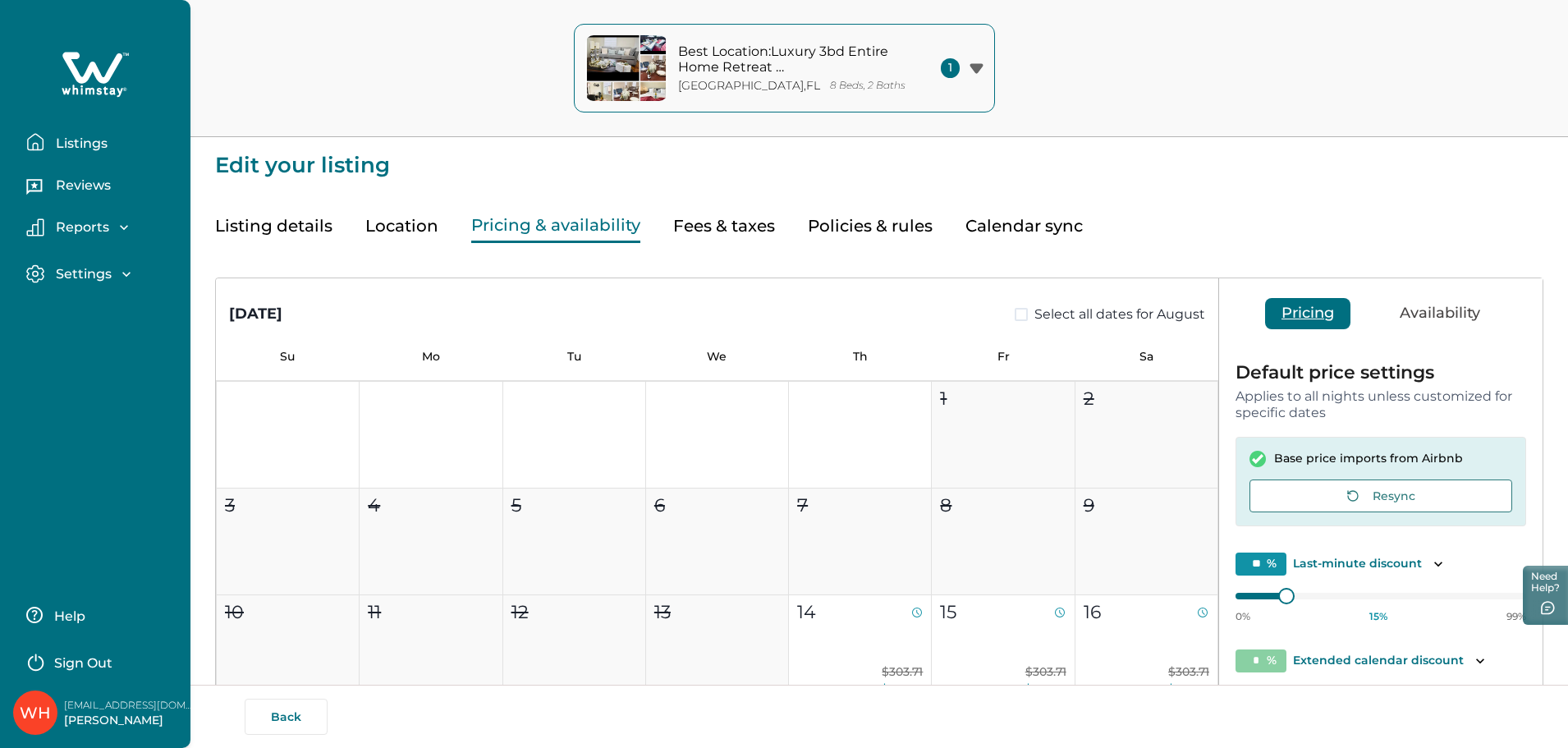
click at [74, 140] on p "Listings" at bounding box center [80, 143] width 57 height 17
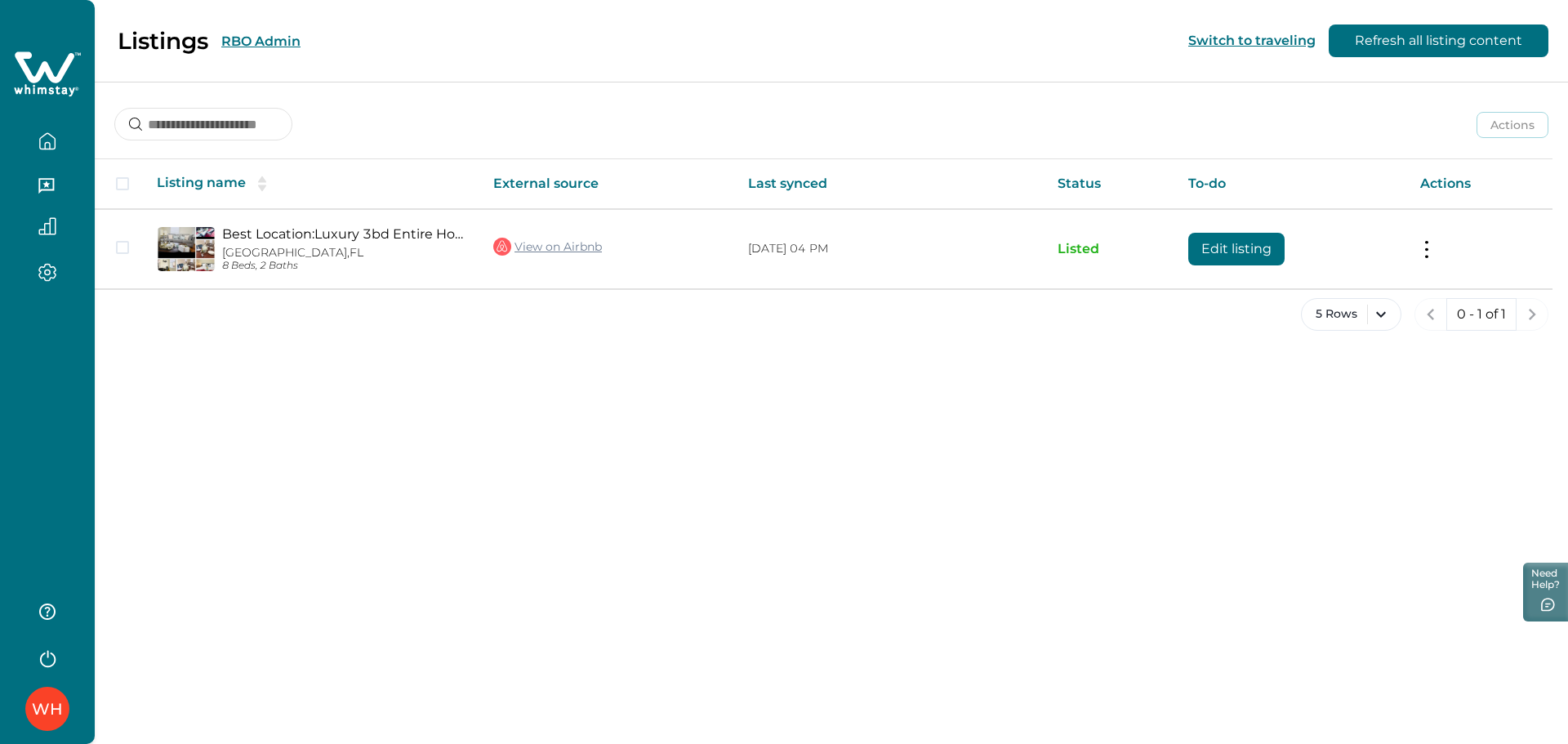
click at [370, 48] on div "Listings RBO Admin Switch to traveling Refresh all listing content" at bounding box center [784, 41] width 1568 height 82
click at [277, 50] on div "Listings RBO Admin" at bounding box center [160, 41] width 281 height 27
click at [264, 42] on button "RBO Admin" at bounding box center [261, 41] width 79 height 16
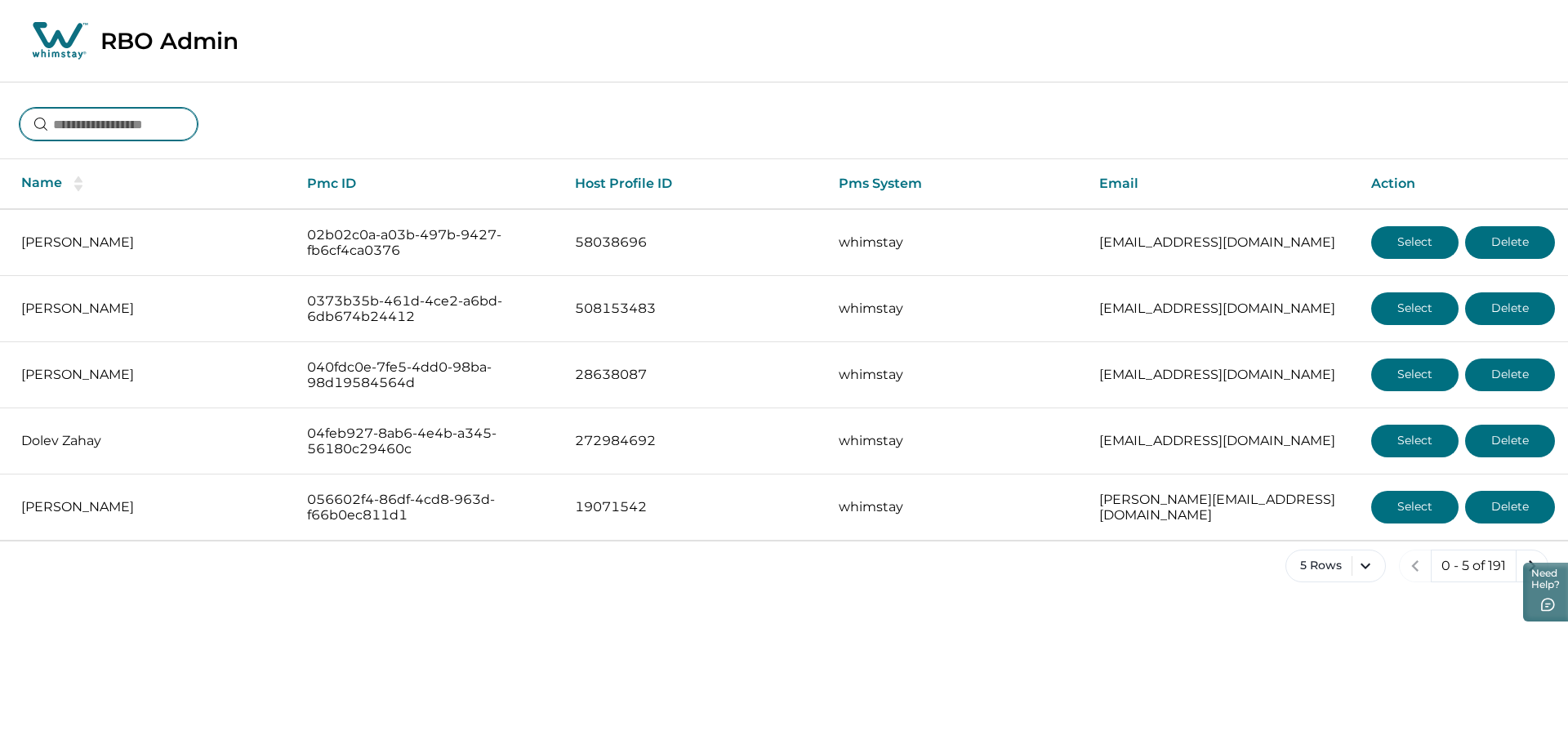
click at [164, 132] on input at bounding box center [108, 123] width 178 height 32
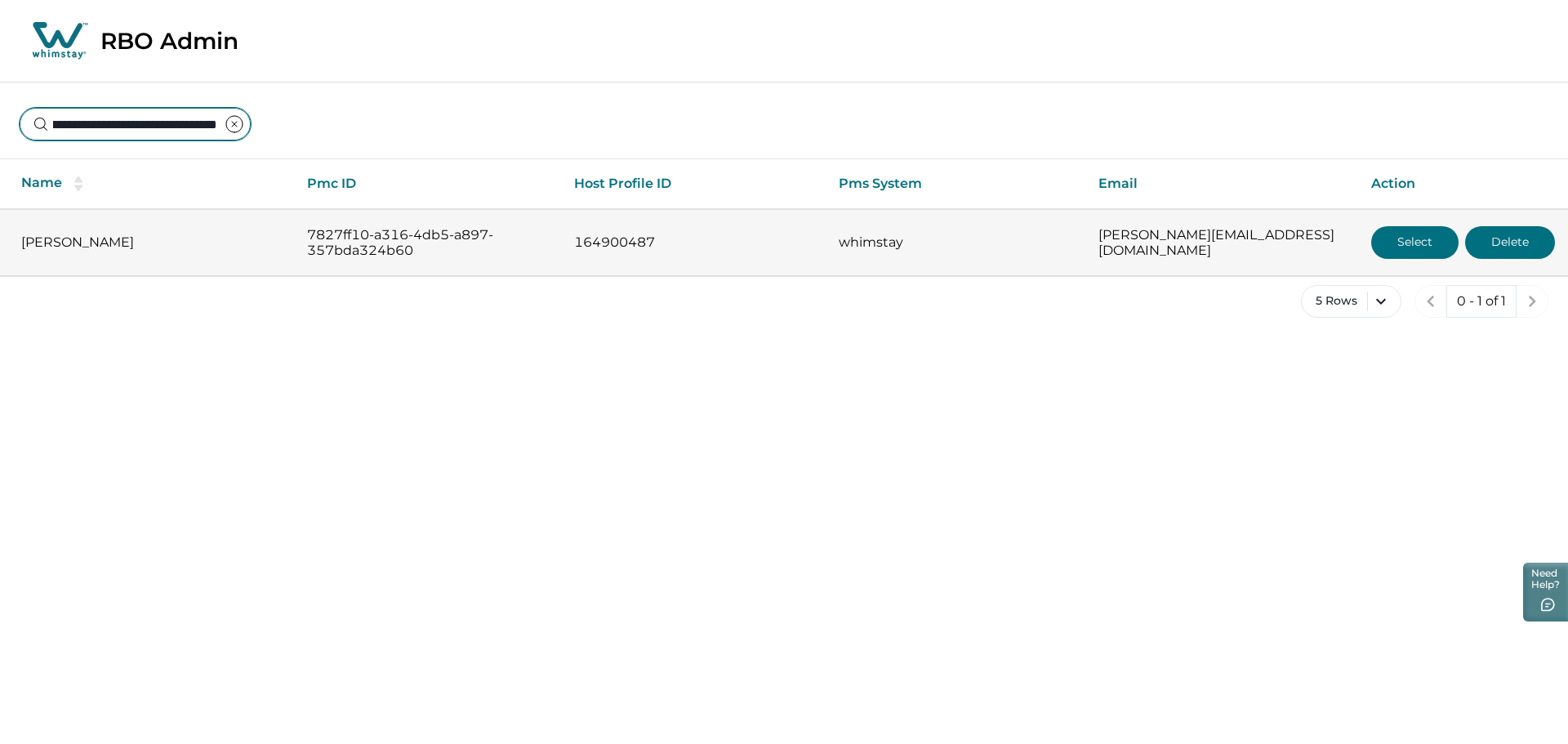
type input "**********"
click at [1375, 245] on button "Select" at bounding box center [1414, 242] width 87 height 32
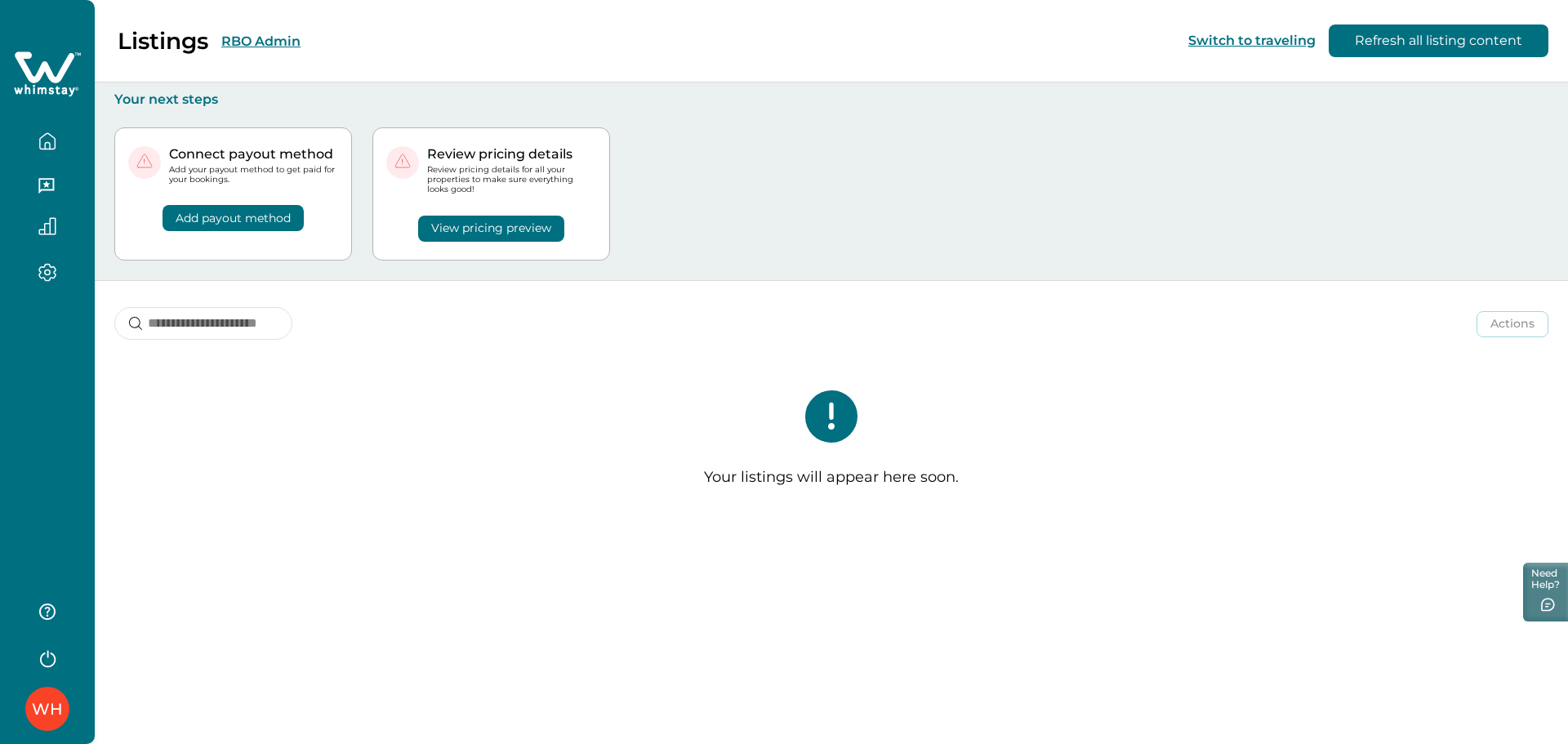
click at [254, 42] on button "RBO Admin" at bounding box center [261, 41] width 79 height 16
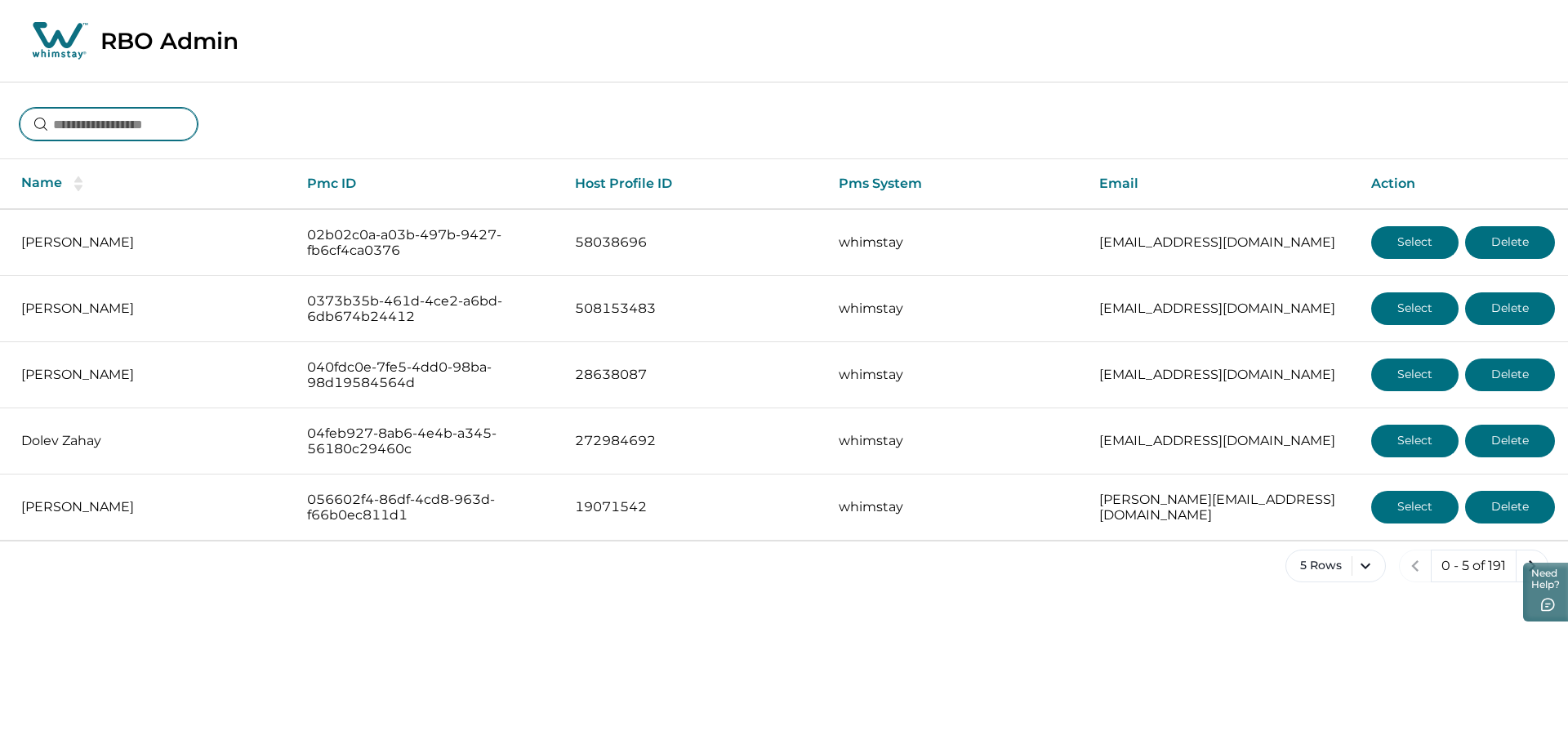
click at [188, 109] on input at bounding box center [108, 123] width 178 height 32
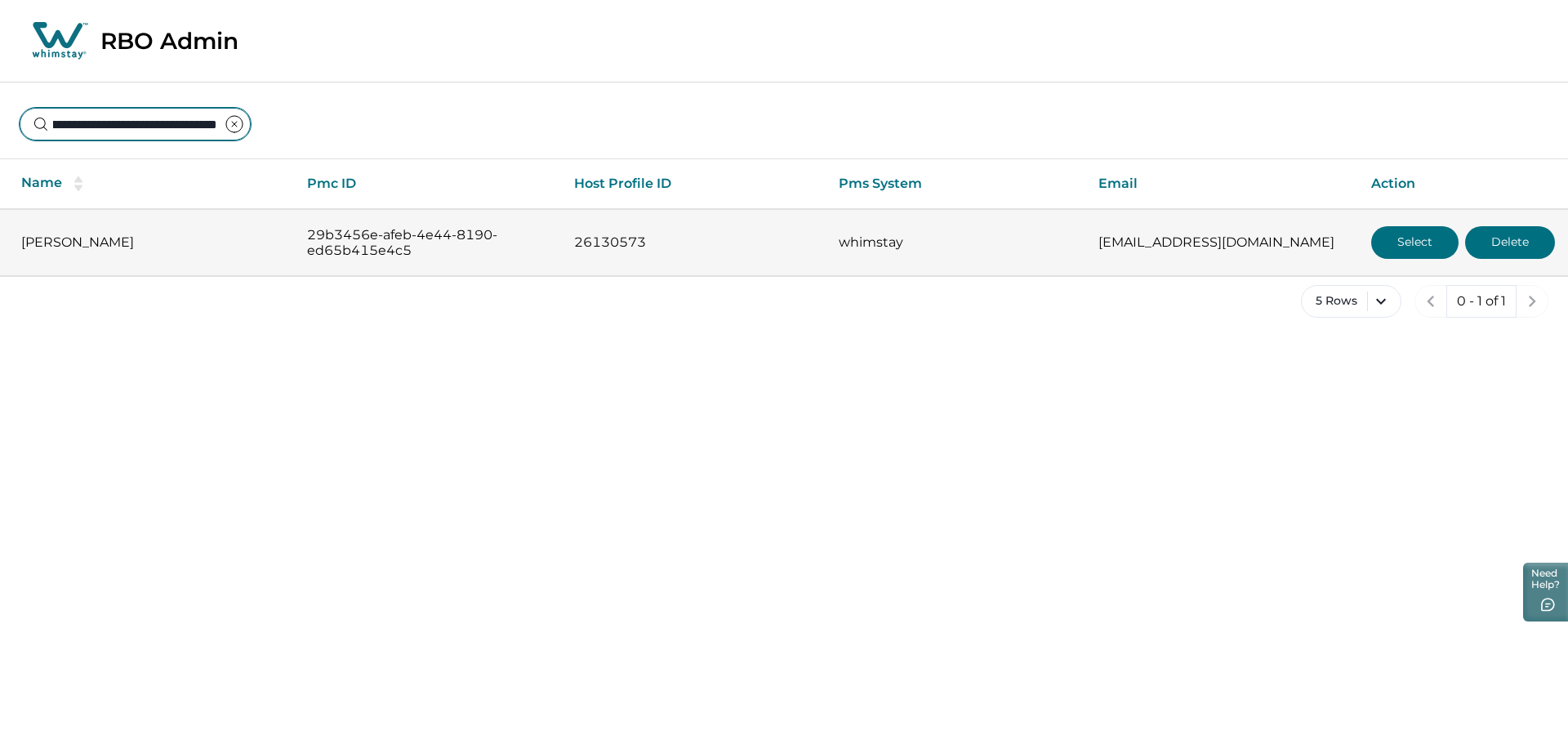
type input "**********"
click at [1387, 247] on button "Select" at bounding box center [1414, 242] width 87 height 32
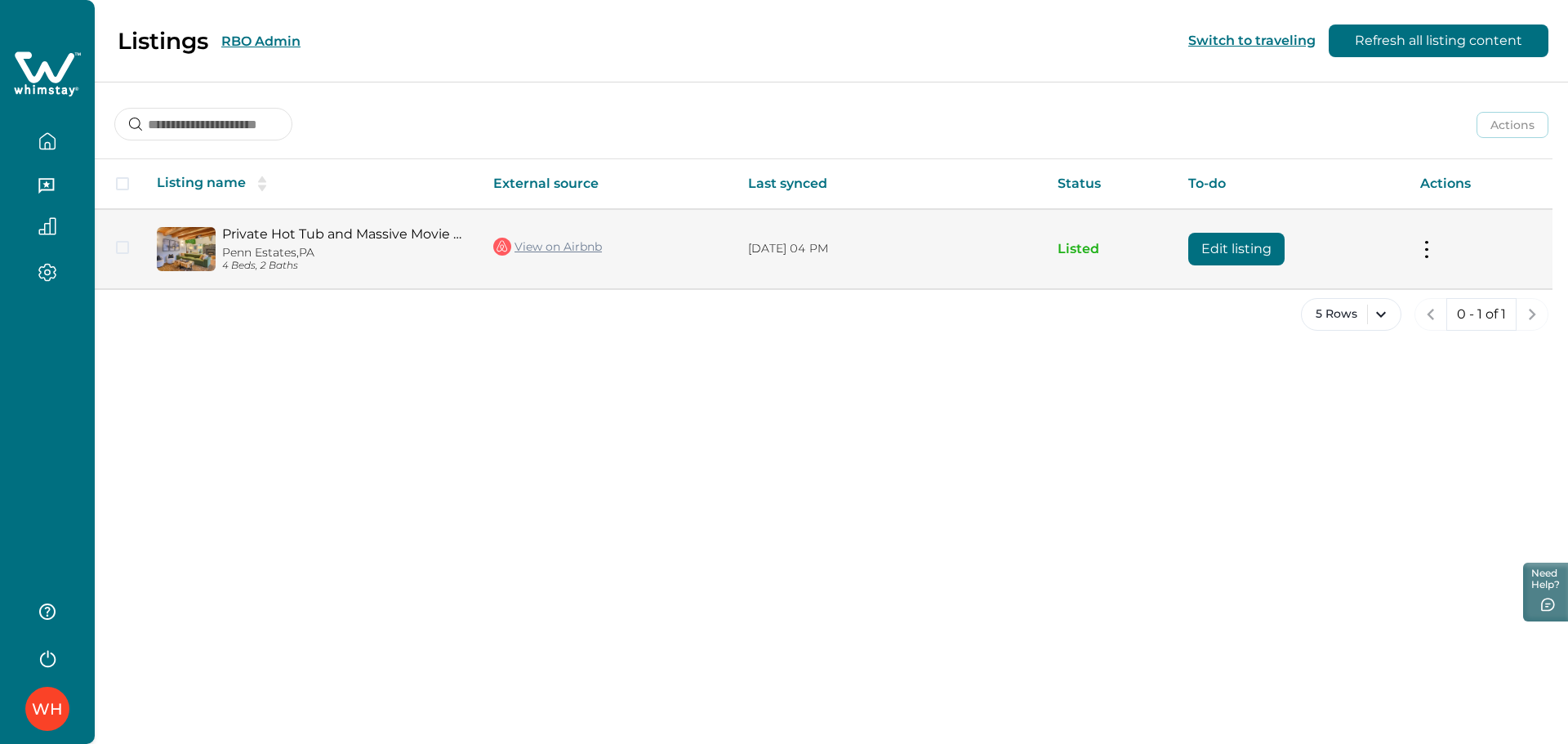
click at [1216, 252] on button "Edit listing" at bounding box center [1236, 248] width 97 height 32
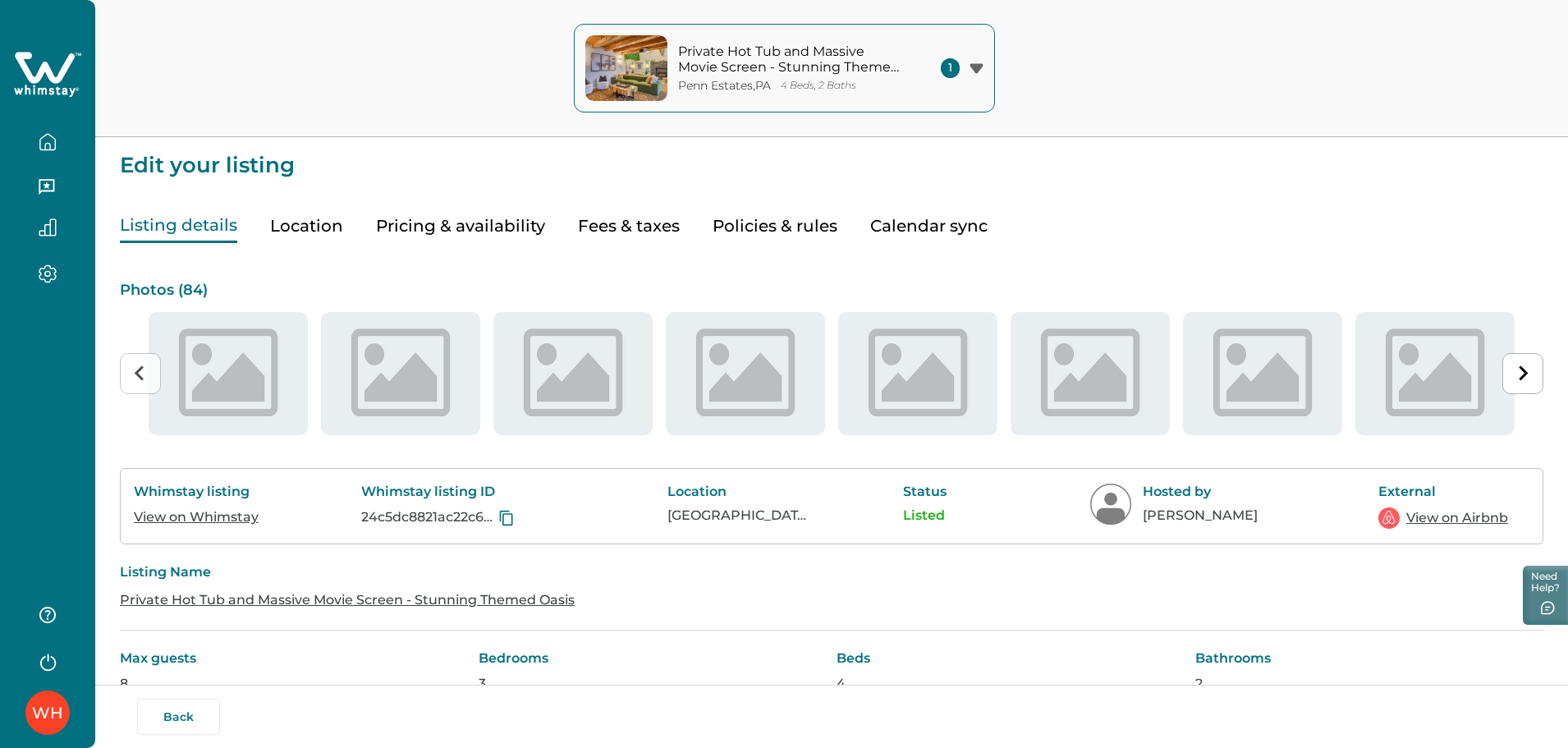
type input "**"
click at [449, 234] on button "Pricing & availability" at bounding box center [460, 226] width 169 height 33
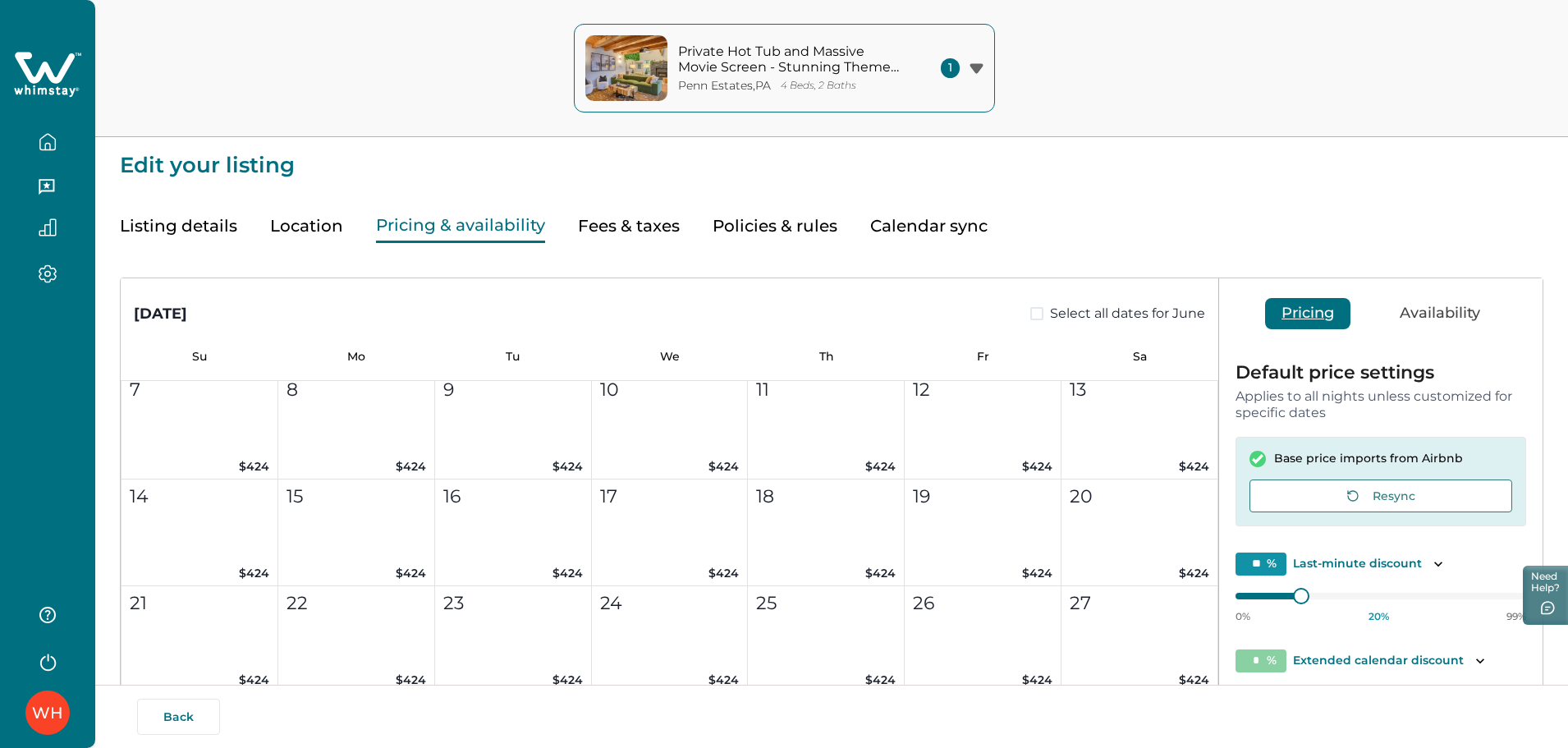
scroll to position [7014, 0]
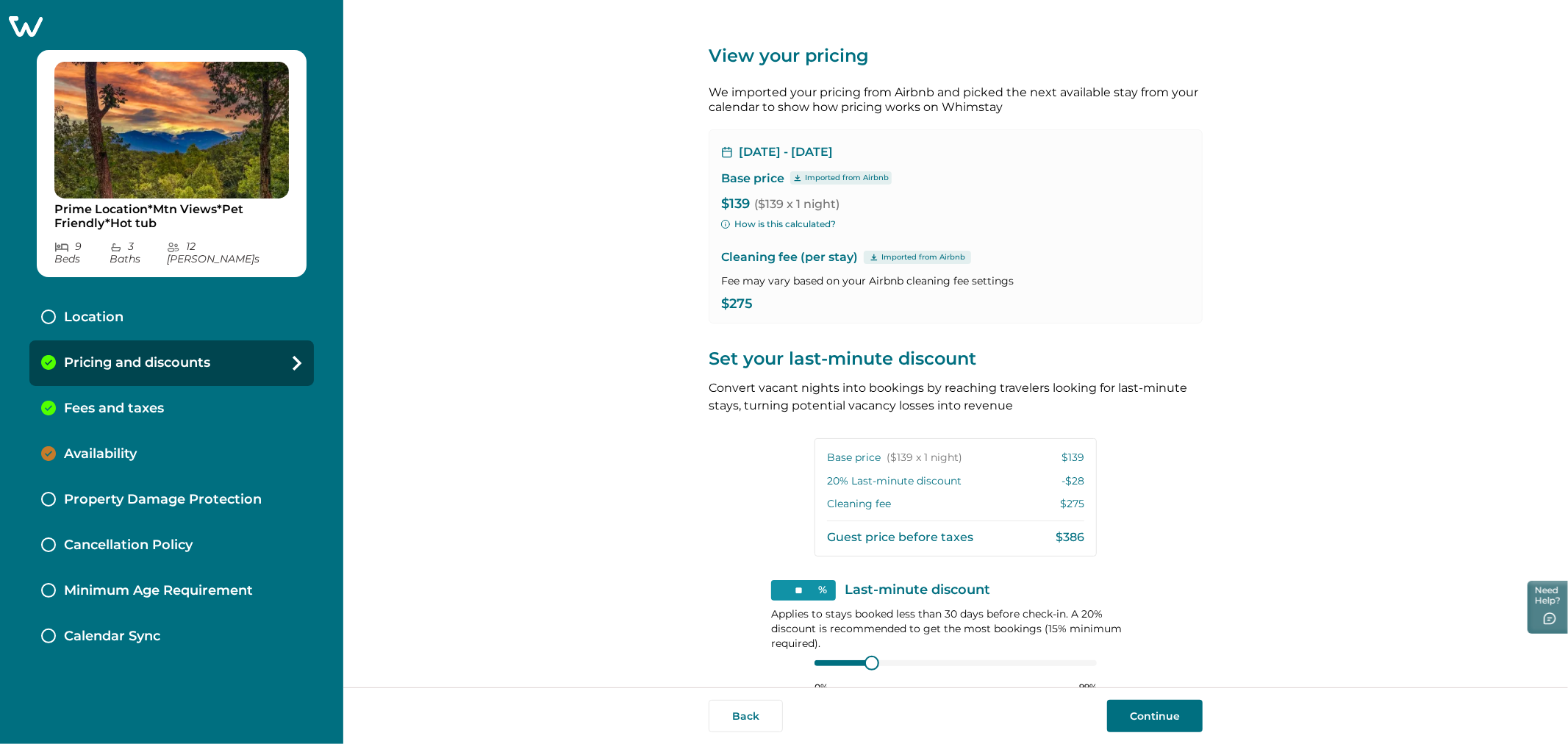
click at [138, 386] on div "Fees and taxes" at bounding box center [171, 409] width 285 height 46
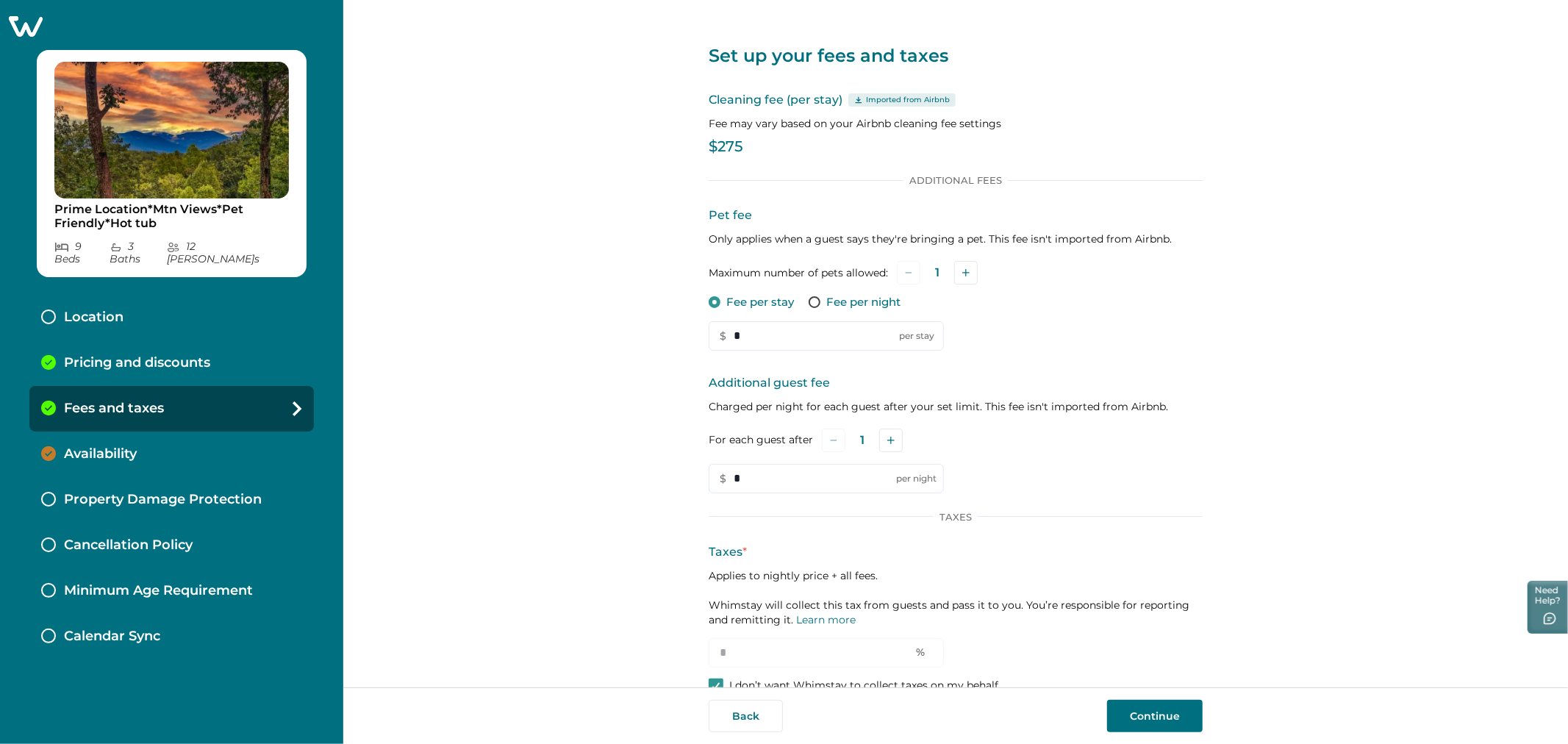
click at [155, 361] on div "Pricing and discounts" at bounding box center [171, 363] width 285 height 46
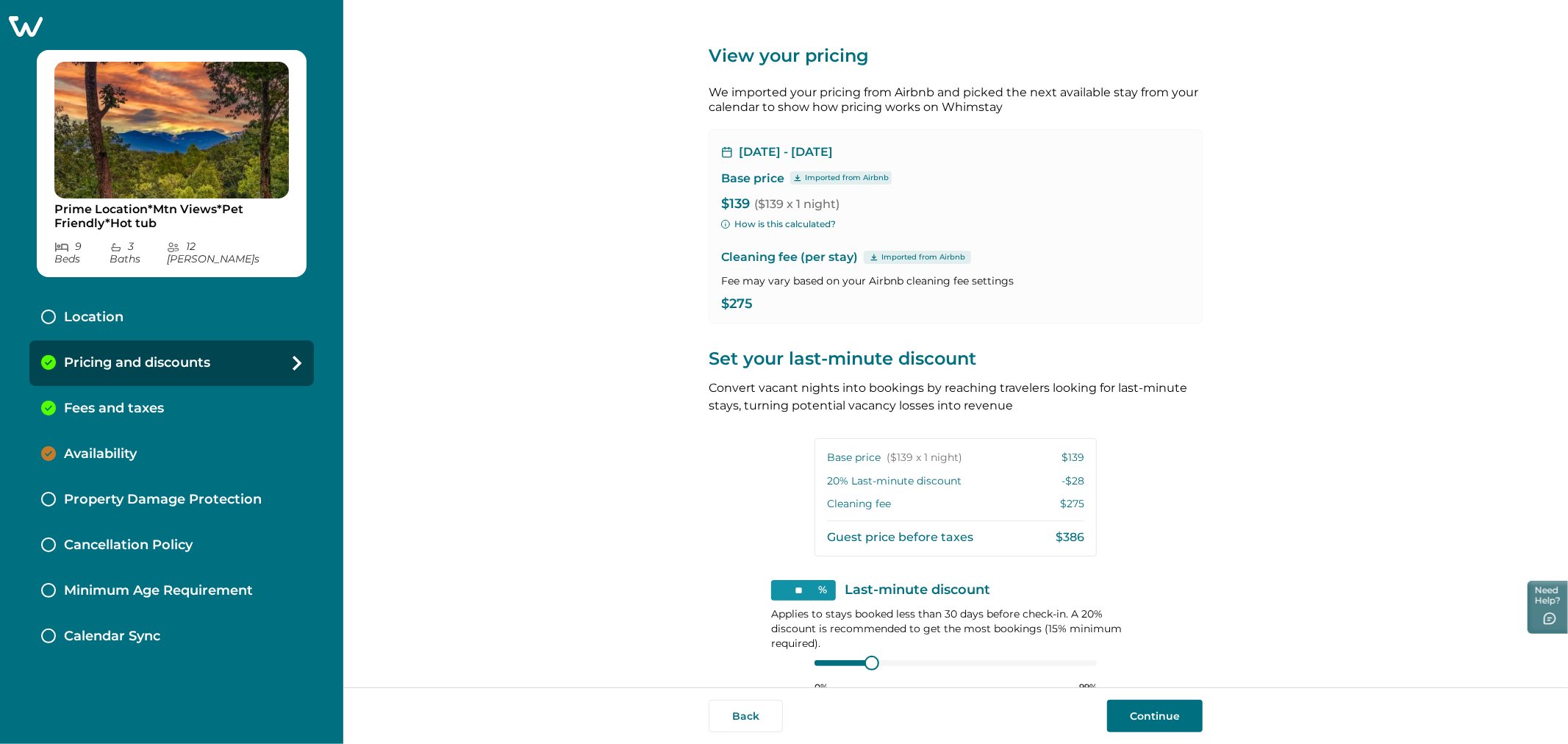
click at [27, 32] on icon at bounding box center [25, 26] width 36 height 23
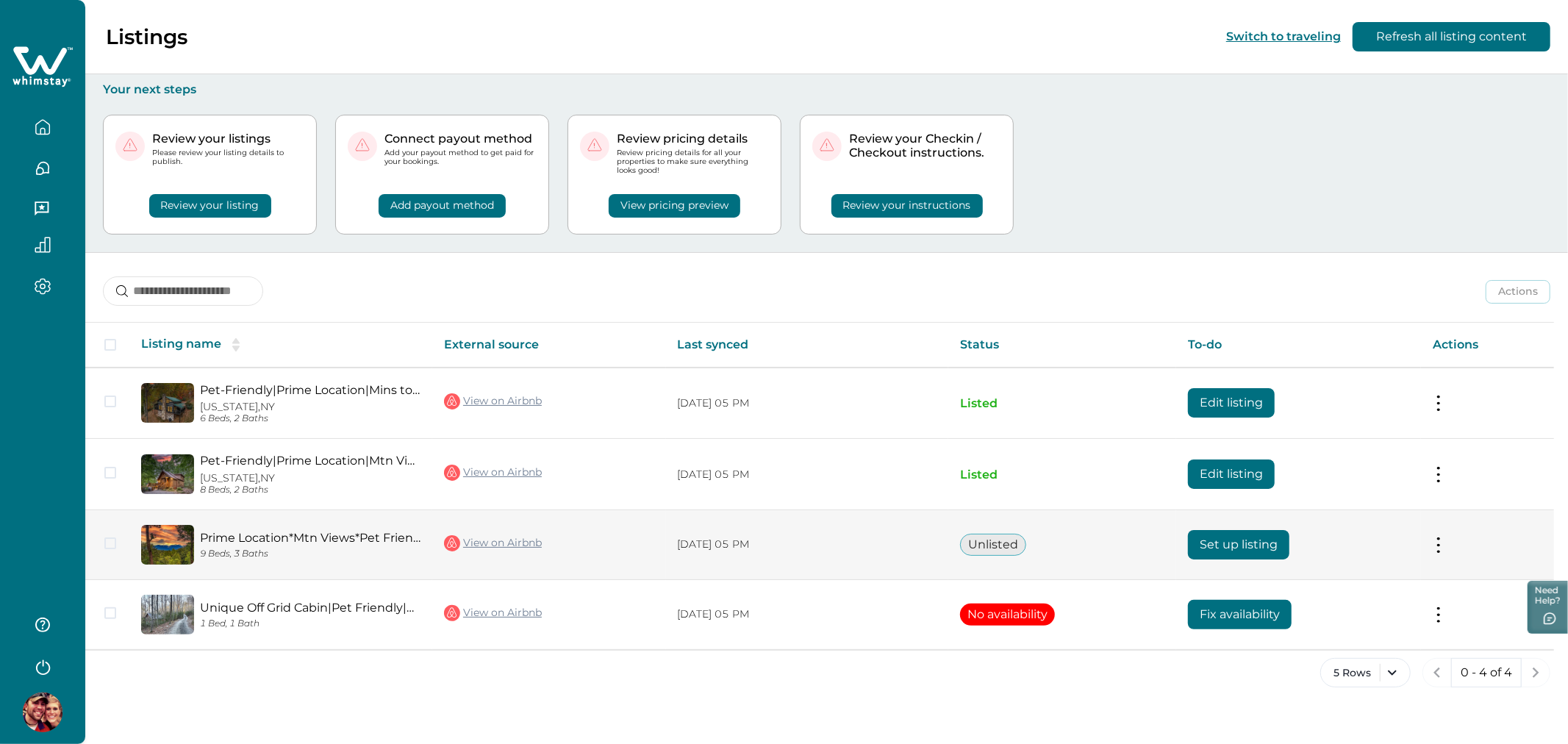
click at [1229, 550] on button "Set up listing" at bounding box center [1238, 544] width 101 height 29
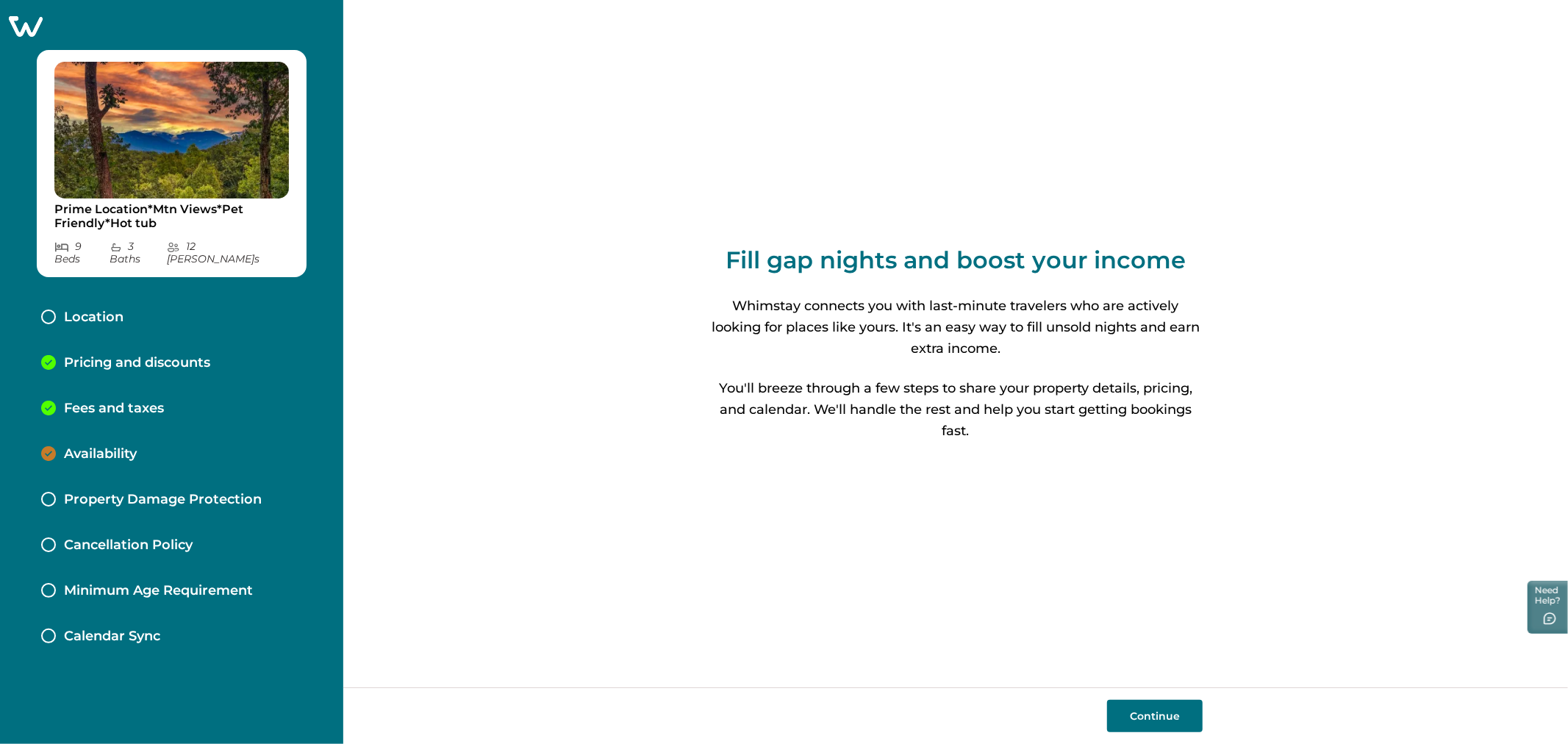
click at [522, 387] on div "Fill gap nights and boost your income Whimstay connects you with last-minute tr…" at bounding box center [955, 344] width 1224 height 688
click at [196, 359] on div "Pricing and discounts" at bounding box center [171, 363] width 285 height 46
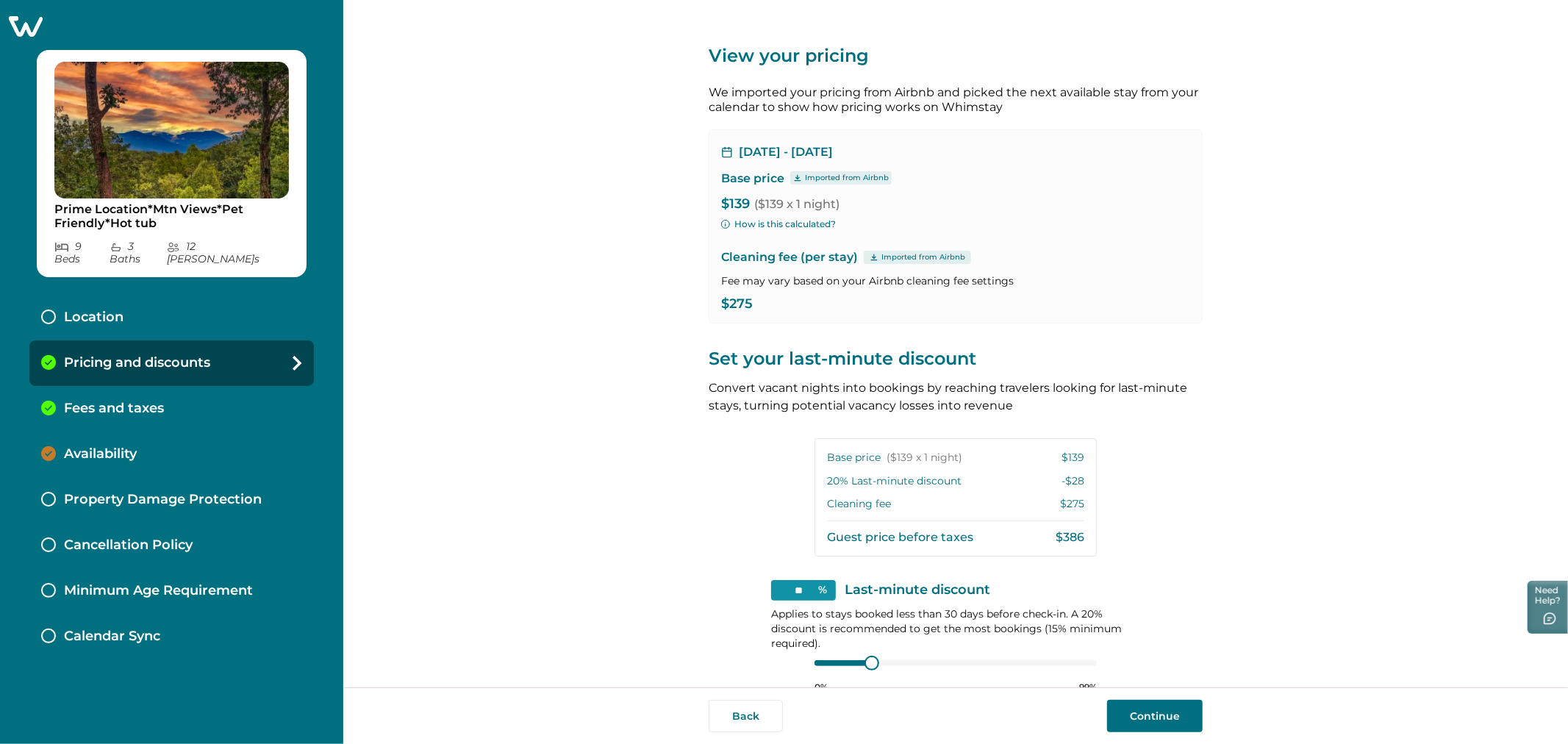
click at [196, 390] on div "Fees and taxes" at bounding box center [171, 409] width 285 height 46
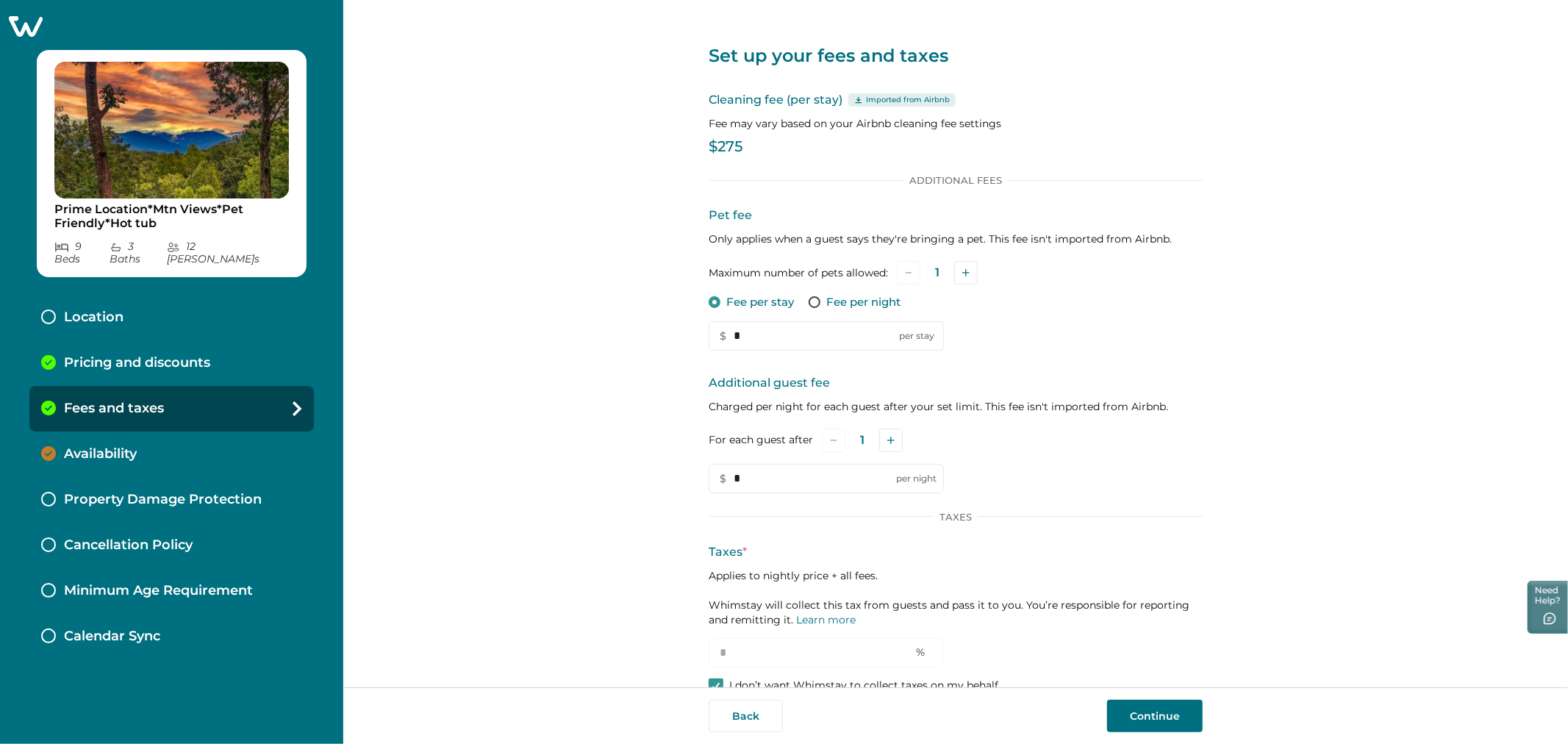
click at [204, 370] on div "Pricing and discounts" at bounding box center [171, 363] width 285 height 46
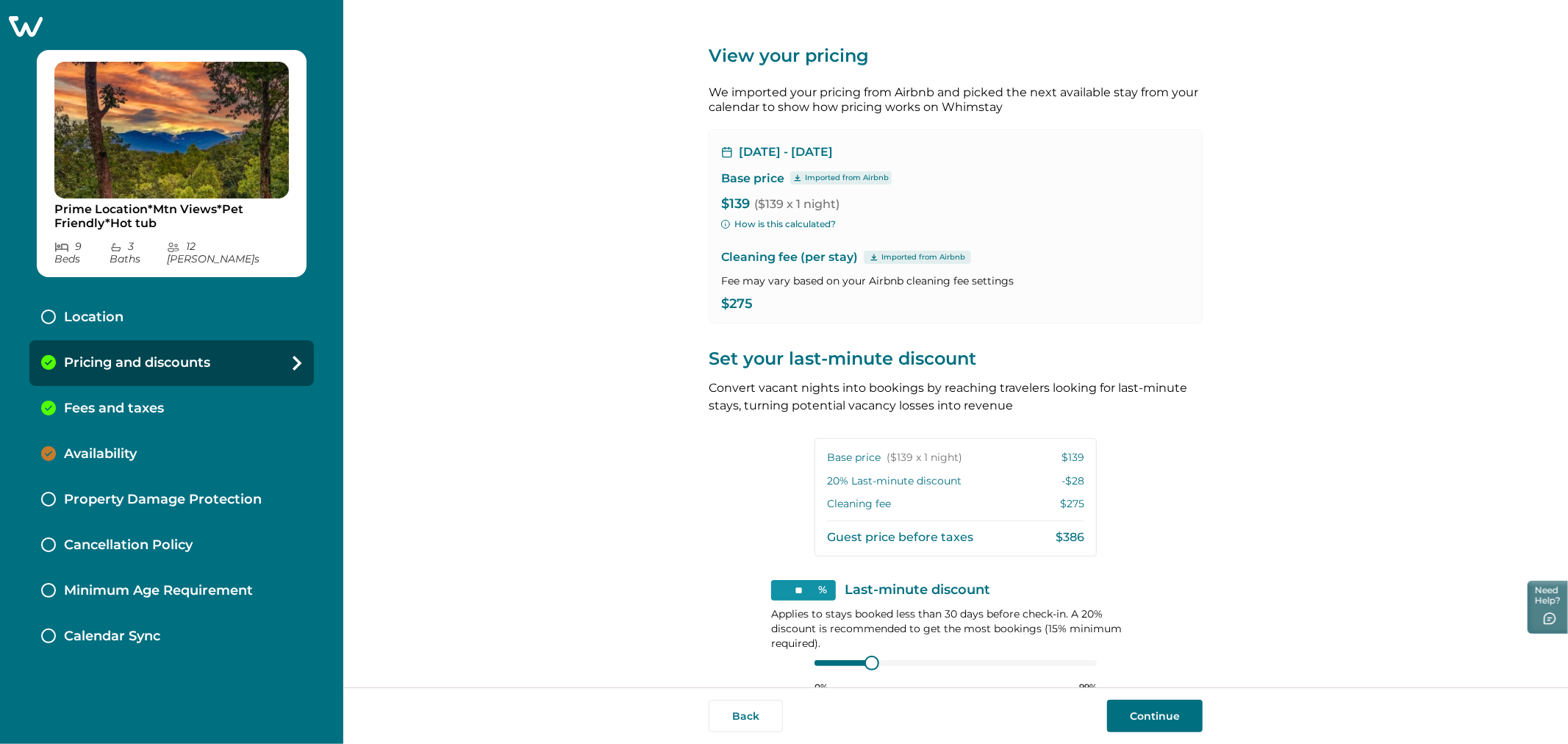
click at [424, 346] on div "View your pricing We imported your pricing from Airbnb and picked the next avai…" at bounding box center [955, 344] width 1224 height 688
click at [29, 20] on icon at bounding box center [25, 26] width 33 height 20
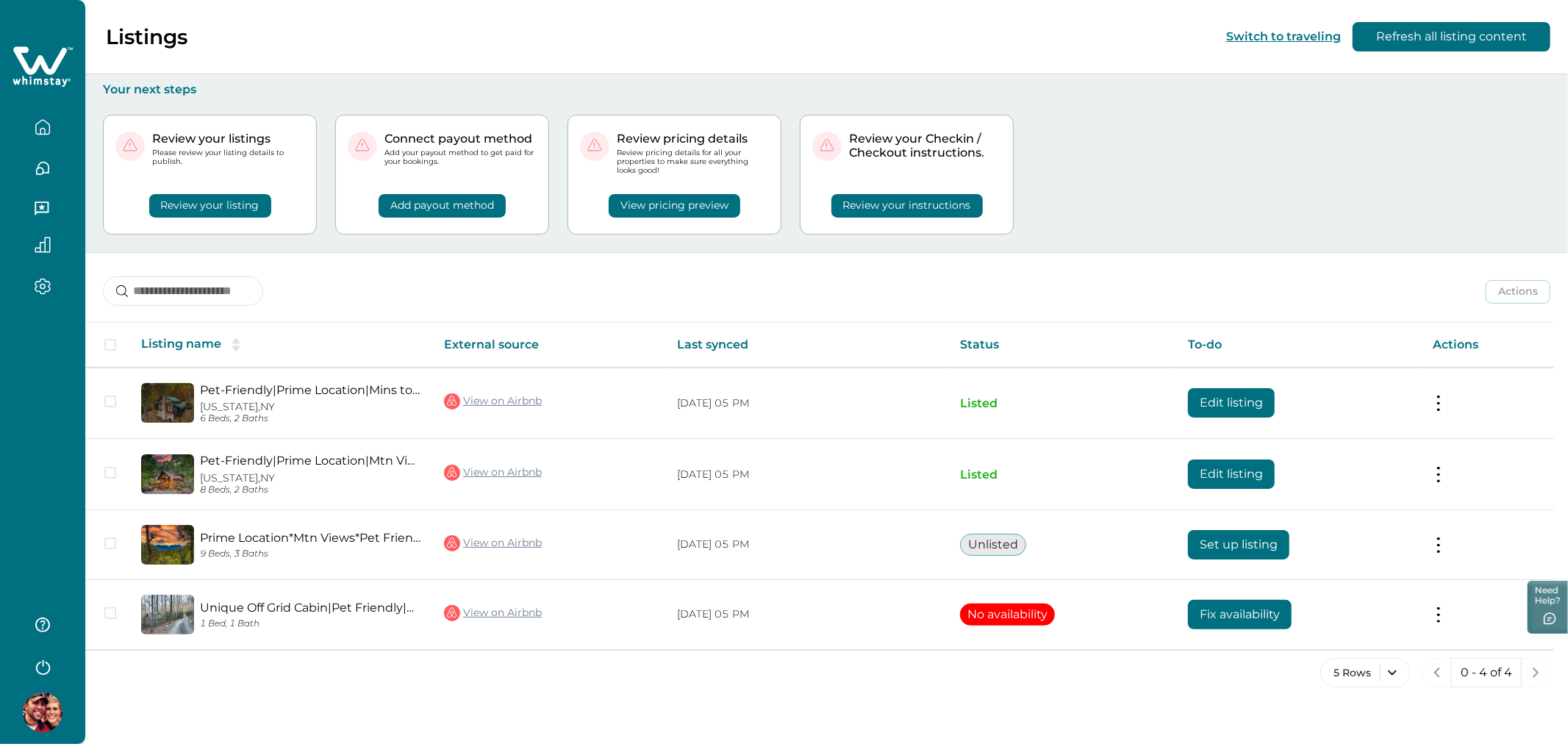
click at [965, 205] on button "Review your instructions" at bounding box center [907, 206] width 151 height 24
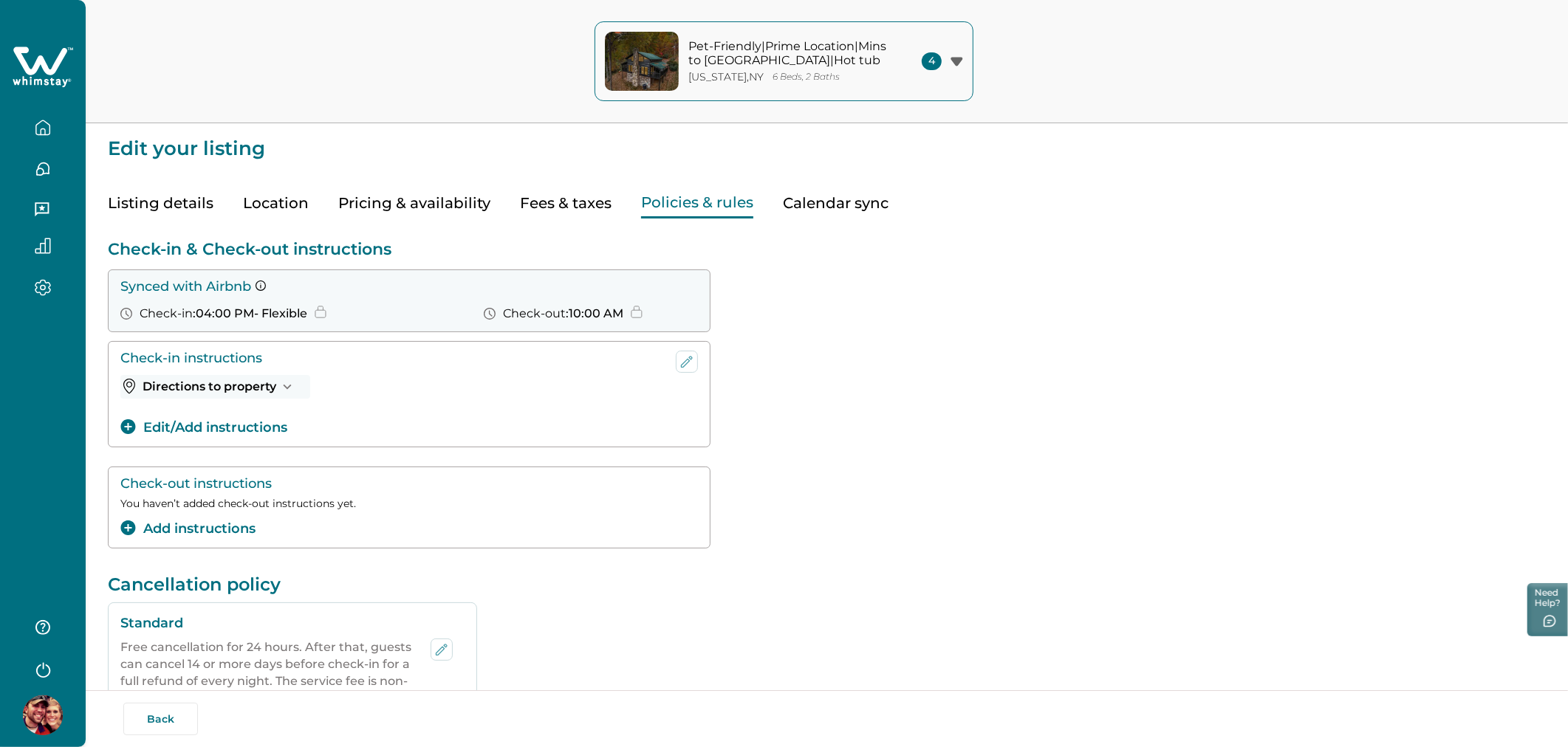
click at [38, 121] on icon "button" at bounding box center [42, 127] width 16 height 16
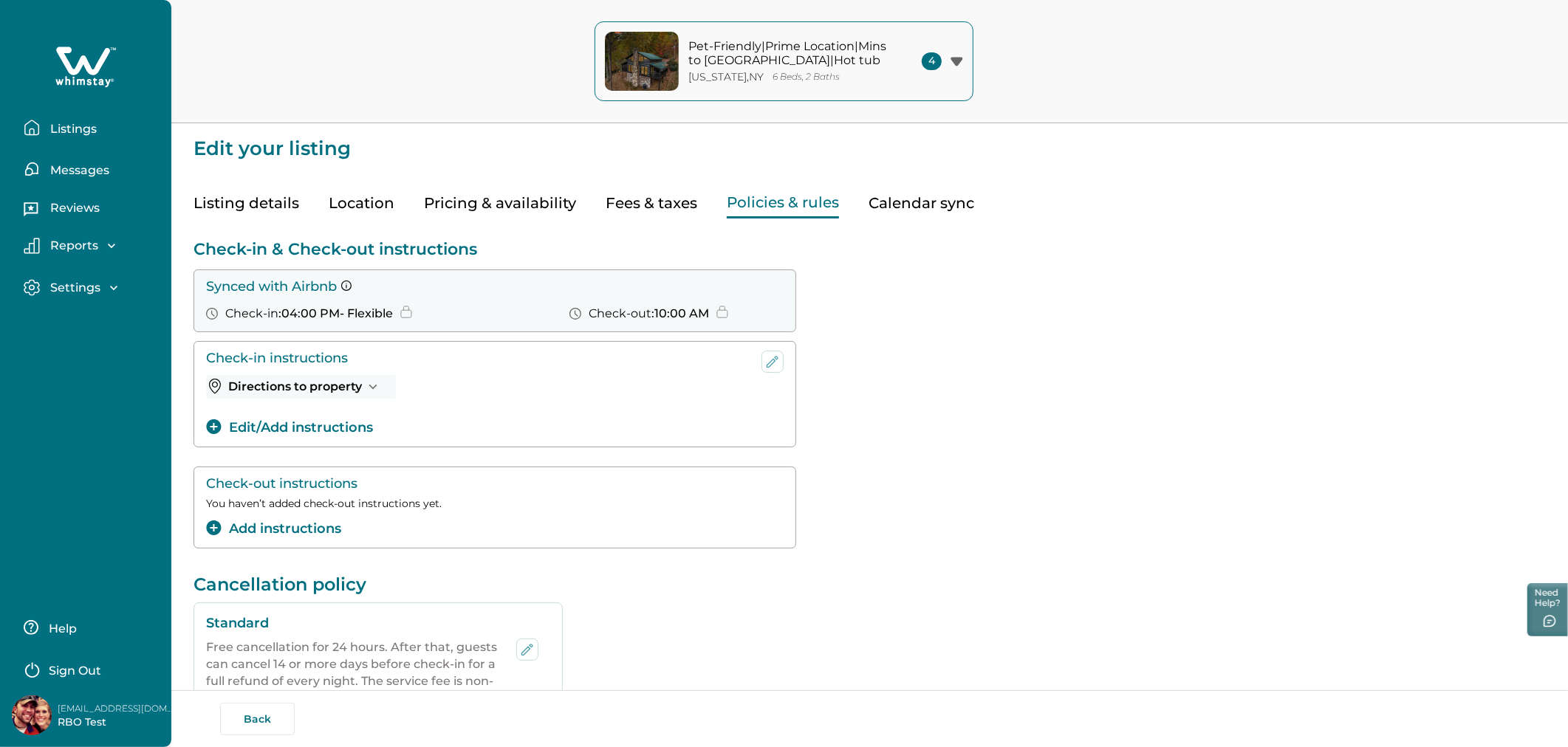
click at [38, 121] on icon "button" at bounding box center [32, 127] width 16 height 16
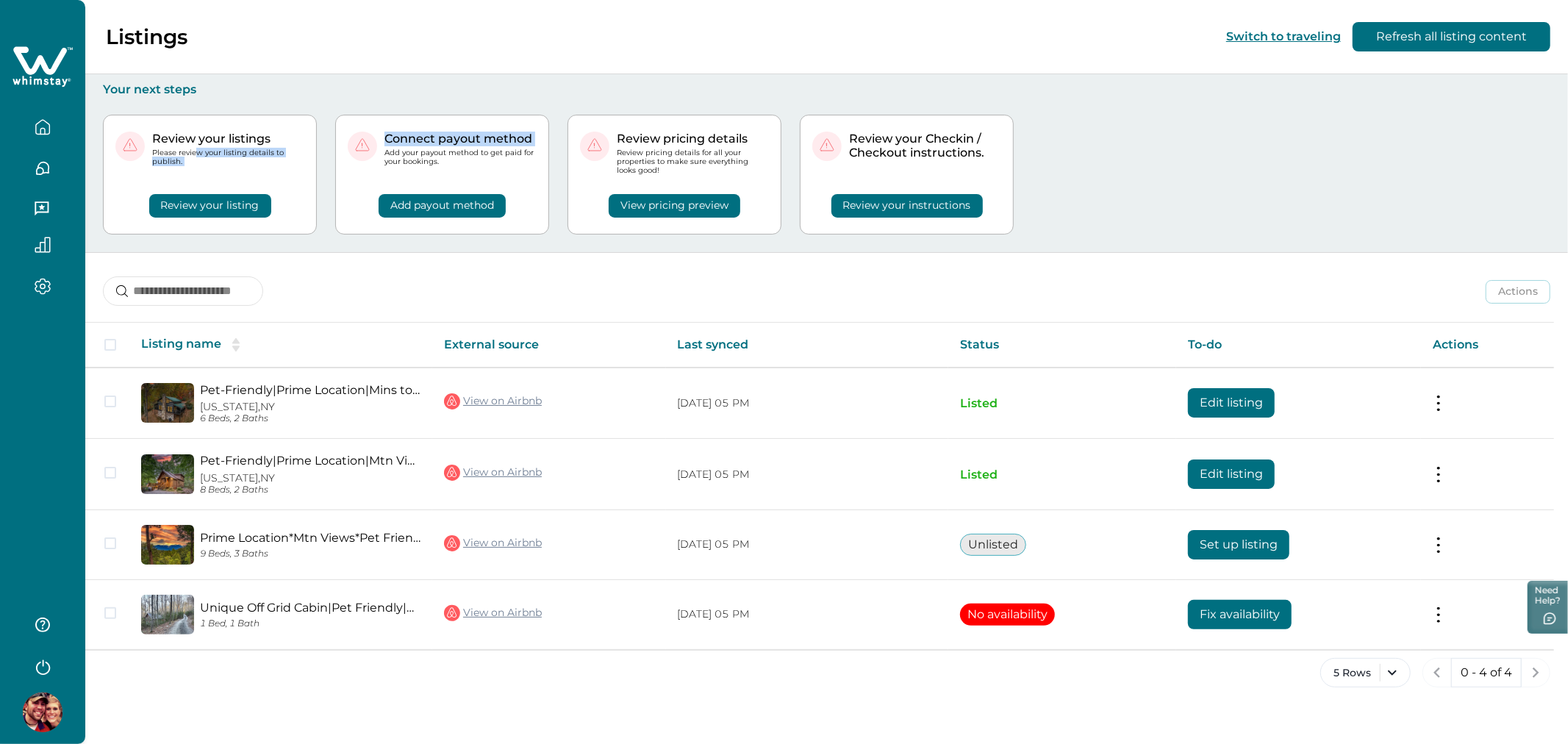
drag, startPoint x: 271, startPoint y: 155, endPoint x: 389, endPoint y: 150, distance: 118.1
click at [389, 150] on div "Review your listings Please review your listing details to publish. Review your…" at bounding box center [826, 174] width 1448 height 155
drag, startPoint x: 421, startPoint y: 150, endPoint x: 460, endPoint y: 155, distance: 39.3
click at [460, 155] on p "Add your payout method to get paid for your bookings." at bounding box center [460, 157] width 152 height 18
drag, startPoint x: 860, startPoint y: 144, endPoint x: 921, endPoint y: 151, distance: 61.4
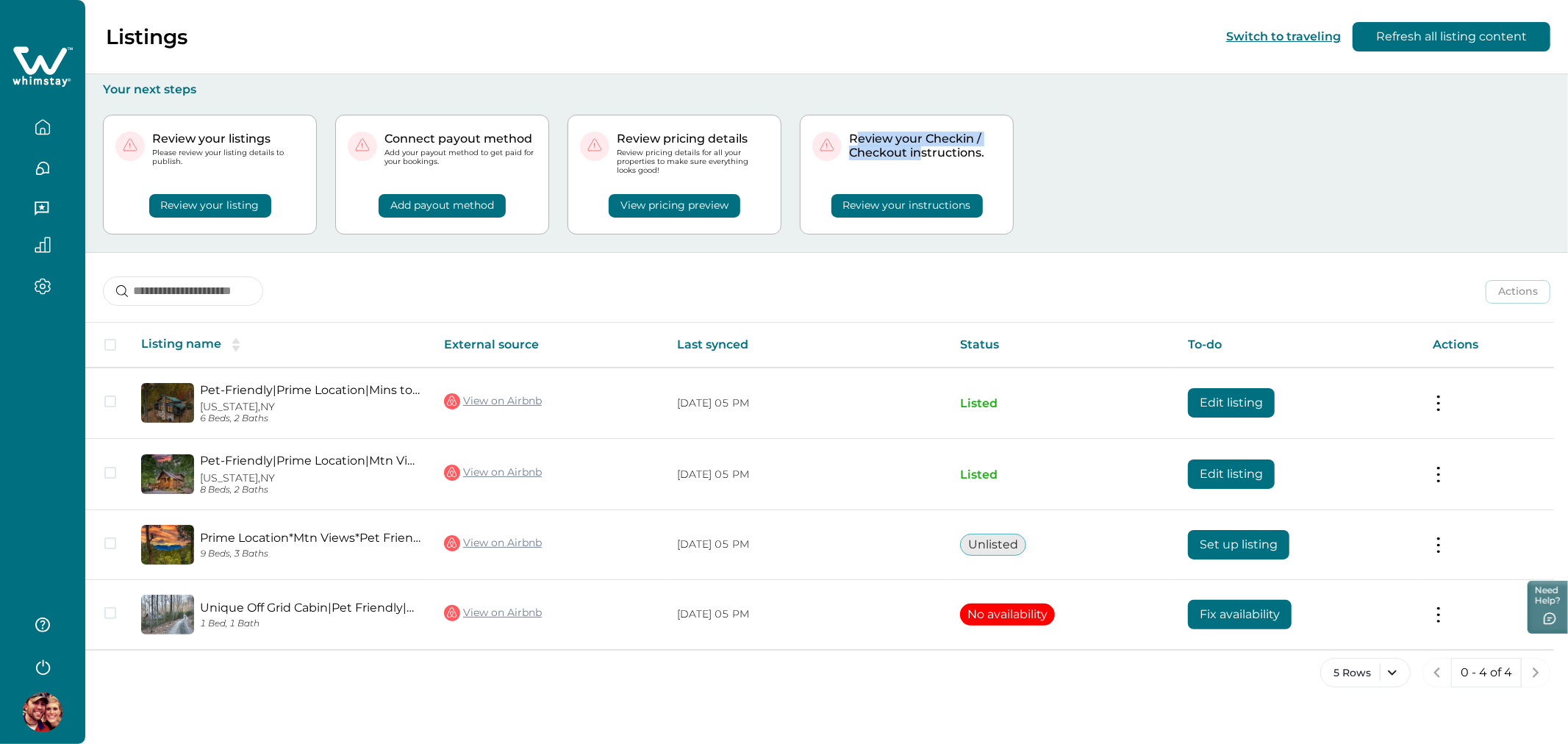
click at [921, 151] on p "Review your Checkin / Checkout instructions." at bounding box center [925, 146] width 152 height 29
click at [783, 171] on div "Review your listings Please review your listing details to publish. Review your…" at bounding box center [826, 174] width 1448 height 155
click at [414, 206] on button "Add payout method" at bounding box center [442, 206] width 127 height 24
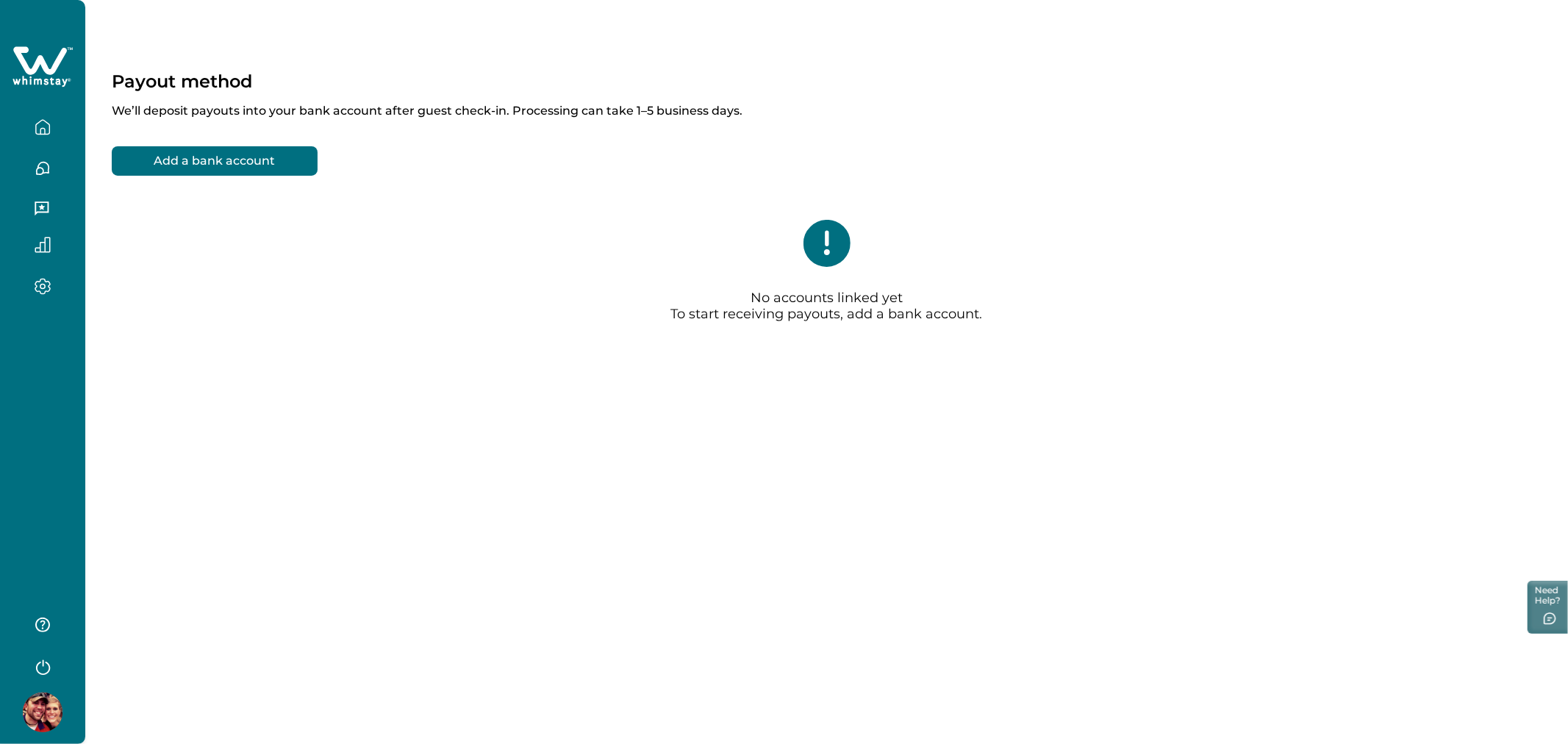
click at [50, 127] on icon "button" at bounding box center [42, 127] width 16 height 16
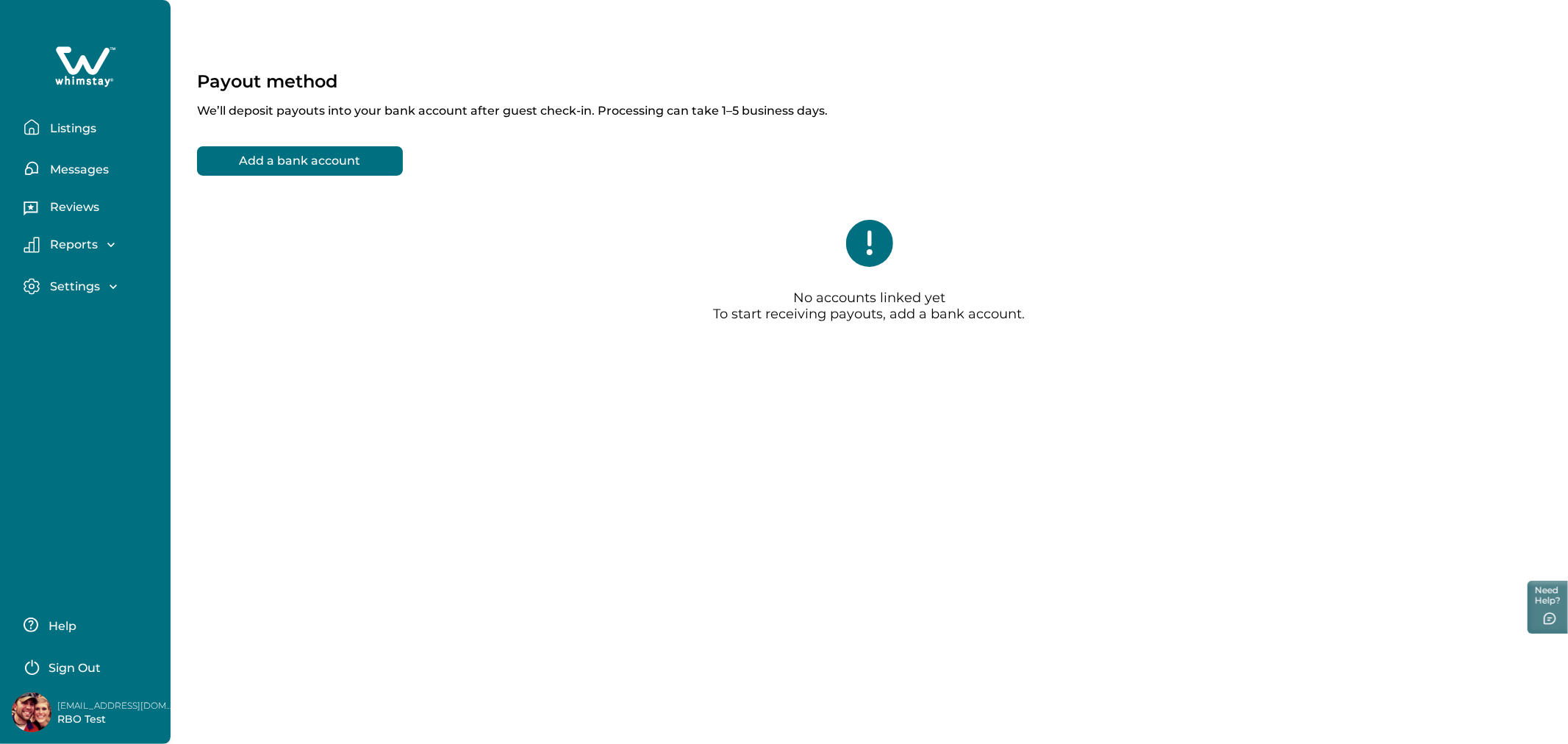
click at [111, 276] on div "Settings Profile details Payout method" at bounding box center [84, 288] width 147 height 42
click at [110, 281] on icon "button" at bounding box center [113, 287] width 15 height 15
click at [115, 321] on p "Profile details" at bounding box center [89, 318] width 86 height 15
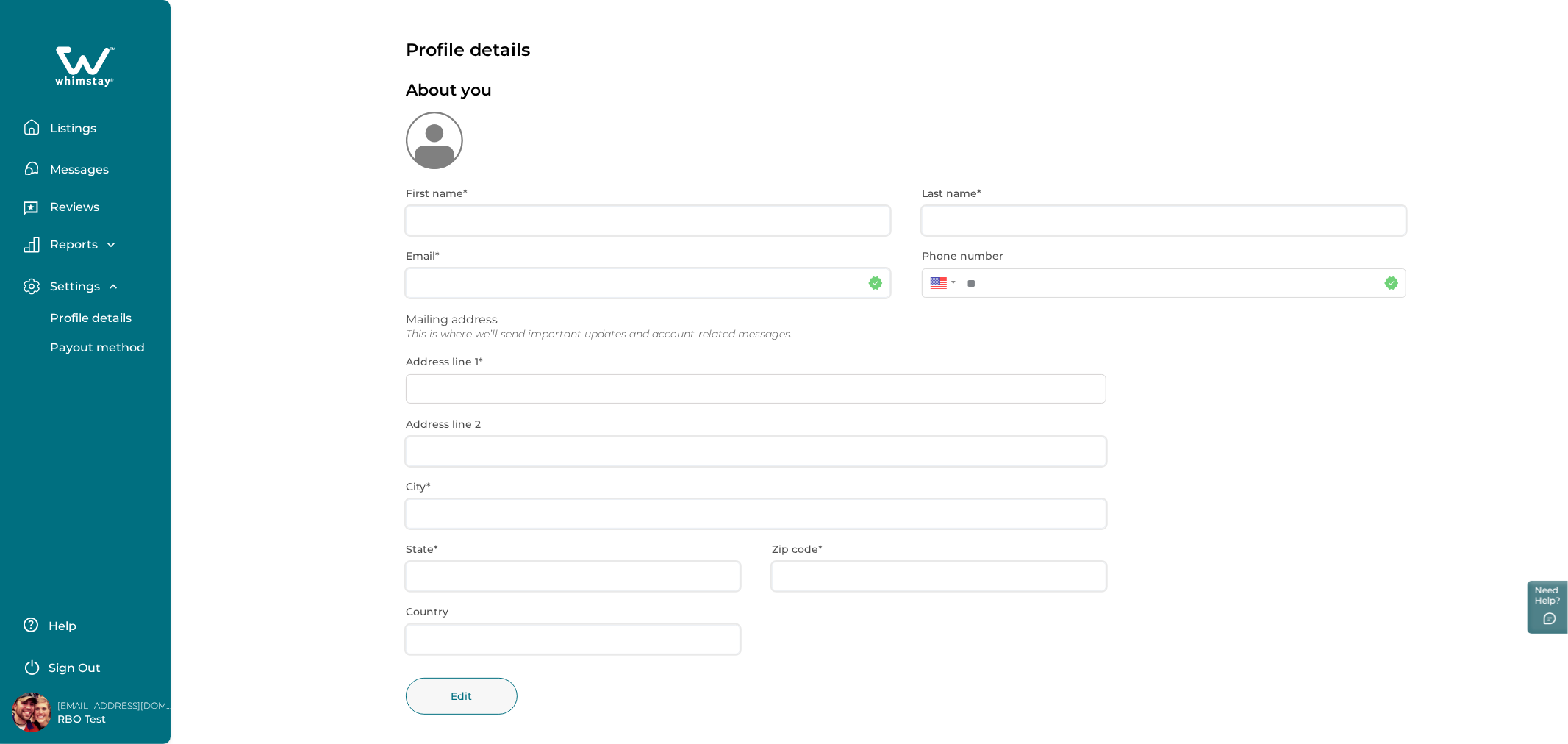
type input "***"
type input "****"
type input "**********"
type input "*******"
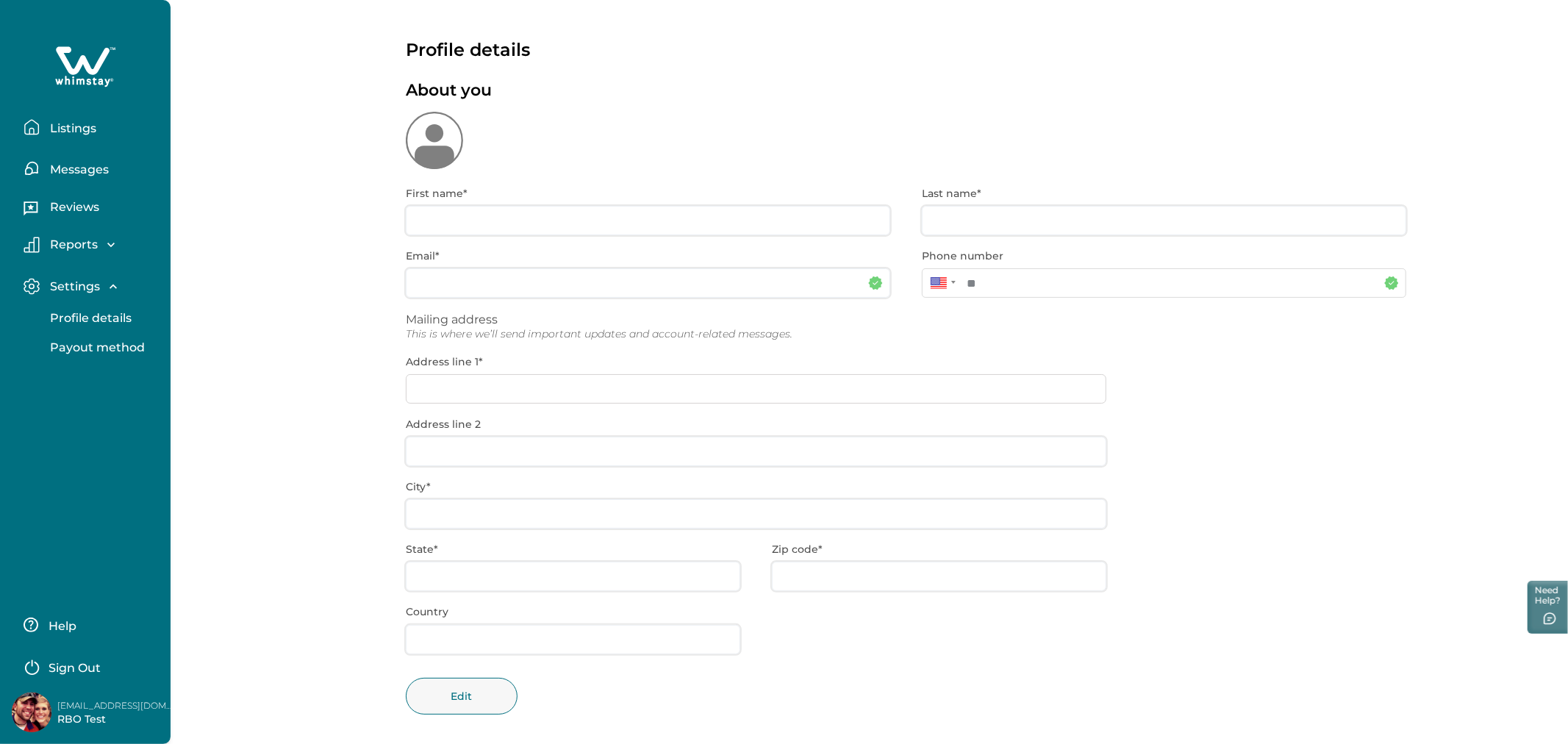
type input "**"
type input "*****"
type input "***"
type input "**********"
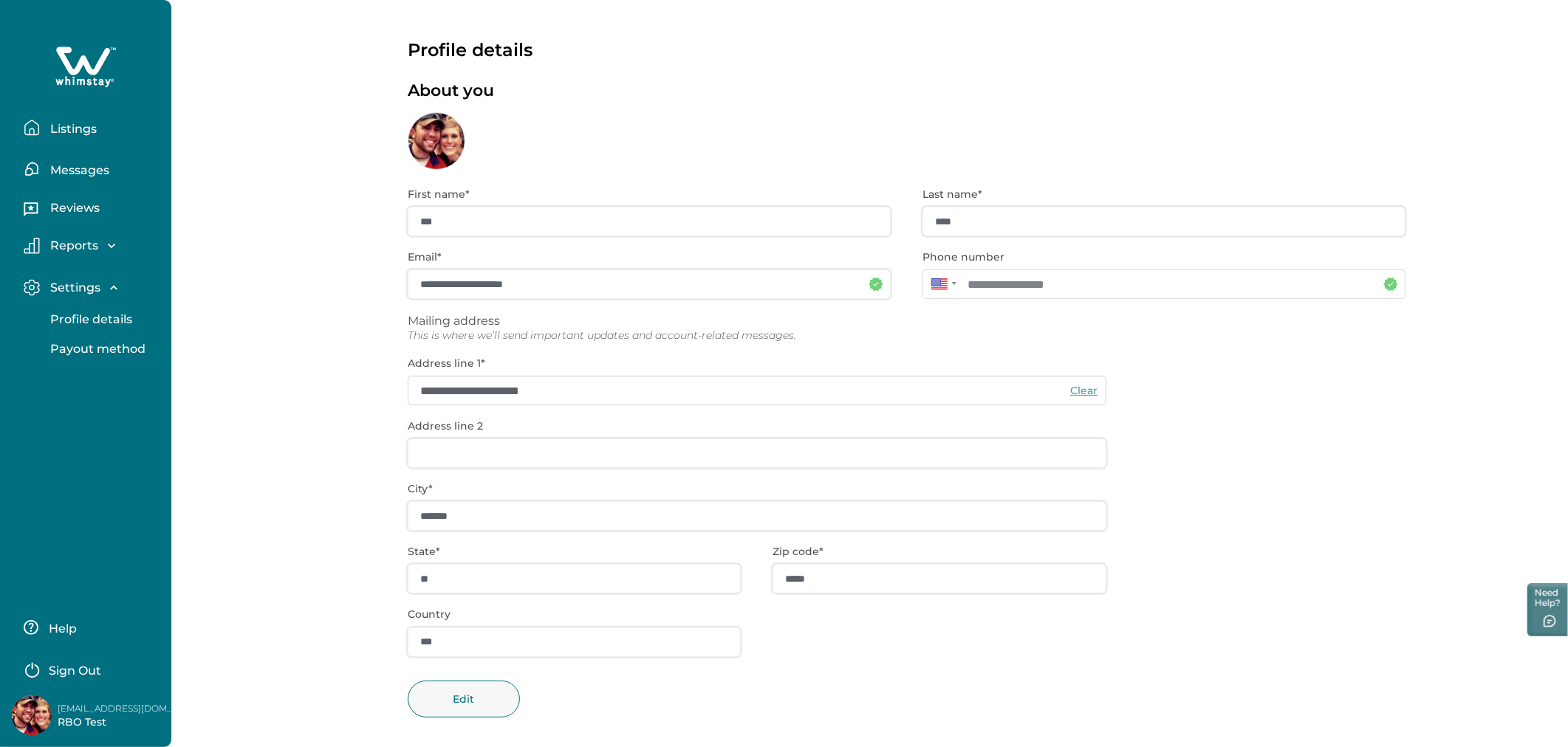
click at [746, 321] on div "**********" at bounding box center [907, 463] width 998 height 586
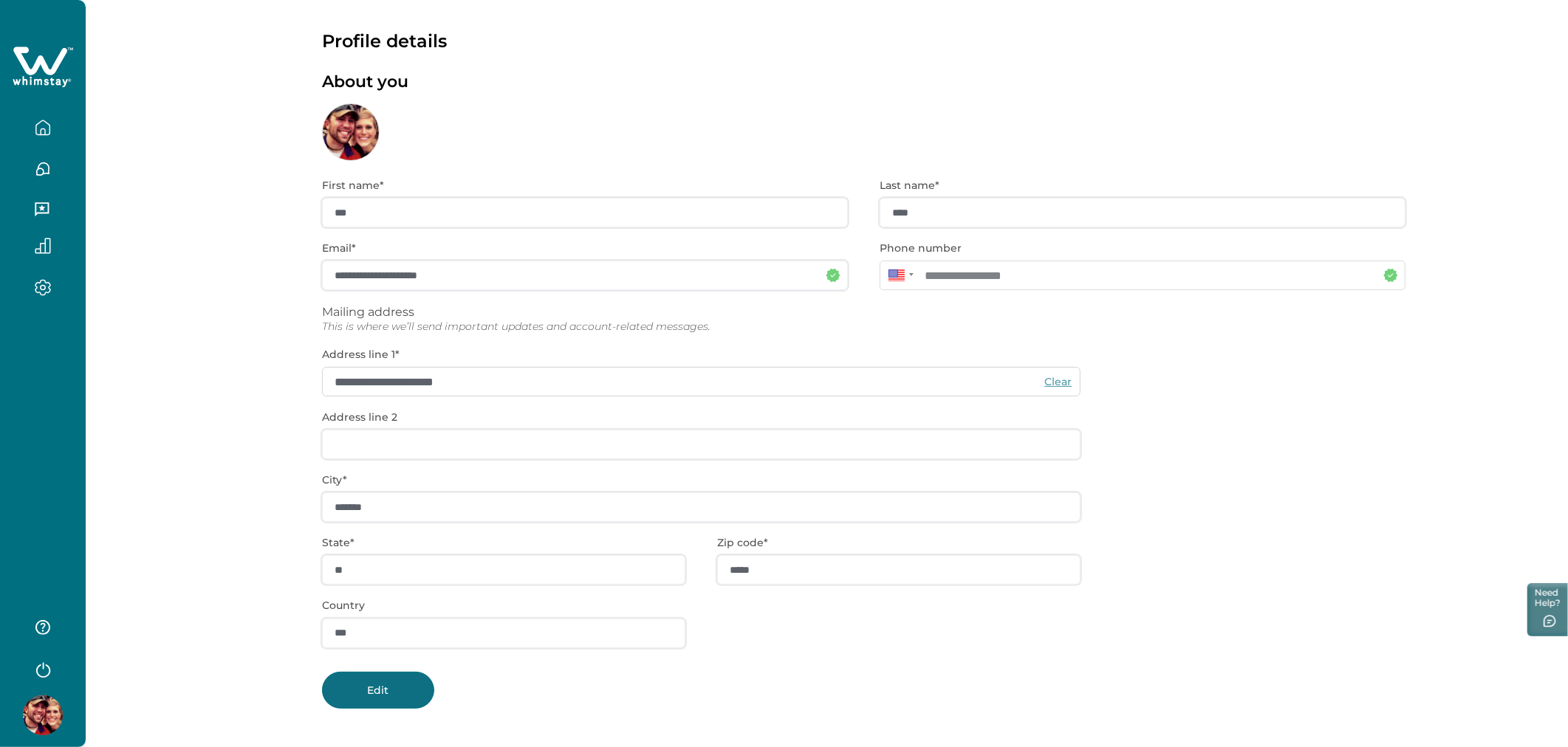
click at [397, 673] on button "Edit" at bounding box center [378, 690] width 112 height 37
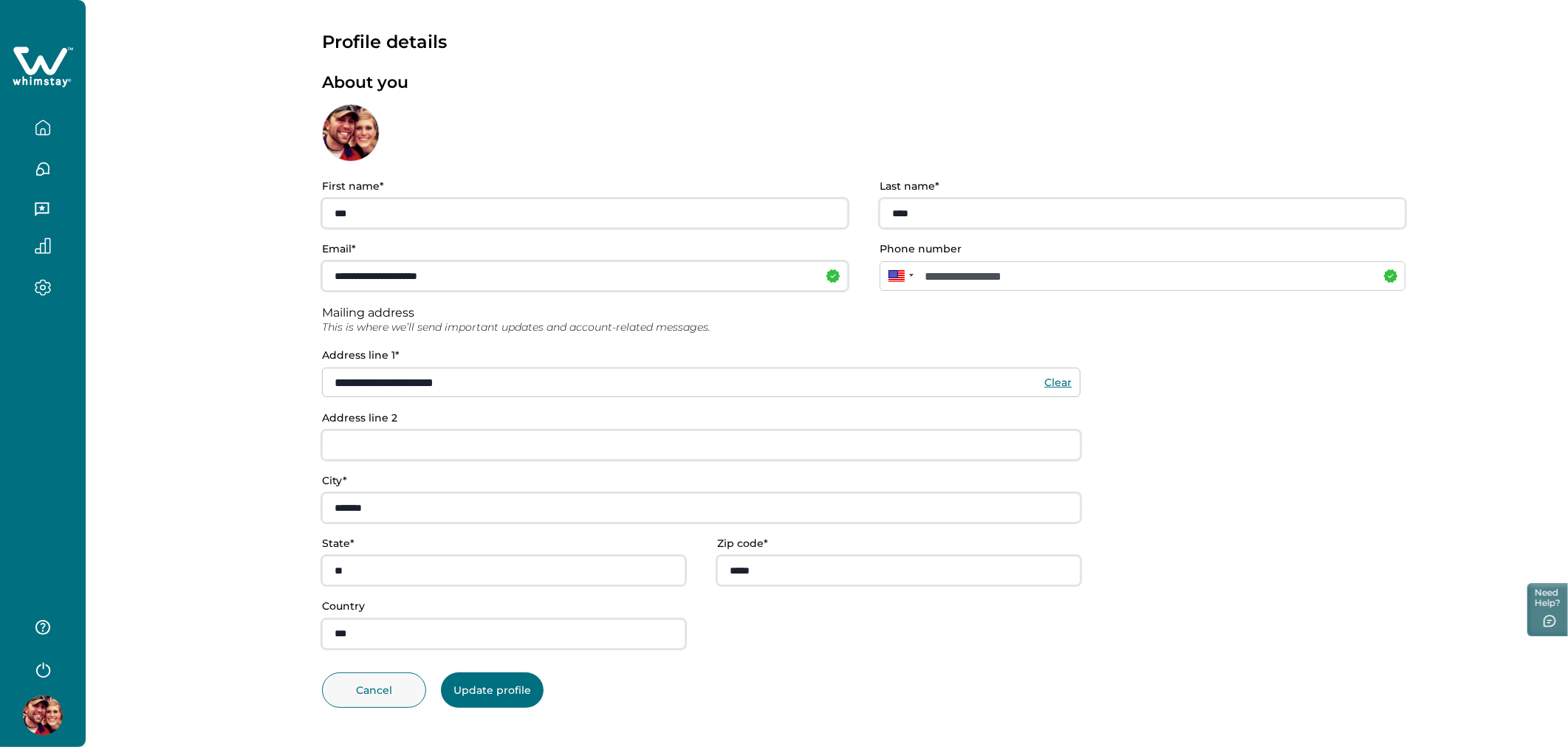
scroll to position [7, 0]
click at [397, 674] on button "Cancel" at bounding box center [374, 691] width 104 height 35
click at [397, 674] on button "Edit" at bounding box center [378, 692] width 112 height 37
click at [397, 674] on button "Cancel" at bounding box center [374, 691] width 104 height 35
click at [895, 674] on div "Edit" at bounding box center [863, 692] width 1083 height 37
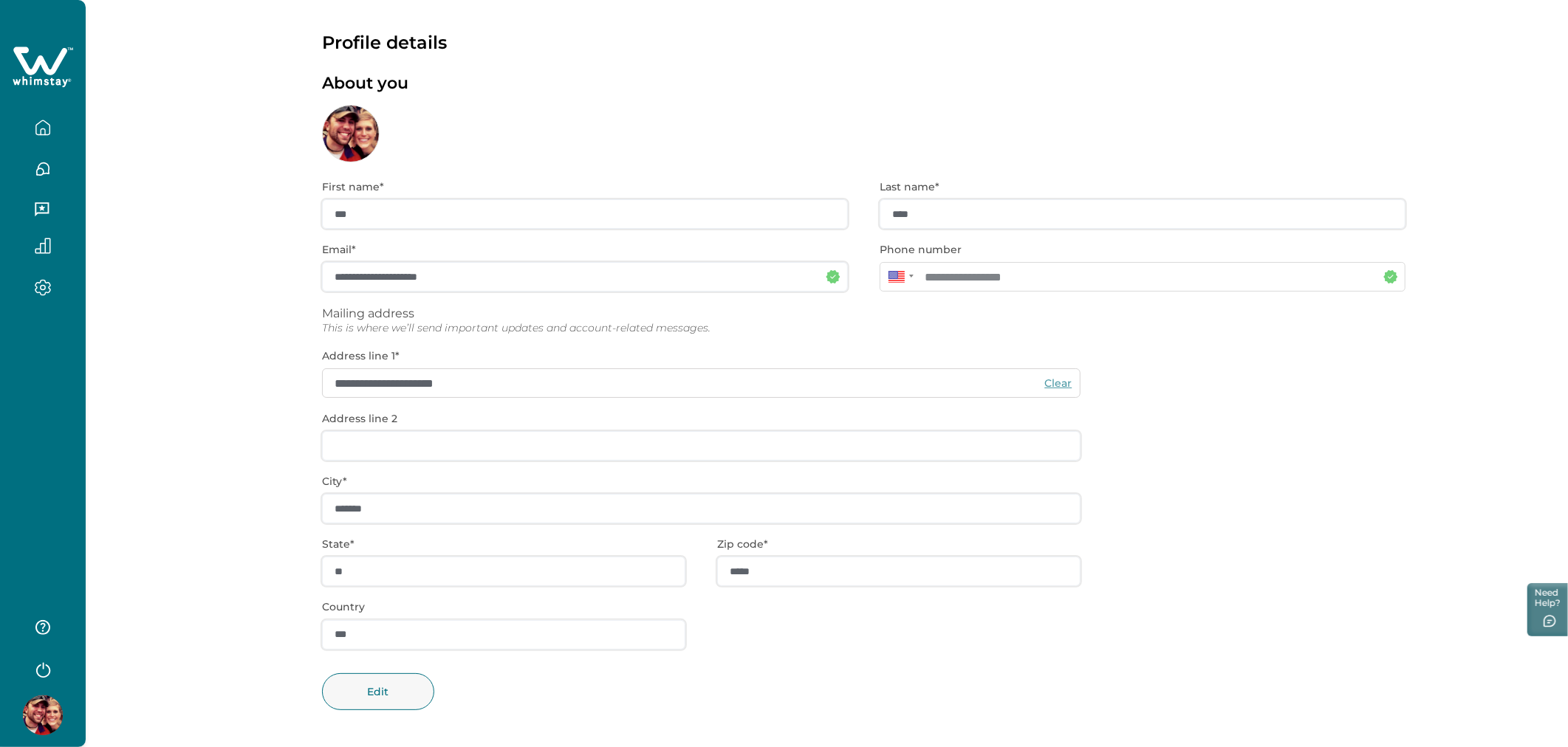
click at [47, 132] on icon "button" at bounding box center [42, 127] width 16 height 16
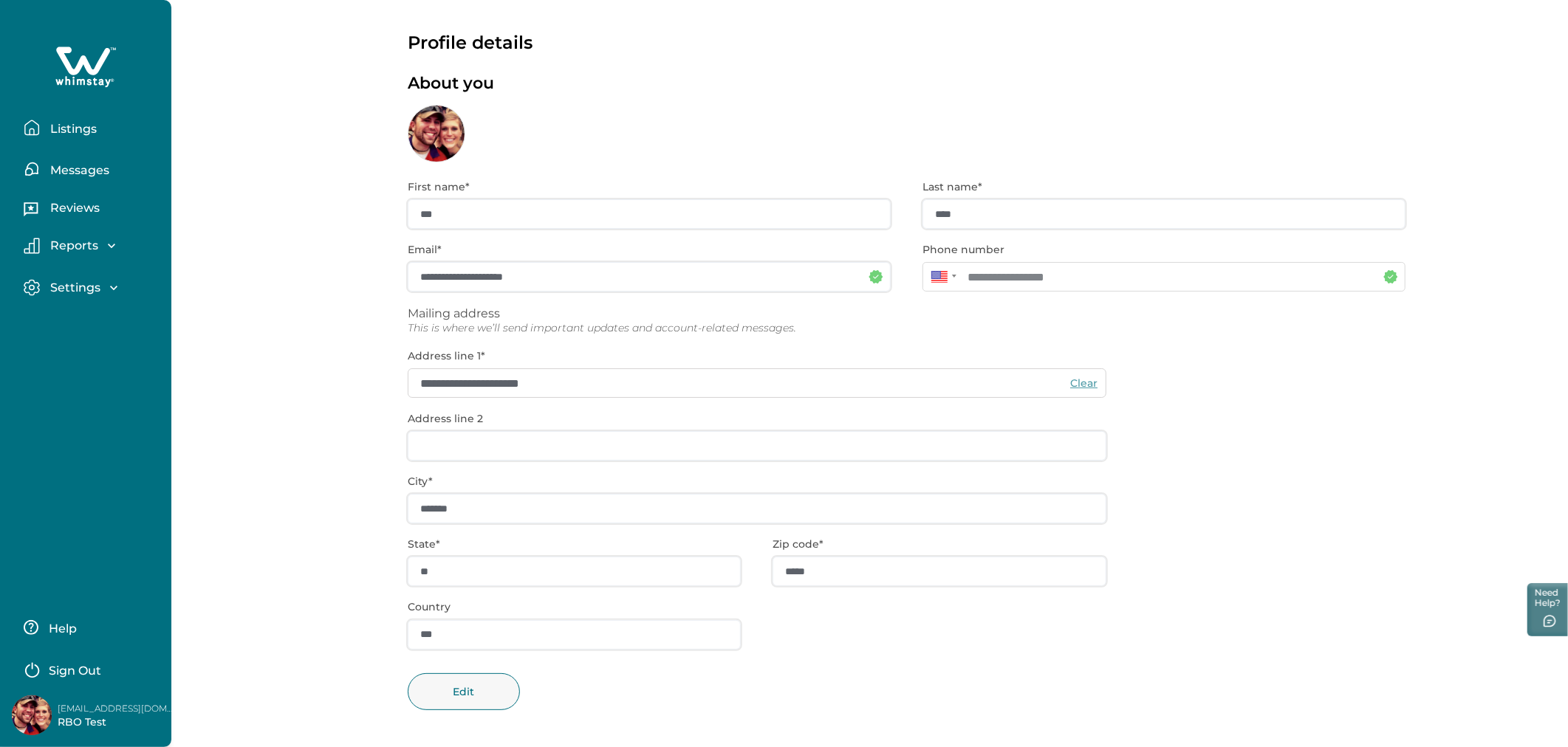
click at [47, 132] on p "Listings" at bounding box center [72, 129] width 51 height 15
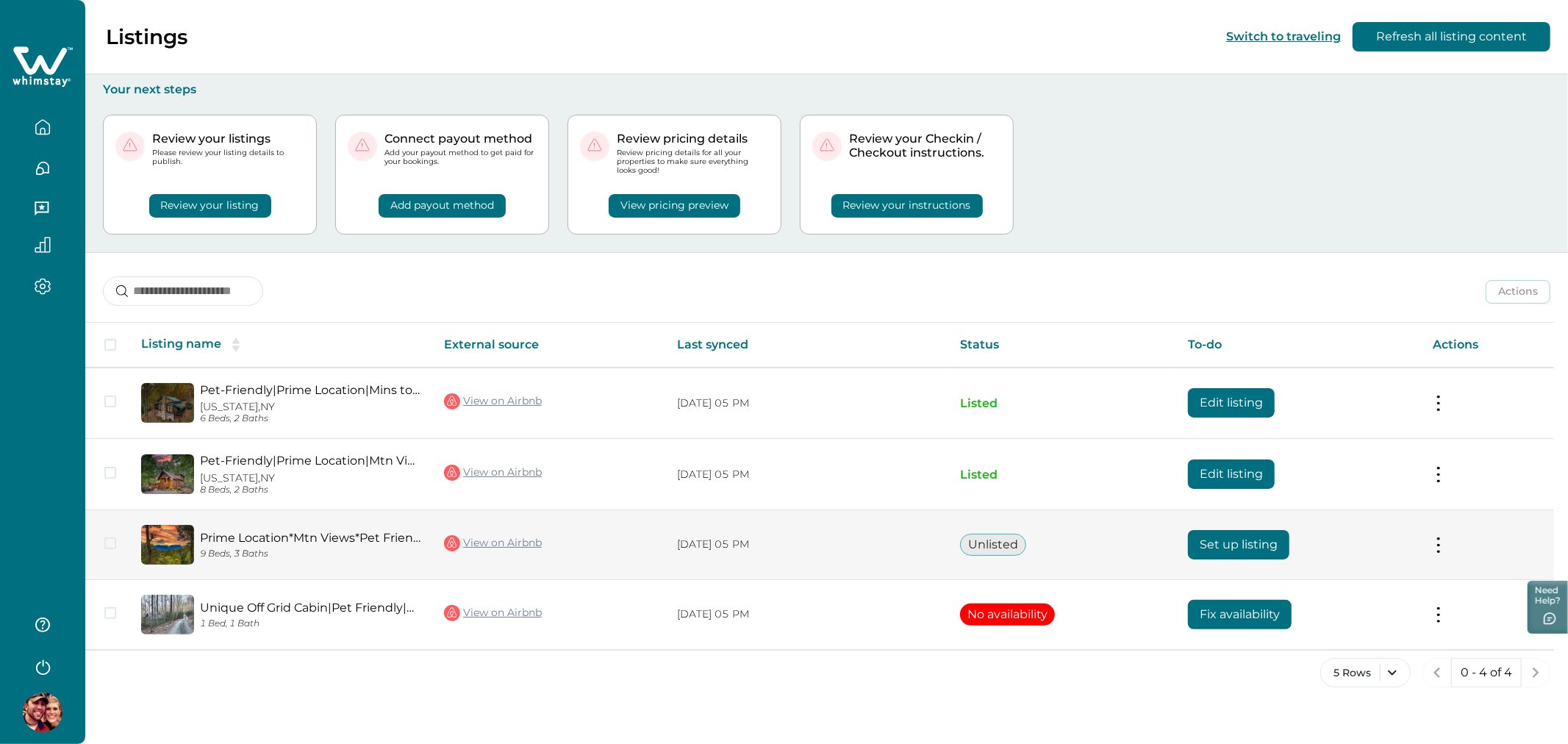
click at [1247, 532] on button "Set up listing" at bounding box center [1238, 544] width 101 height 29
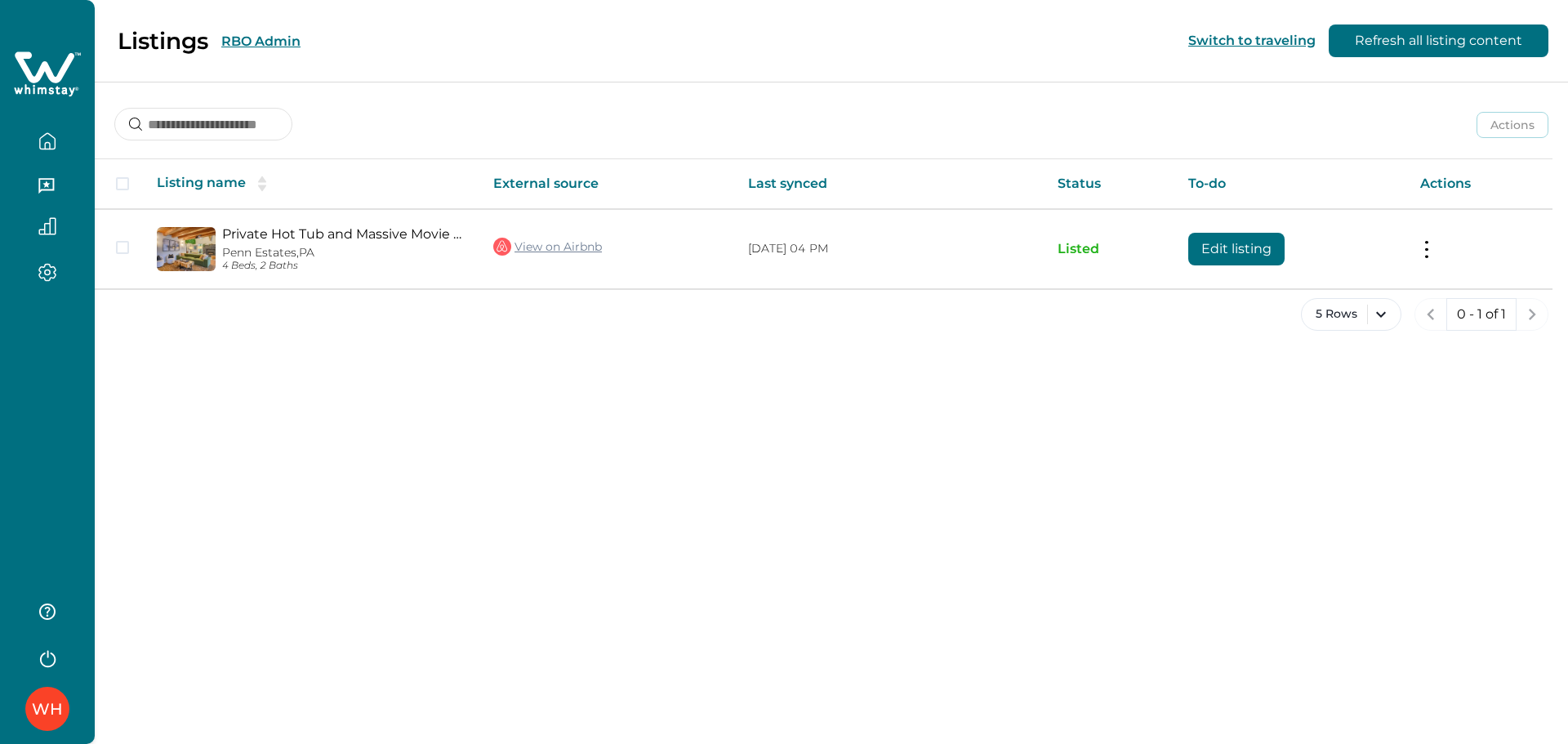
click at [253, 53] on div "Listings RBO Admin" at bounding box center [160, 41] width 281 height 27
click at [254, 48] on button "RBO Admin" at bounding box center [261, 41] width 79 height 16
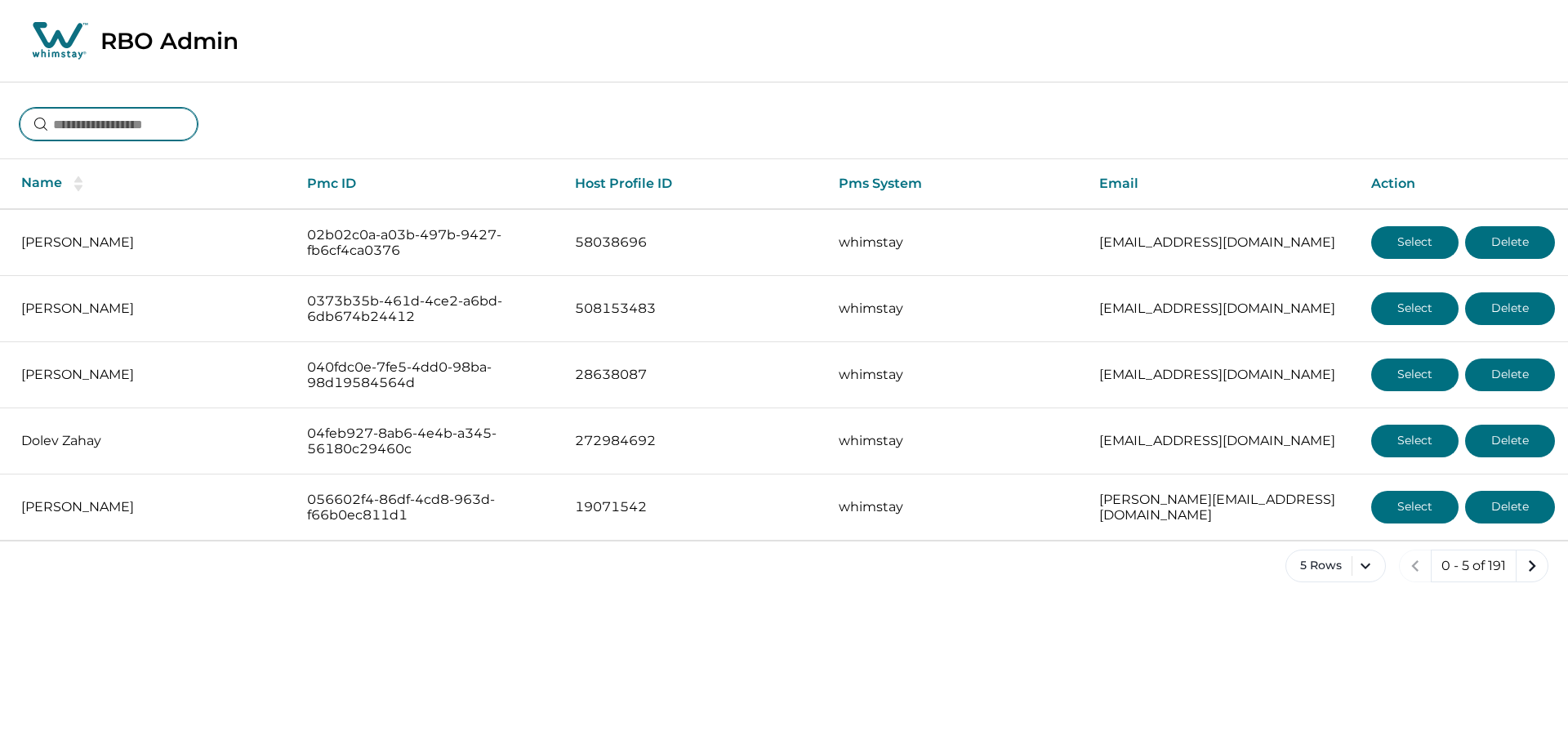
click at [174, 134] on input at bounding box center [108, 123] width 178 height 32
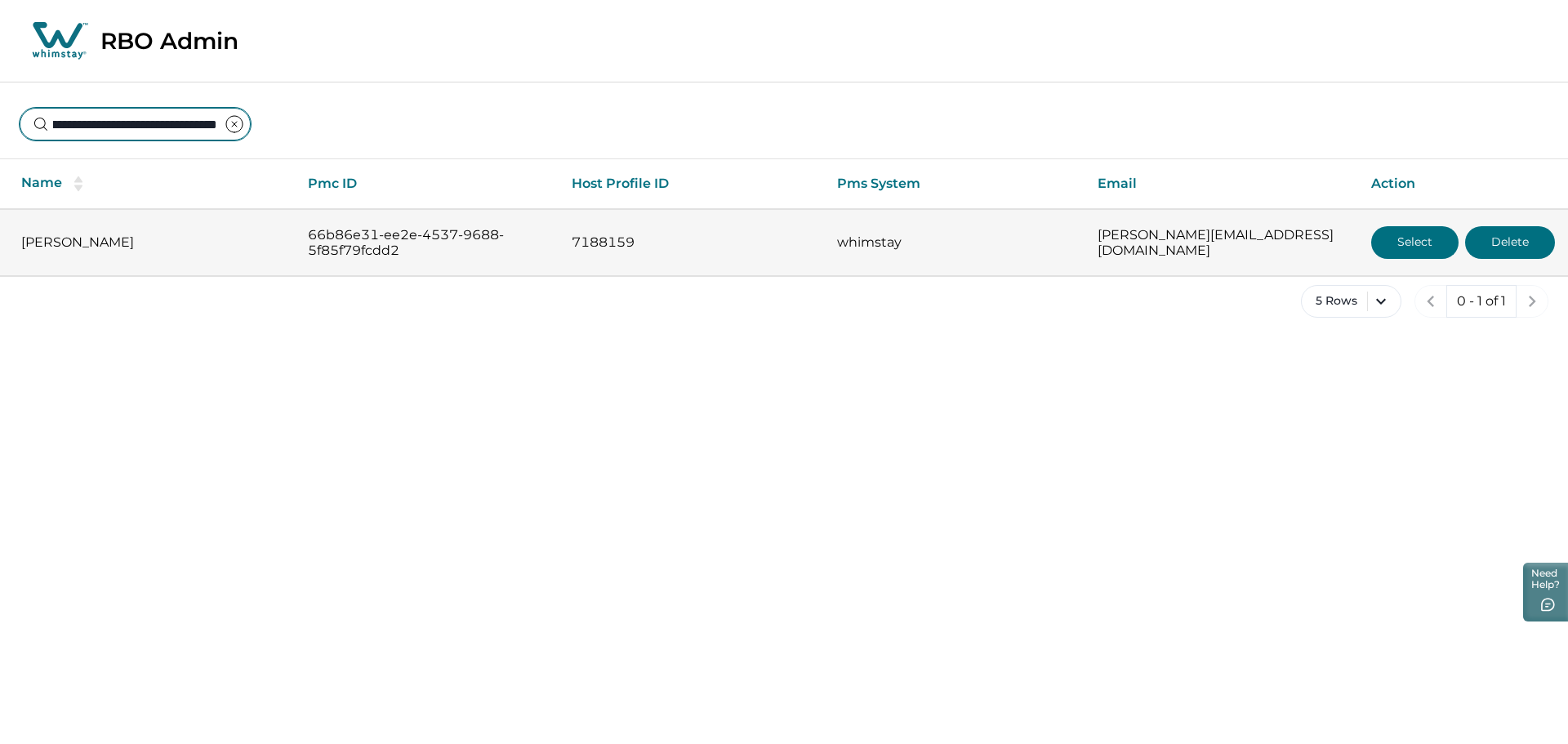
type input "**********"
click at [1382, 242] on button "Select" at bounding box center [1414, 242] width 87 height 32
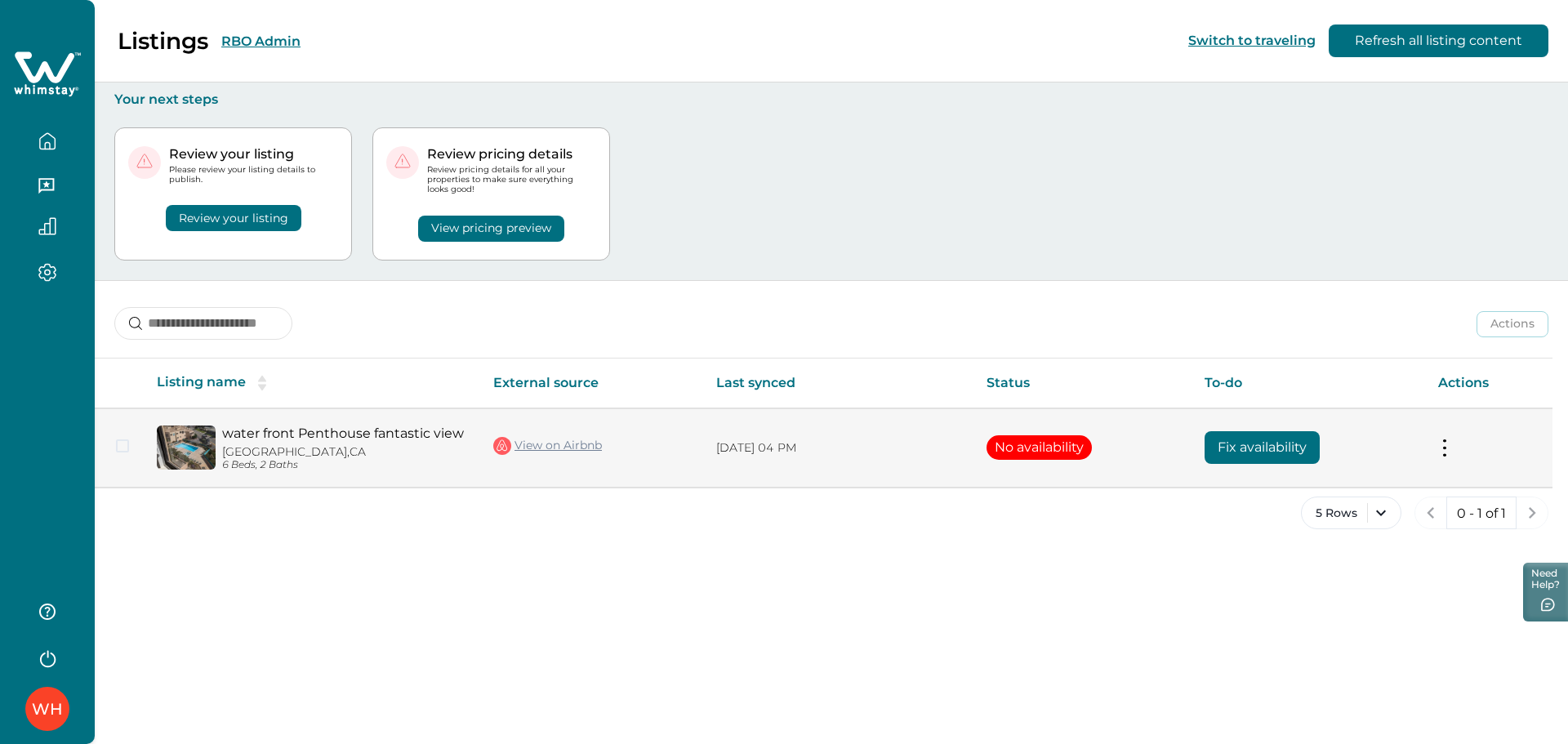
click at [569, 448] on link "View on Airbnb" at bounding box center [547, 446] width 108 height 21
click at [1235, 434] on button "Fix availability" at bounding box center [1262, 447] width 115 height 32
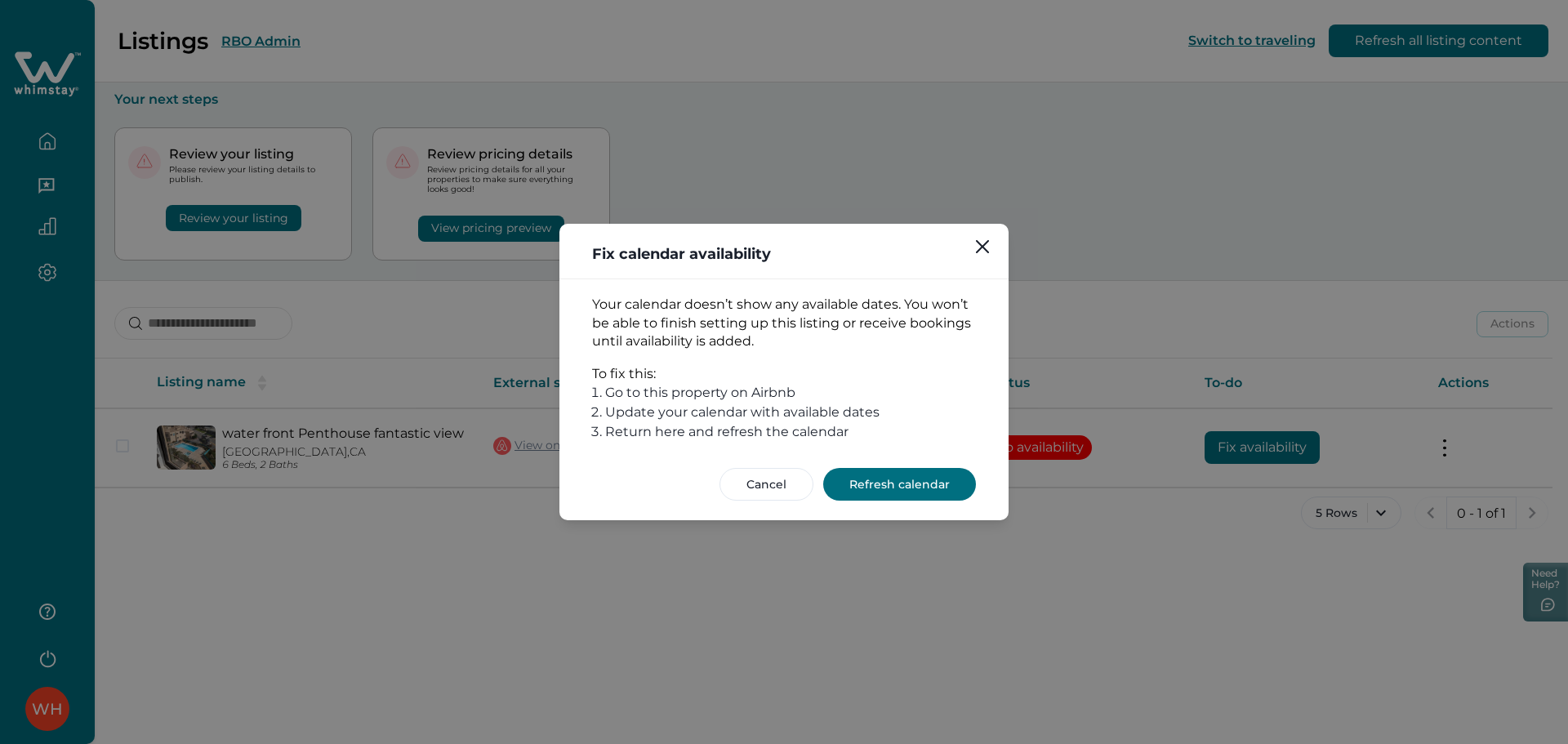
click at [951, 496] on button "Refresh calendar" at bounding box center [899, 483] width 152 height 32
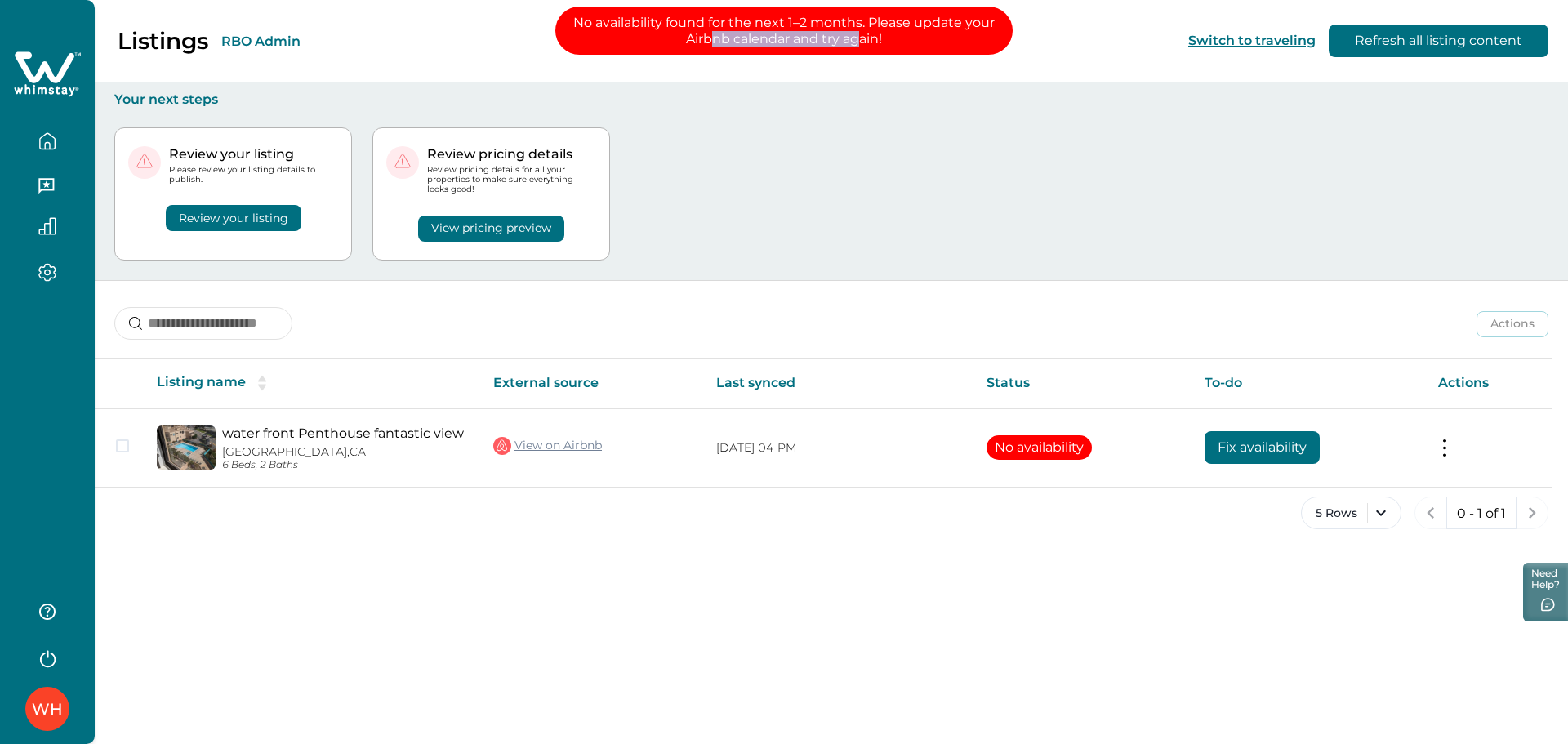
drag, startPoint x: 711, startPoint y: 38, endPoint x: 863, endPoint y: 39, distance: 152.0
click at [863, 39] on p "No availability found for the next 1–2 months. Please update your Airbnb calend…" at bounding box center [784, 30] width 457 height 48
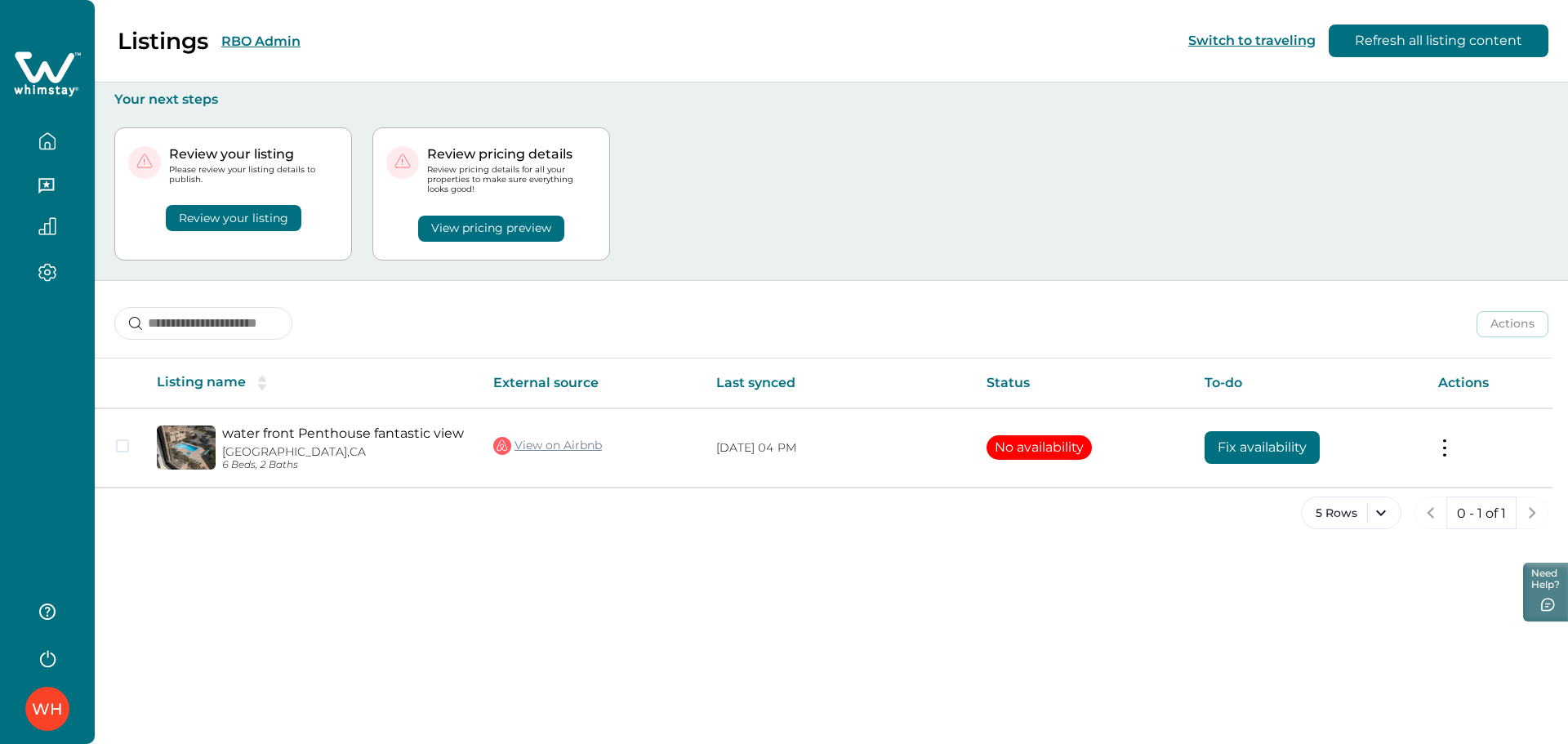
click at [1041, 175] on div "Review your listing Please review your listing details to publish. Review your …" at bounding box center [831, 193] width 1434 height 172
click at [273, 45] on button "RBO Admin" at bounding box center [261, 41] width 79 height 16
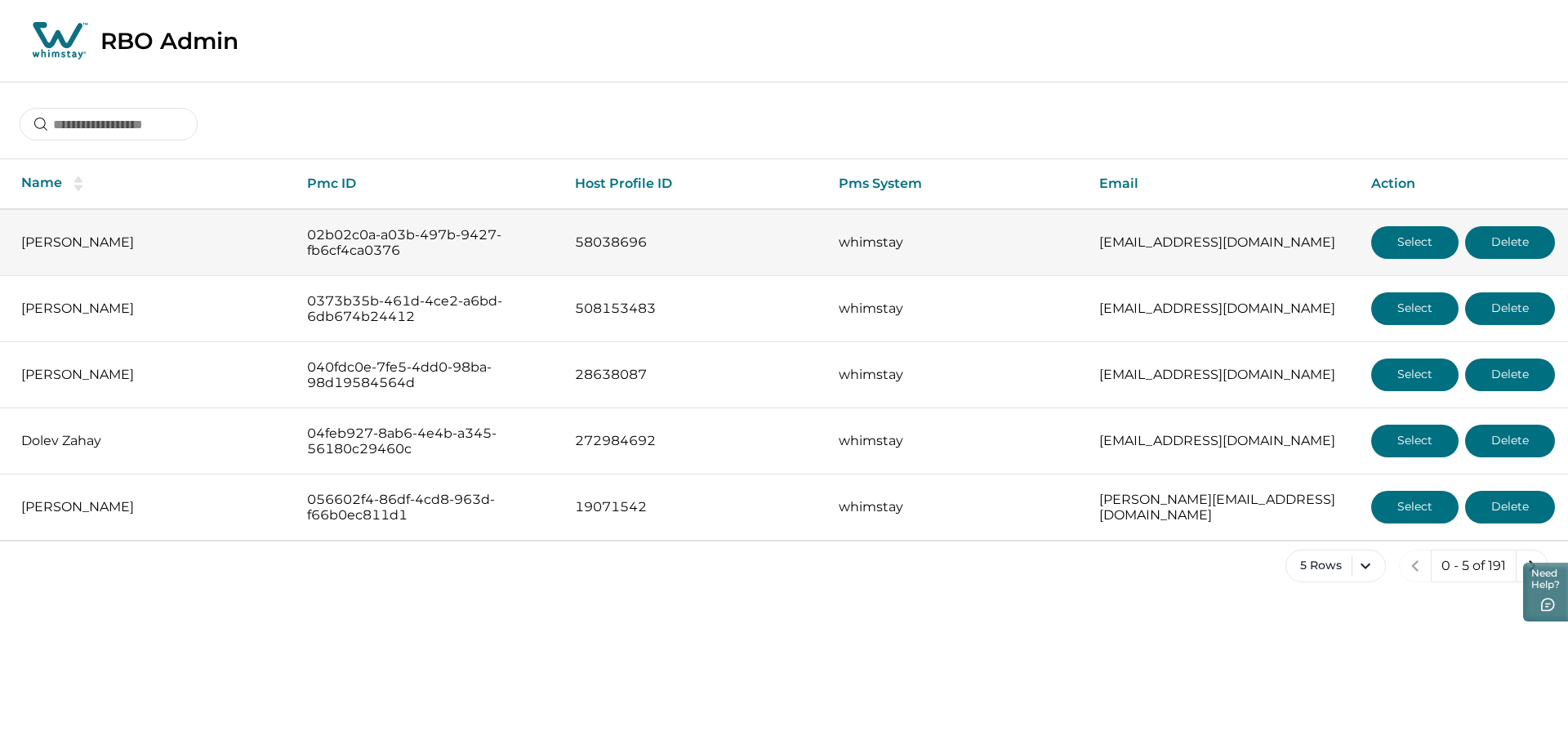
click at [437, 257] on p "02b02c0a-a03b-497b-9427-fb6cf4ca0376" at bounding box center [428, 243] width 242 height 32
